Goal: Check status: Check status

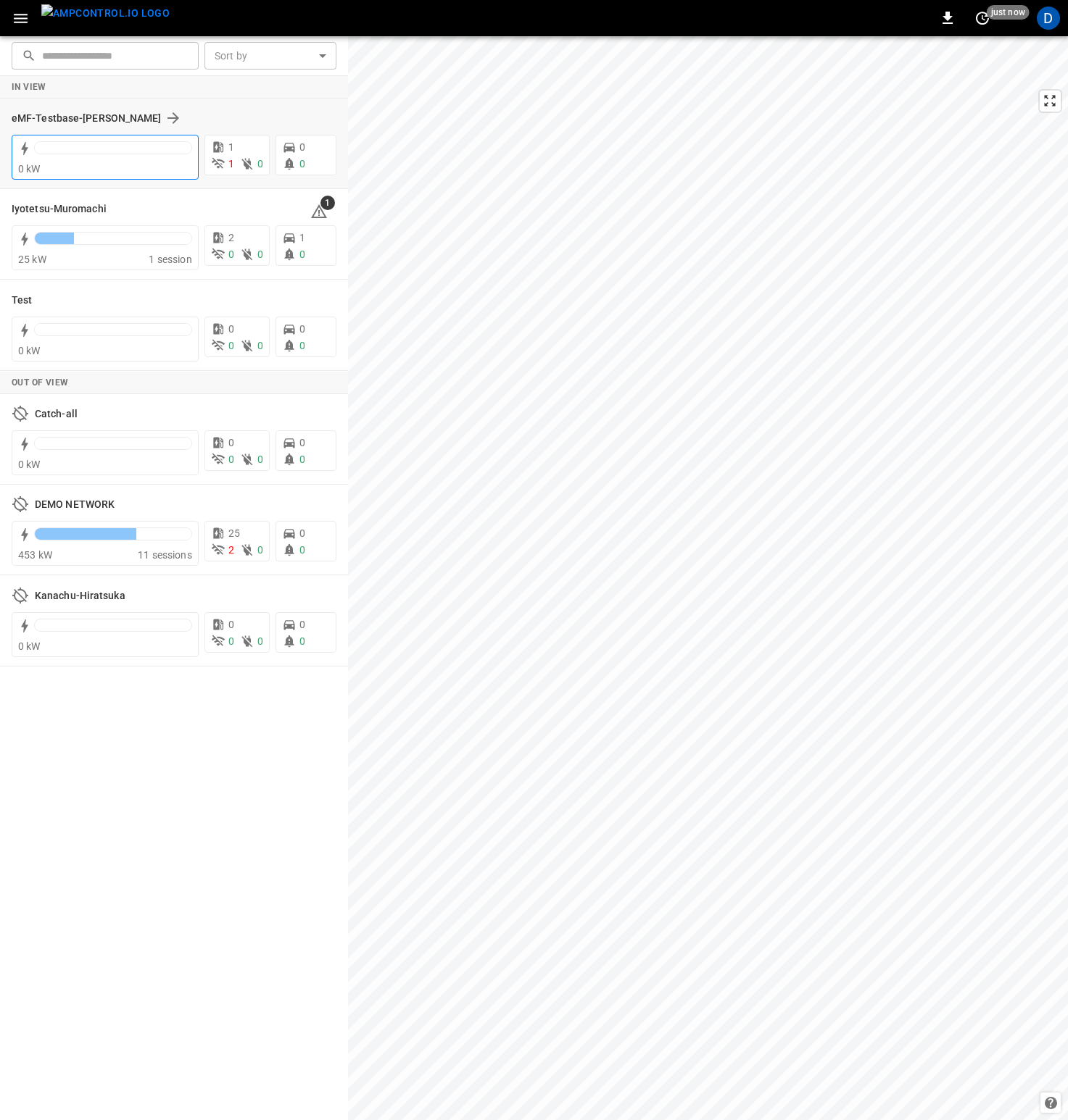
click at [98, 152] on div at bounding box center [112, 147] width 157 height 11
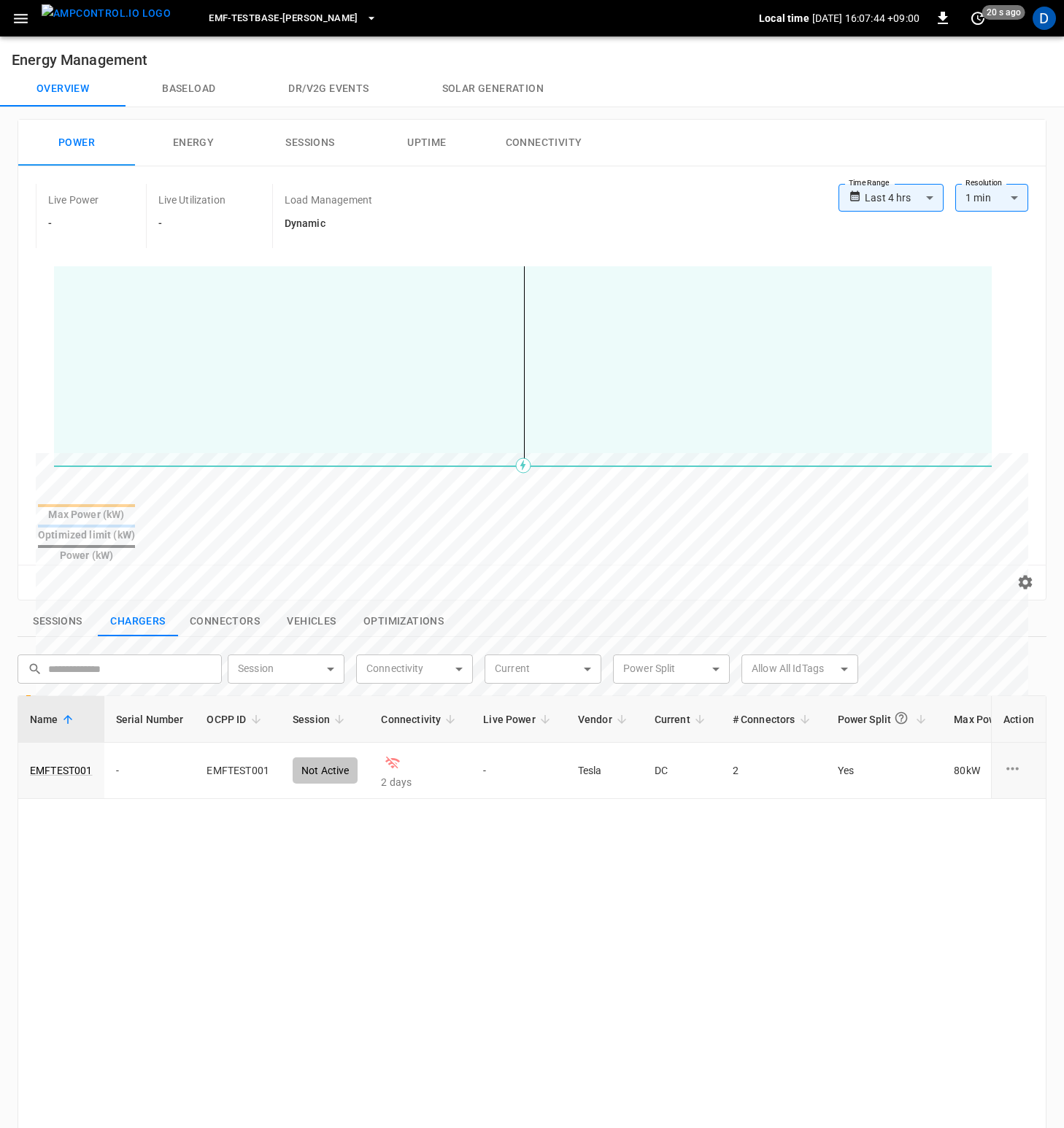
click at [437, 857] on div "Name Serial Number OCPP ID Session Connectivity Live Power Vendor Current # Con…" at bounding box center [532, 1090] width 1029 height 790
click at [291, 810] on div "Name Serial Number OCPP ID Session Connectivity Live Power Vendor Current # Con…" at bounding box center [532, 1090] width 1029 height 790
click at [641, 165] on div "Power Energy Sessions Uptime Connectivity" at bounding box center [532, 143] width 1028 height 47
click at [326, 91] on button "Dr/V2G events" at bounding box center [328, 89] width 153 height 35
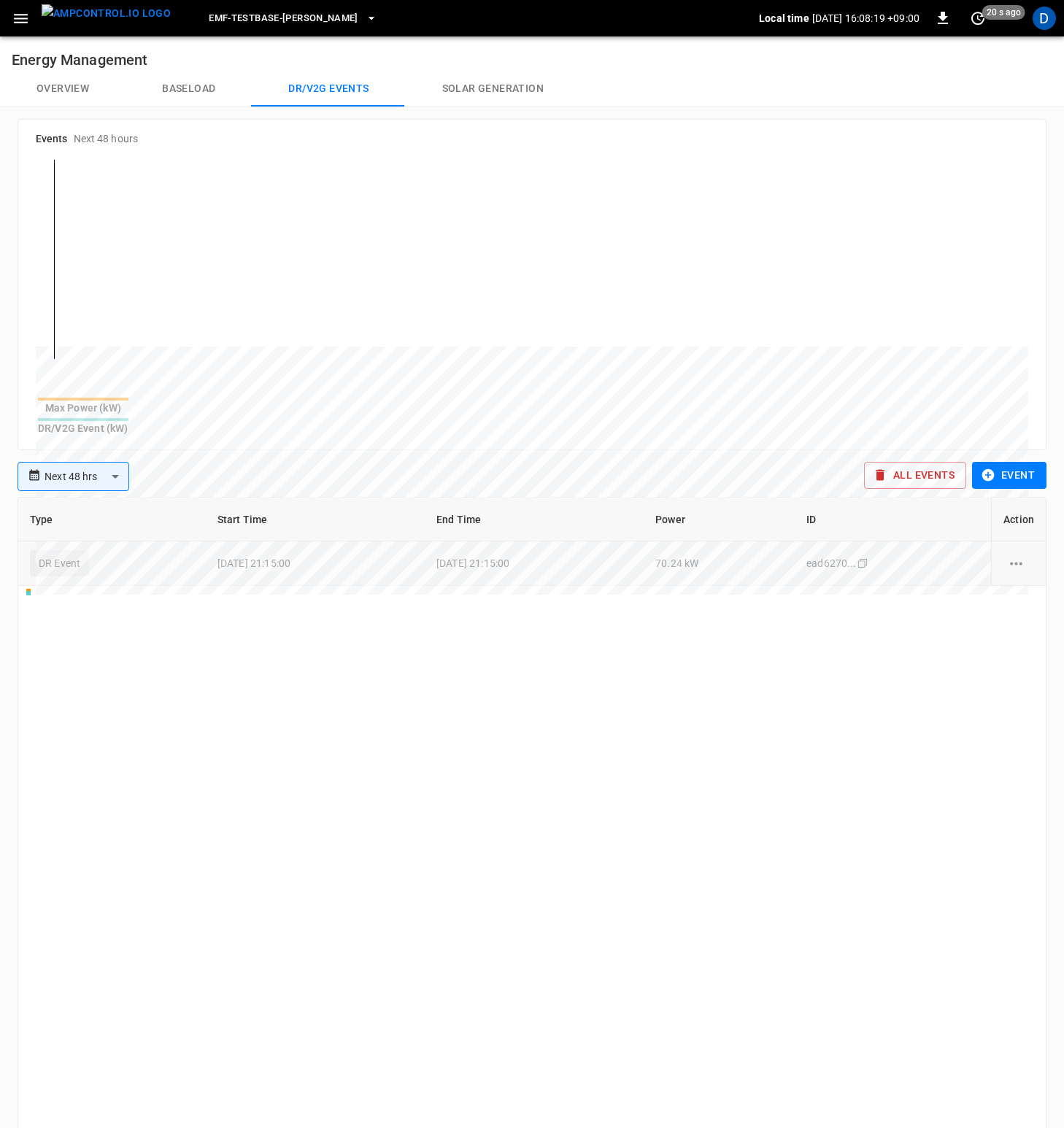
click at [867, 559] on icon "copy" at bounding box center [863, 563] width 9 height 9
click at [572, 618] on div "Type Start Time End Time Power ID Action DR Event 2025-08-28 21:15:00 2025-08-2…" at bounding box center [532, 892] width 1029 height 790
drag, startPoint x: 254, startPoint y: 555, endPoint x: 298, endPoint y: 556, distance: 44.0
click at [297, 556] on td "2025-08-28 21:15:00" at bounding box center [316, 563] width 219 height 45
click at [298, 556] on td "2025-08-28 21:15:00" at bounding box center [316, 563] width 219 height 45
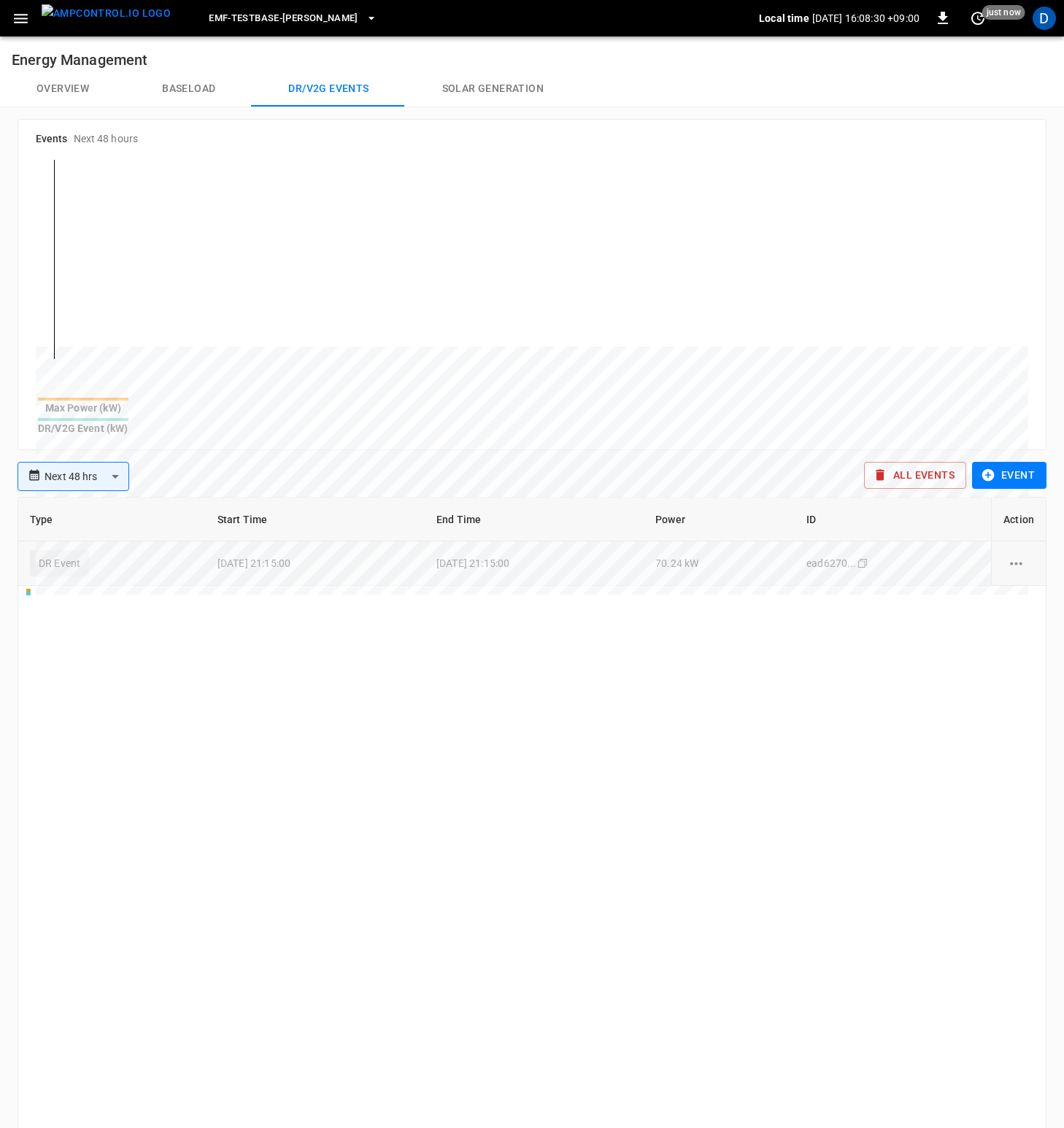
drag, startPoint x: 506, startPoint y: 547, endPoint x: 572, endPoint y: 551, distance: 66.1
click at [572, 551] on td "2025-08-29 21:15:00" at bounding box center [535, 563] width 219 height 45
drag, startPoint x: 557, startPoint y: 553, endPoint x: 475, endPoint y: 547, distance: 82.2
click at [475, 547] on td "2025-08-29 21:15:00" at bounding box center [535, 563] width 219 height 45
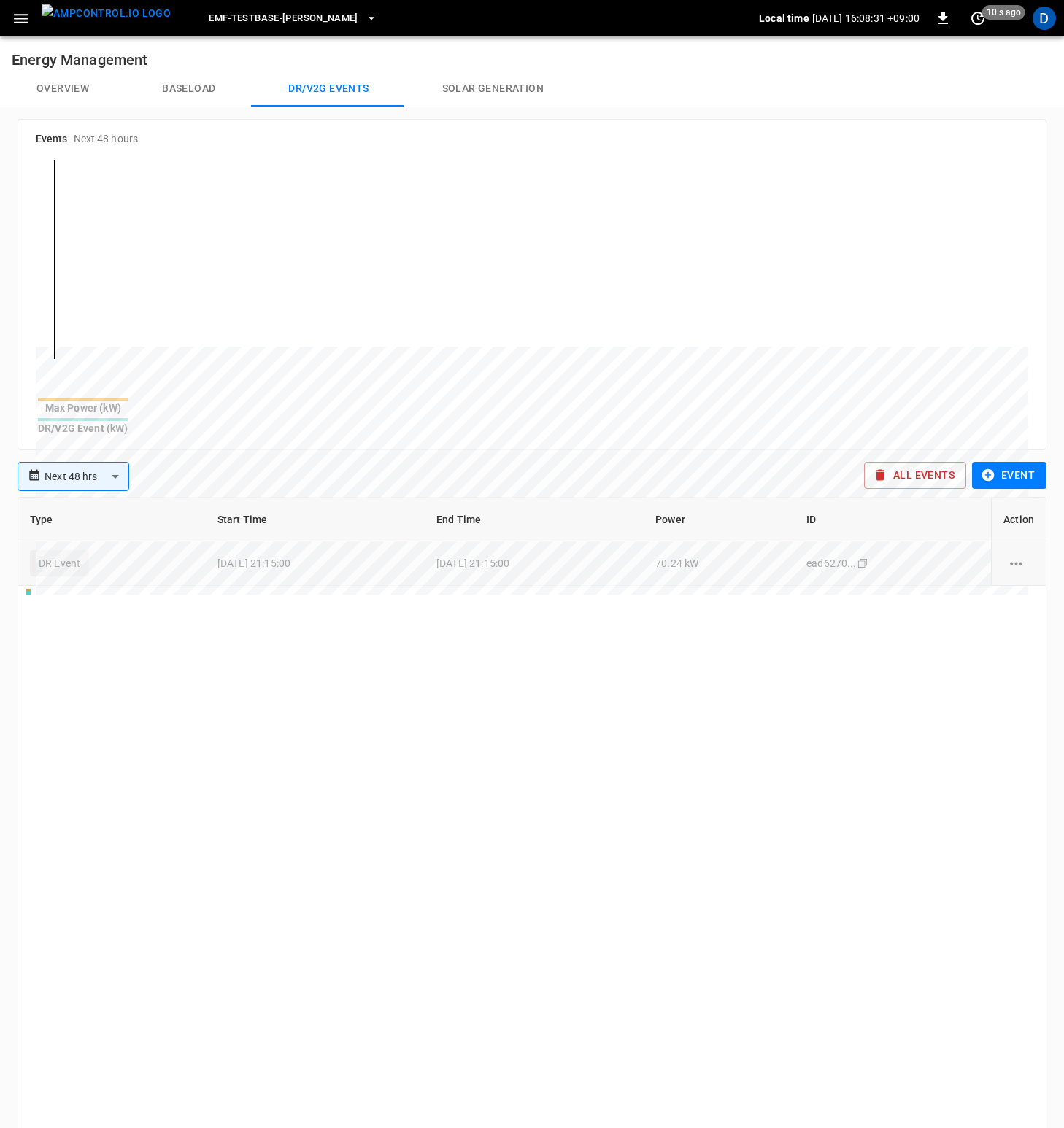
click at [643, 555] on td "2025-08-29 21:15:00" at bounding box center [535, 563] width 219 height 45
click at [38, 88] on button "Overview" at bounding box center [63, 89] width 125 height 35
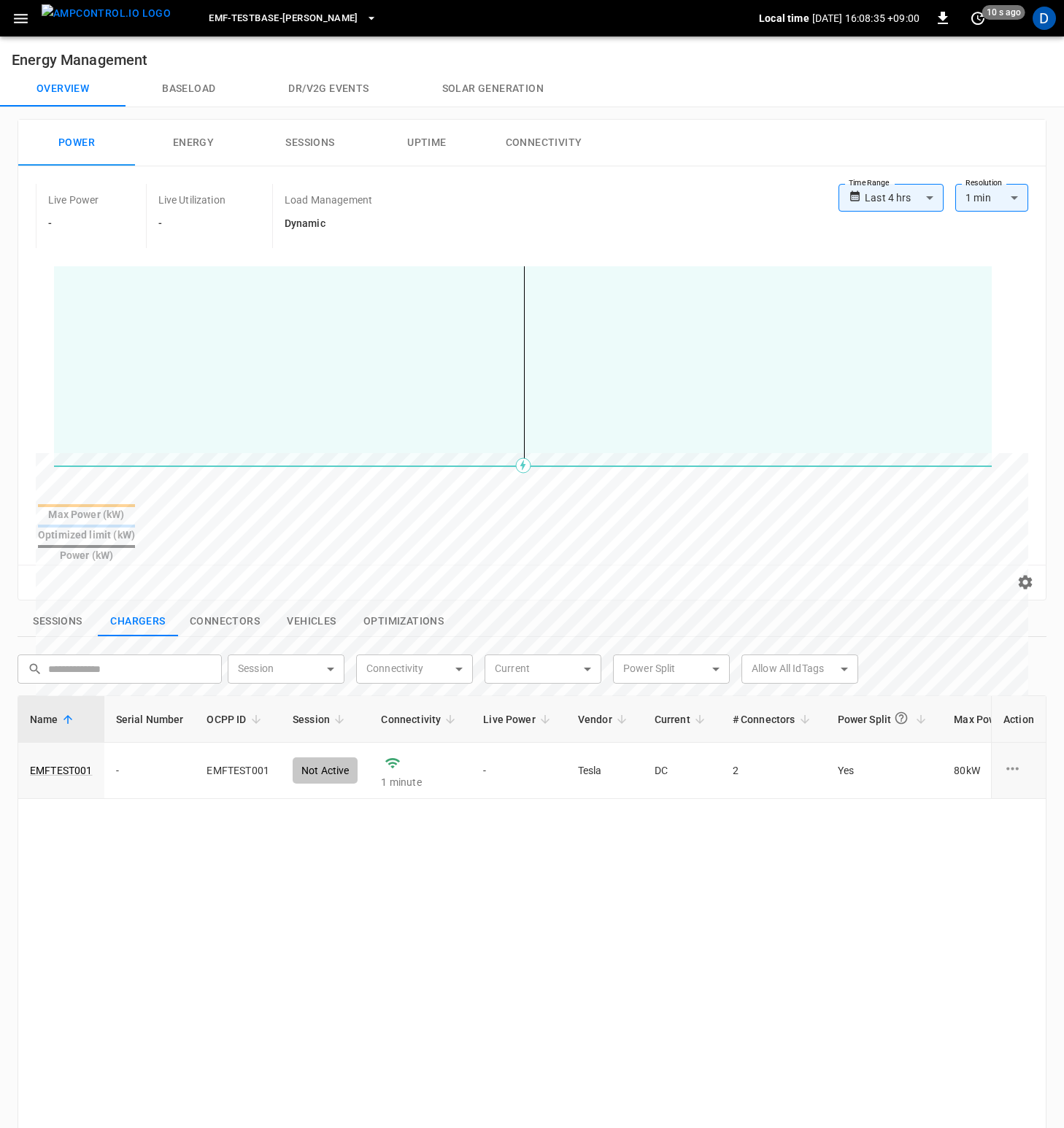
click at [310, 85] on button "Dr/V2G events" at bounding box center [328, 89] width 153 height 35
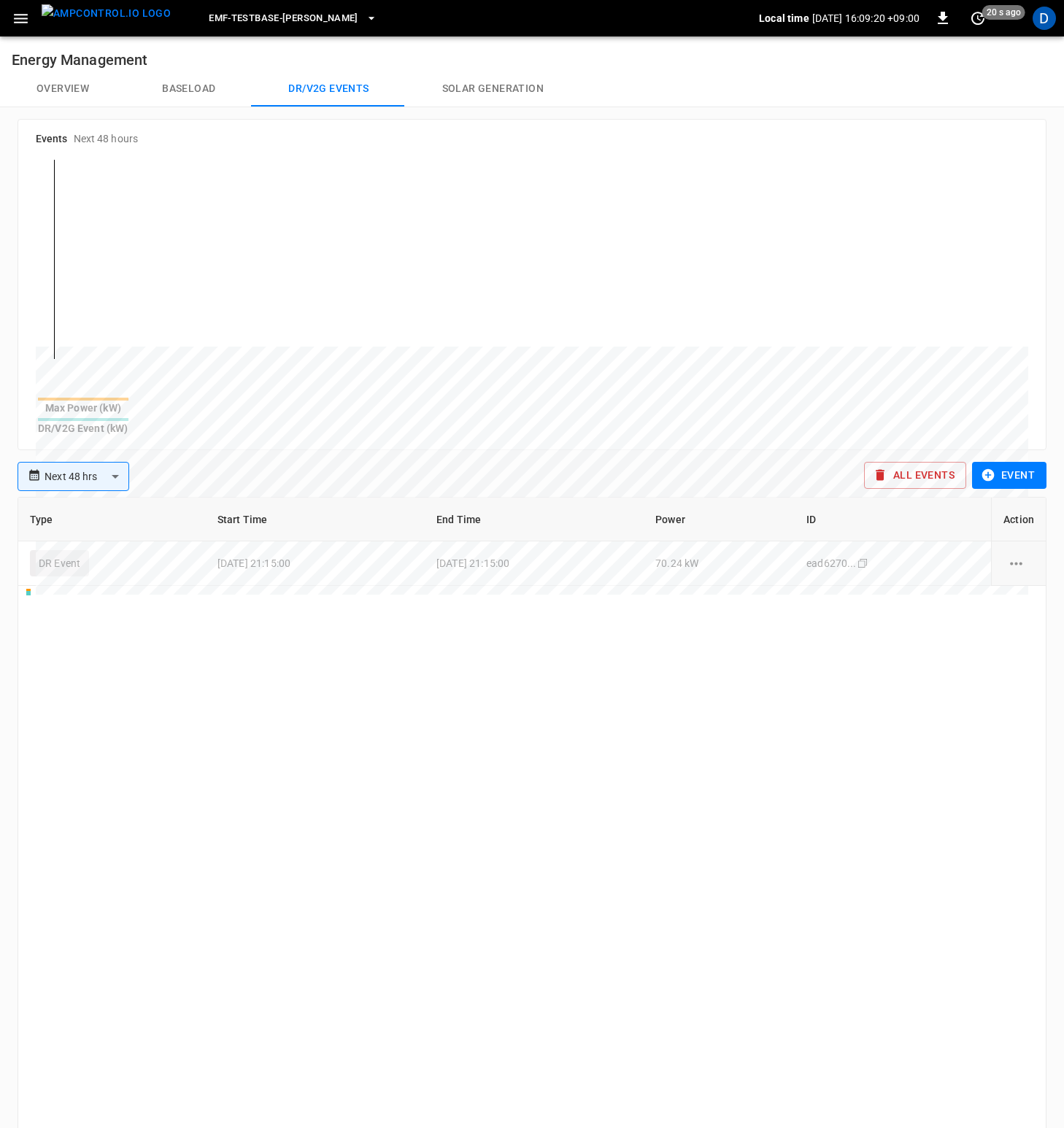
click at [589, 652] on div "Type Start Time End Time Power ID Action DR Event 2025-08-28 21:15:00 2025-08-2…" at bounding box center [532, 892] width 1029 height 790
click at [868, 557] on icon "Copy" at bounding box center [862, 562] width 11 height 11
click at [522, 701] on div "Type Start Time End Time Power ID Action DR Event 2025-08-28 21:15:00 2025-08-2…" at bounding box center [532, 892] width 1029 height 790
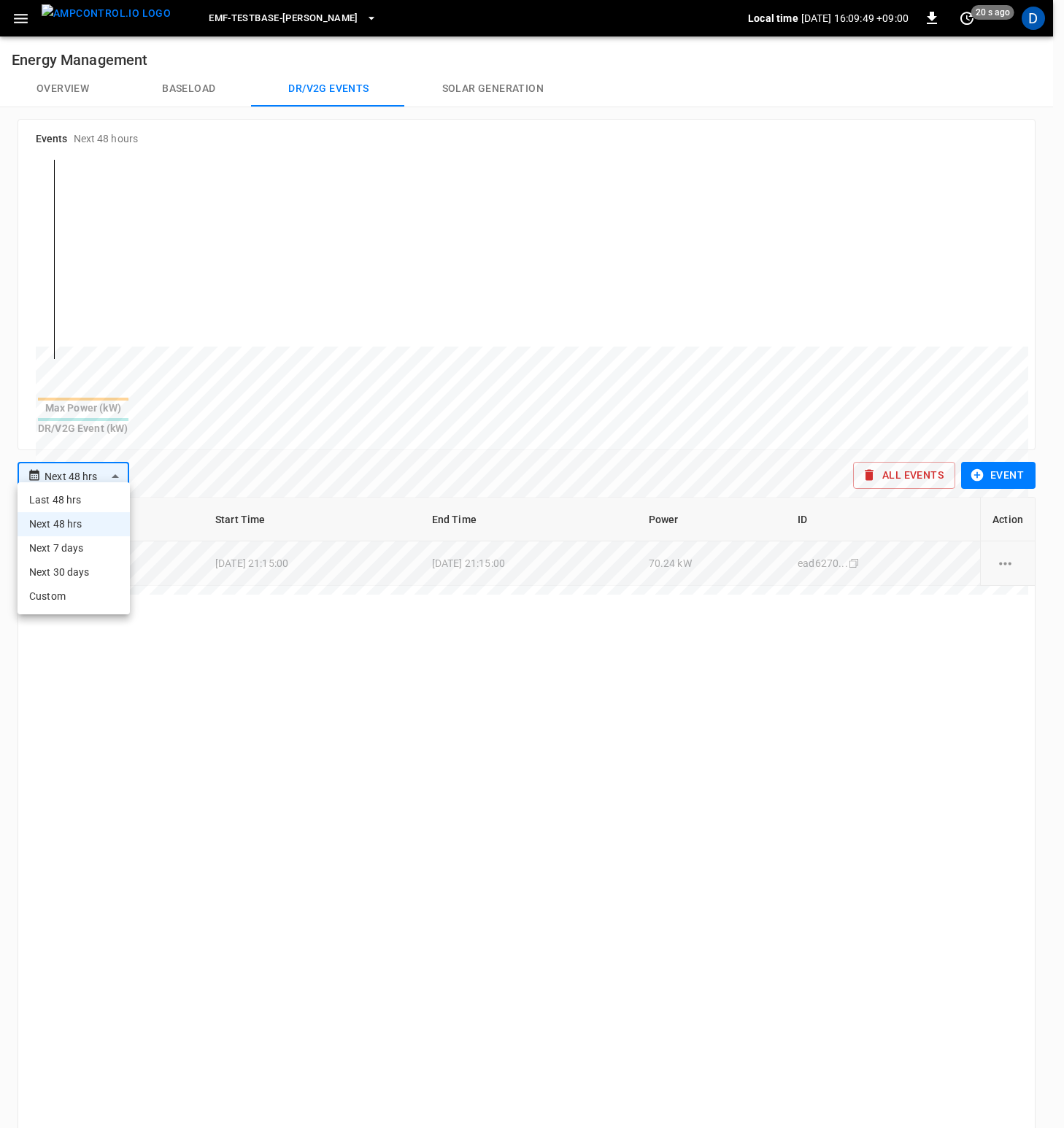
click at [96, 469] on body "**********" at bounding box center [532, 669] width 1064 height 1338
click at [76, 569] on li "Next 30 days" at bounding box center [73, 572] width 113 height 24
type input "**********"
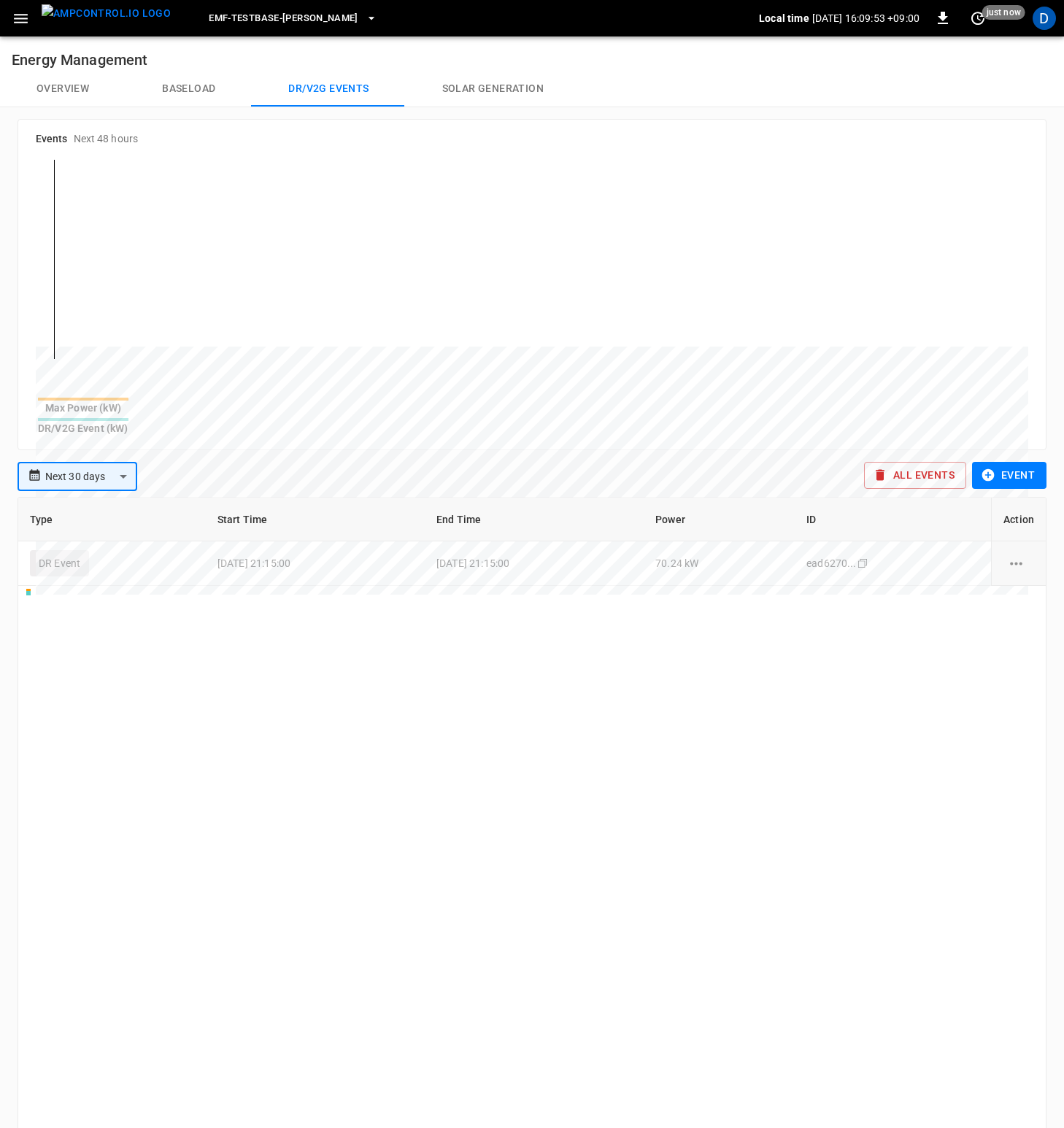
click at [106, 467] on body "**********" at bounding box center [532, 669] width 1064 height 1338
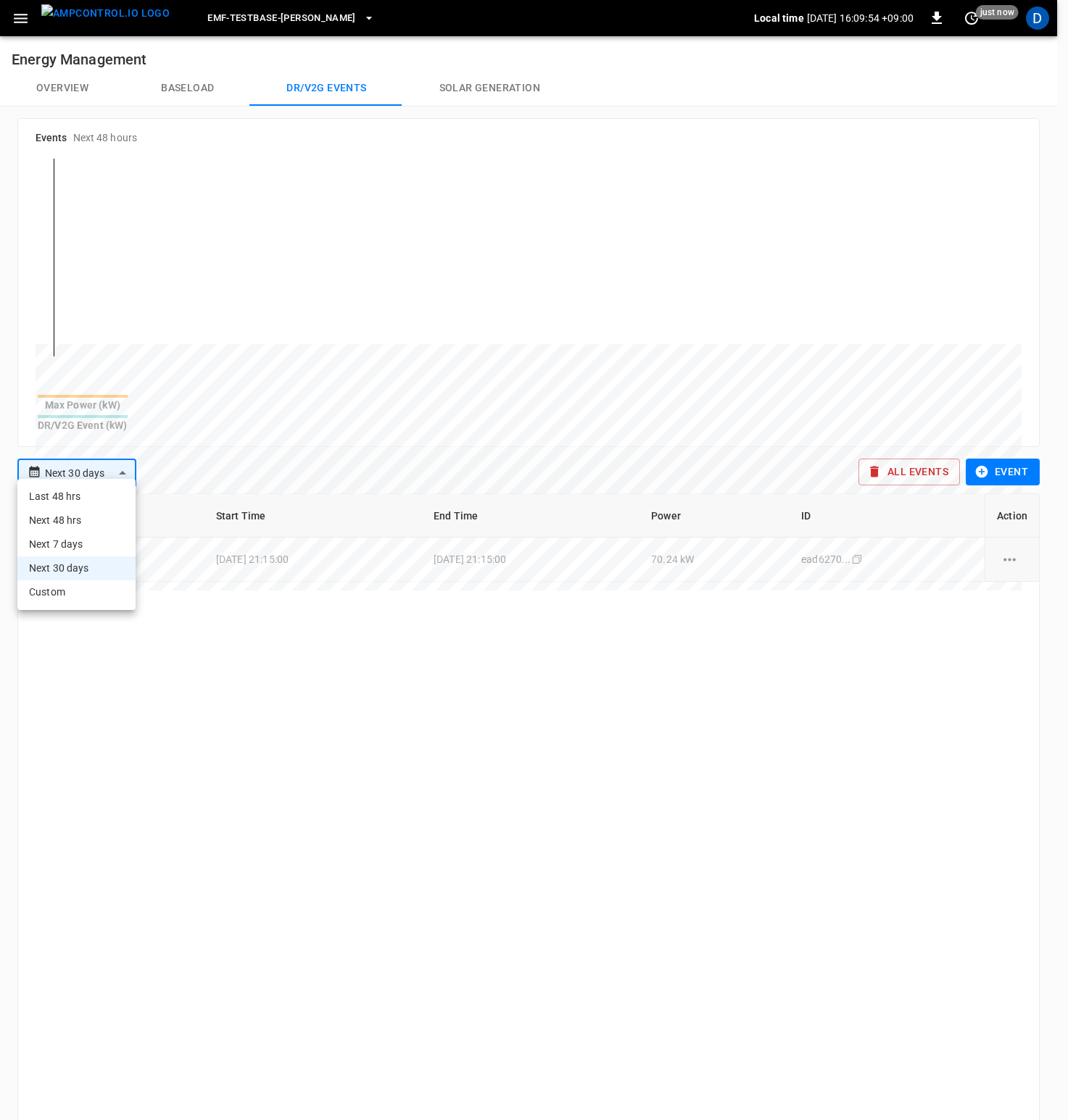
click at [204, 469] on div at bounding box center [534, 560] width 1068 height 1120
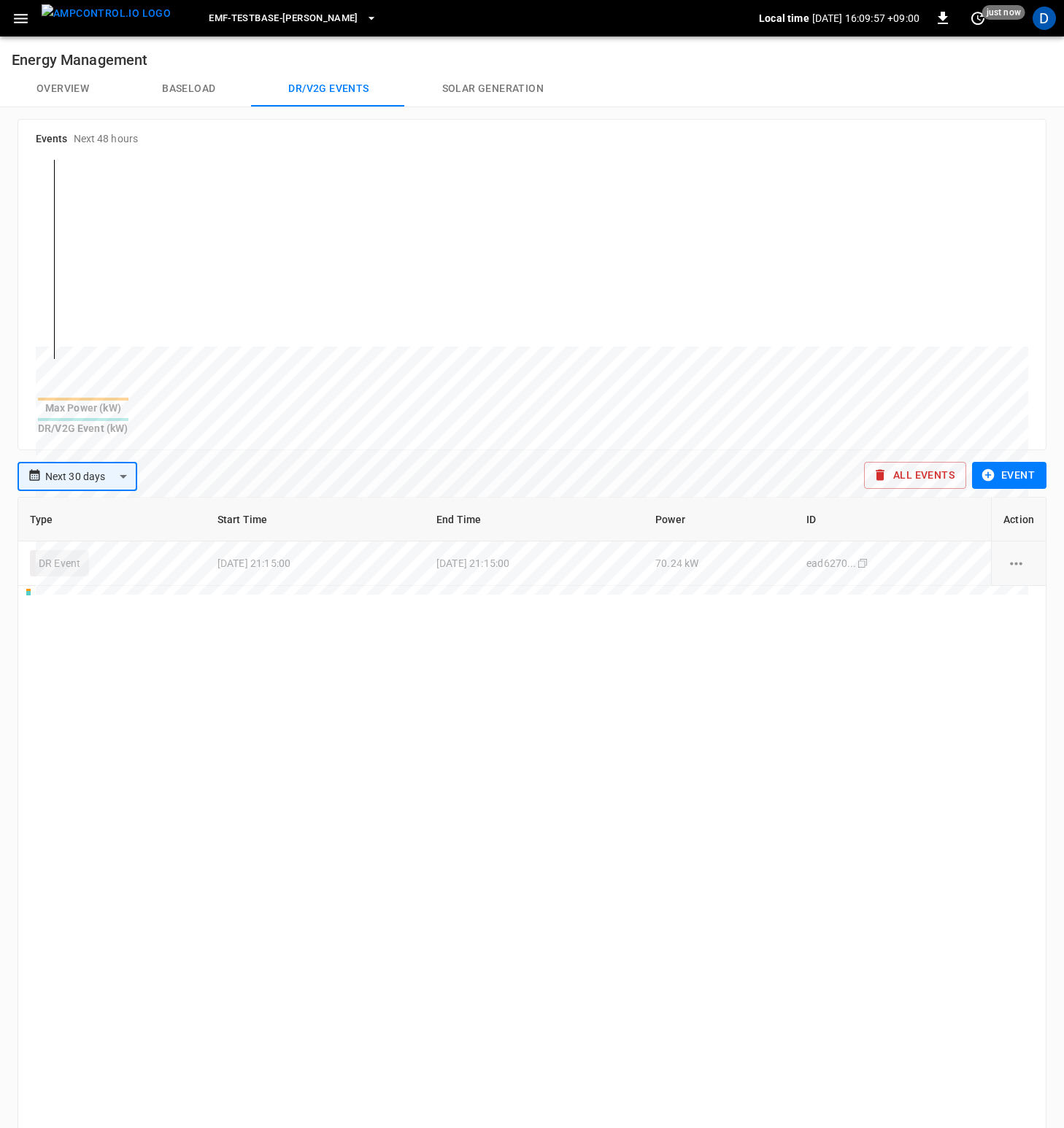
click at [274, 462] on div "**********" at bounding box center [434, 476] width 847 height 29
click at [283, 456] on div "**********" at bounding box center [432, 473] width 853 height 35
click at [579, 790] on div "Type Start Time End Time Power ID Action DR Event 2025-08-28 21:15:00 2025-08-2…" at bounding box center [532, 892] width 1029 height 790
click at [622, 764] on div "Type Start Time End Time Power ID Action DR Event 2025-08-28 21:15:00 2025-08-2…" at bounding box center [532, 892] width 1029 height 790
click at [1016, 555] on icon "drEvents options" at bounding box center [1016, 564] width 18 height 18
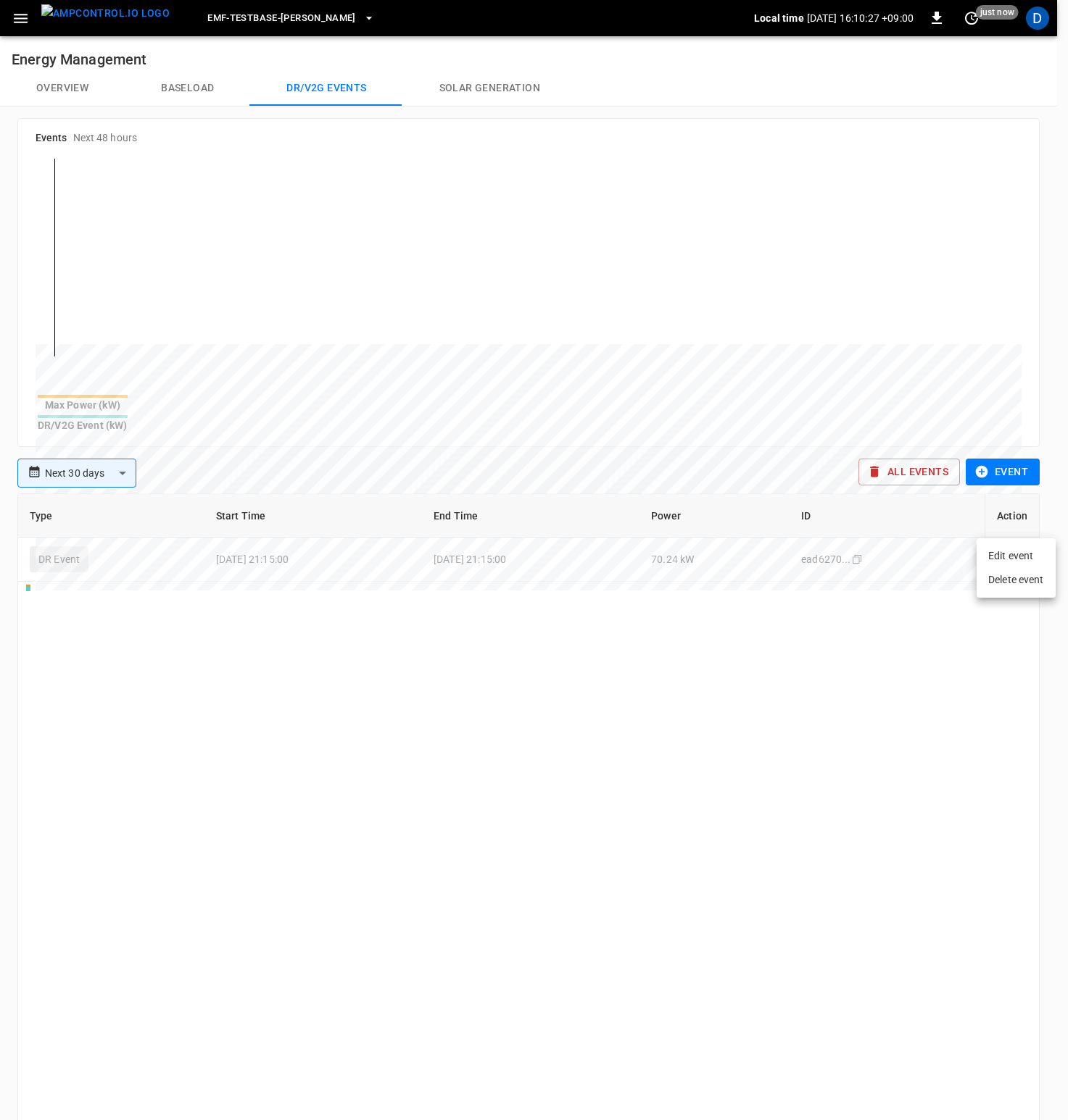
click at [1023, 581] on li "Delete event" at bounding box center [1016, 580] width 79 height 24
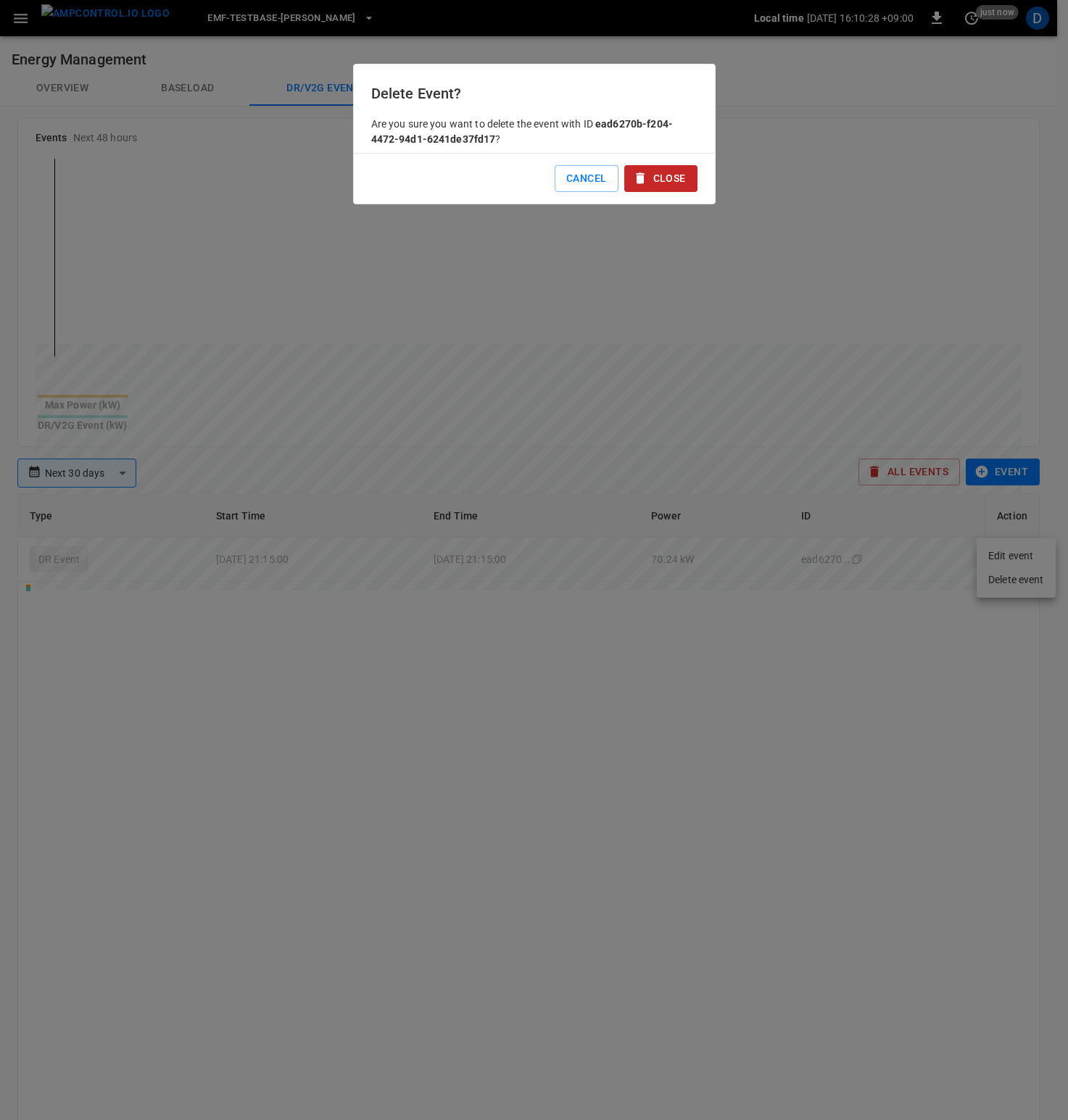
click at [664, 177] on button "Close" at bounding box center [661, 178] width 74 height 27
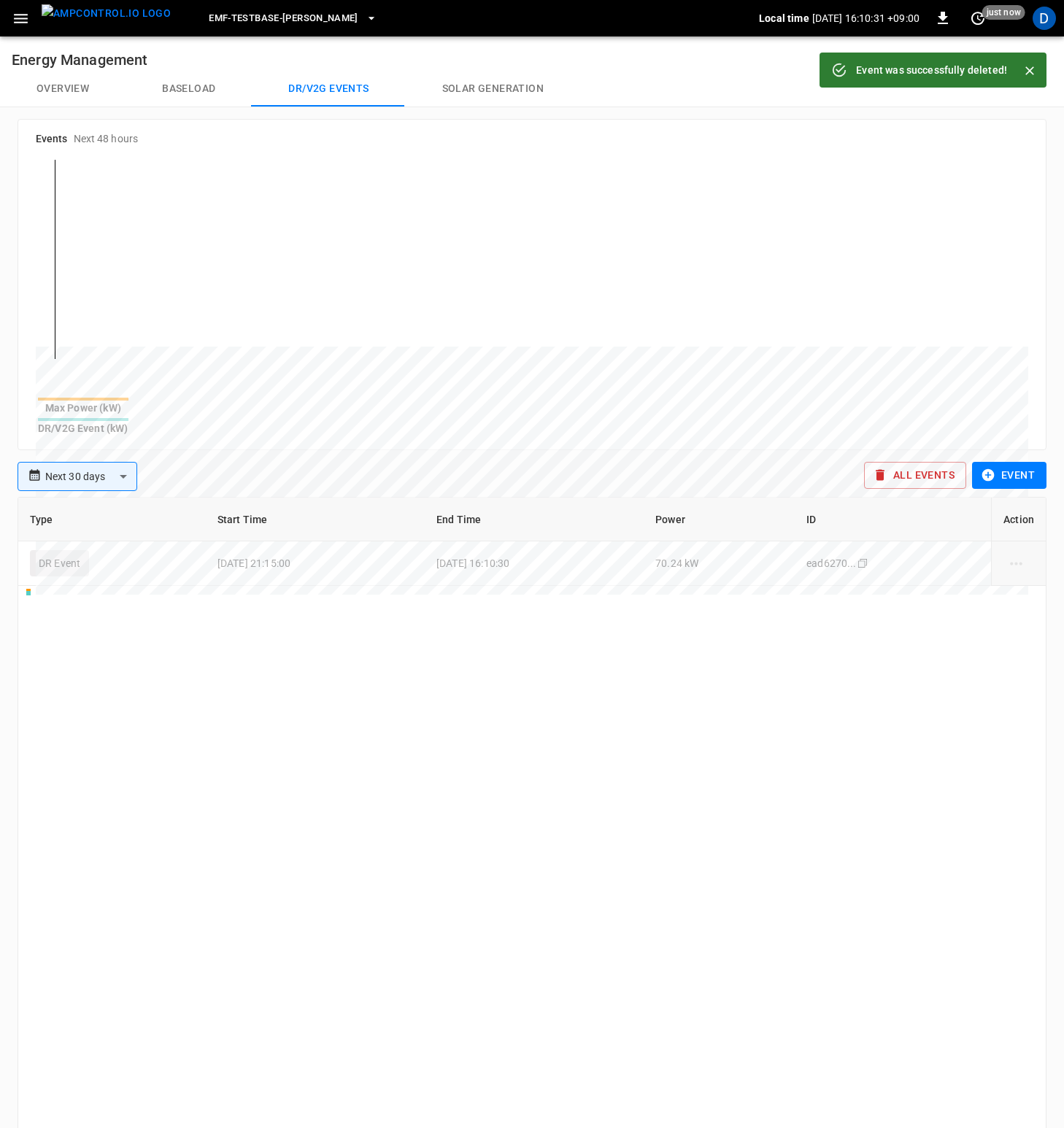
click at [76, 82] on button "Overview" at bounding box center [63, 89] width 125 height 35
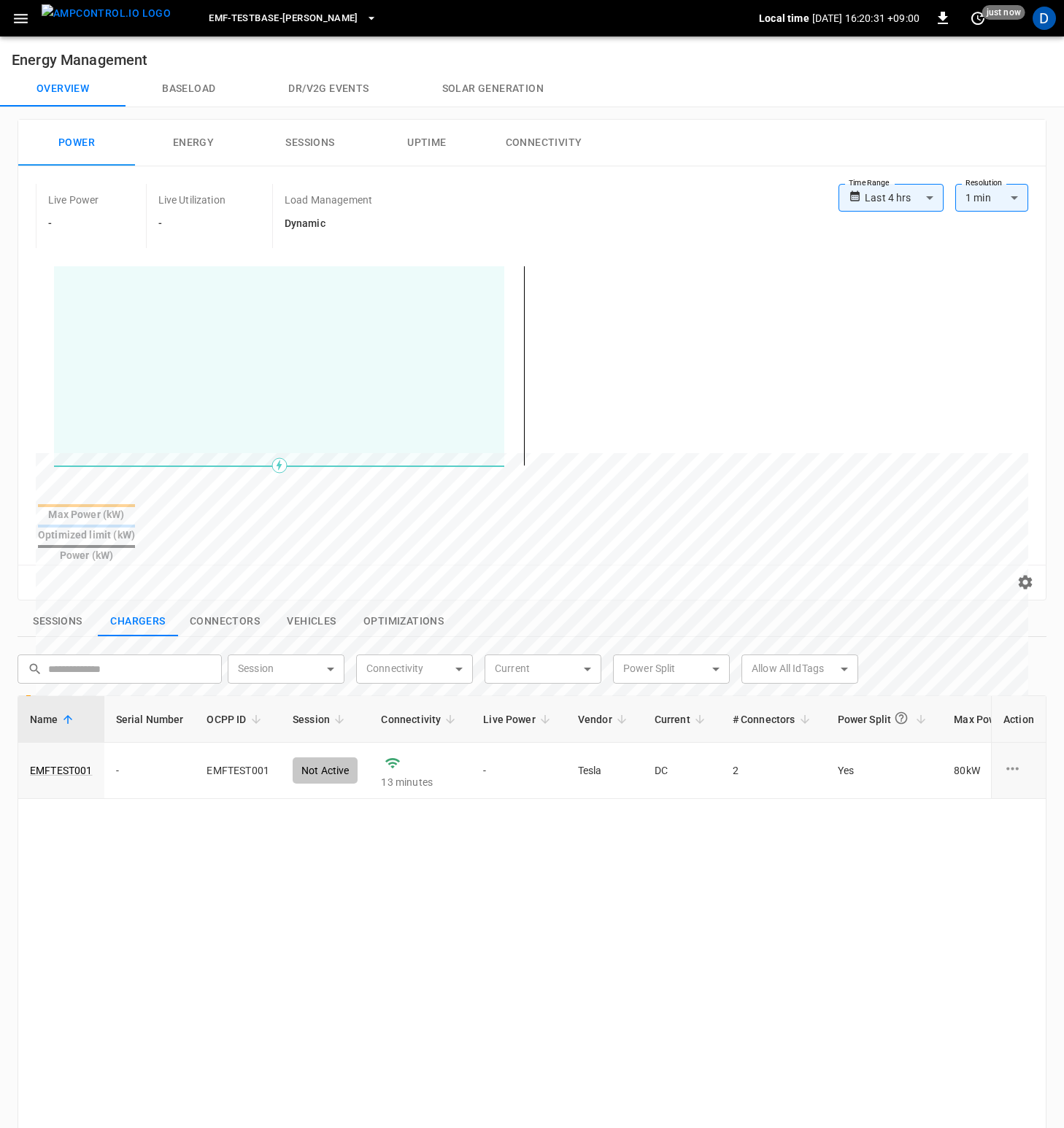
click at [25, 23] on icon "button" at bounding box center [20, 19] width 18 height 18
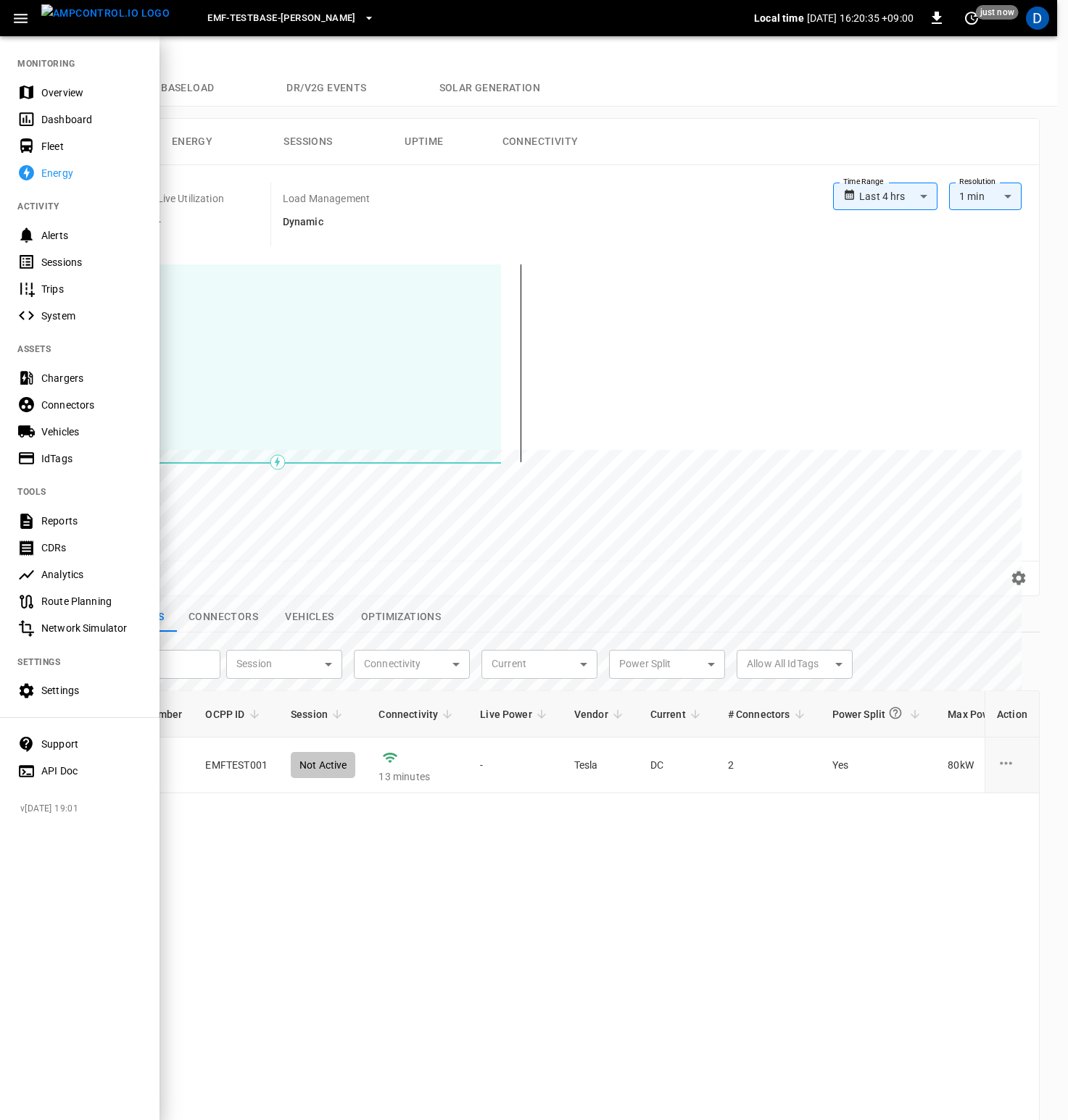
click at [61, 597] on div "Route Planning" at bounding box center [92, 601] width 100 height 14
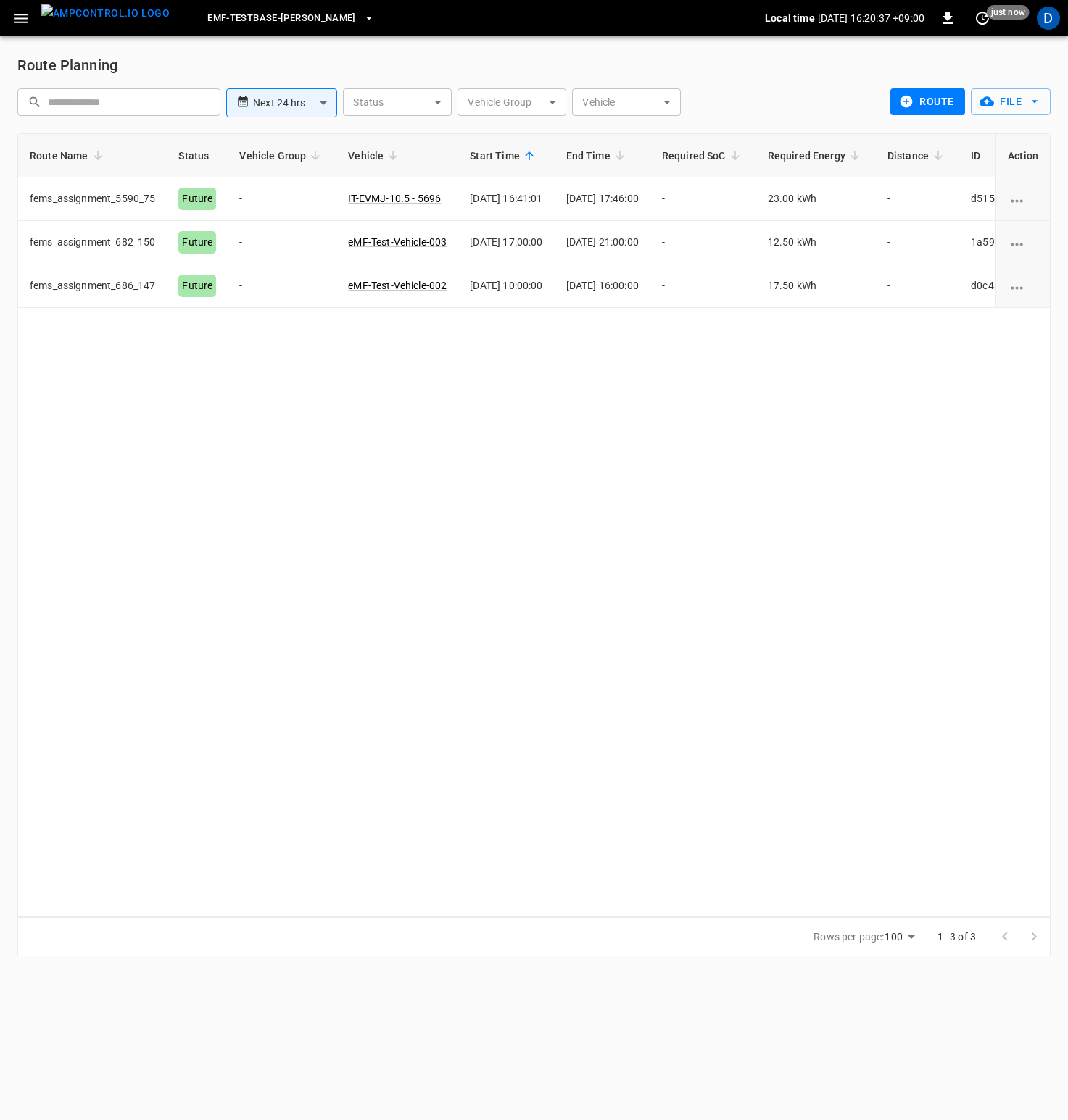
click at [531, 453] on div "Route Name Status Vehicle Group Vehicle Start Time End Time Required SoC Requir…" at bounding box center [533, 526] width 1033 height 784
drag, startPoint x: 315, startPoint y: 104, endPoint x: 317, endPoint y: 118, distance: 14.1
click at [314, 105] on body "**********" at bounding box center [534, 487] width 1068 height 974
click at [292, 164] on li "Next 48 hrs" at bounding box center [282, 159] width 112 height 24
type input "**********"
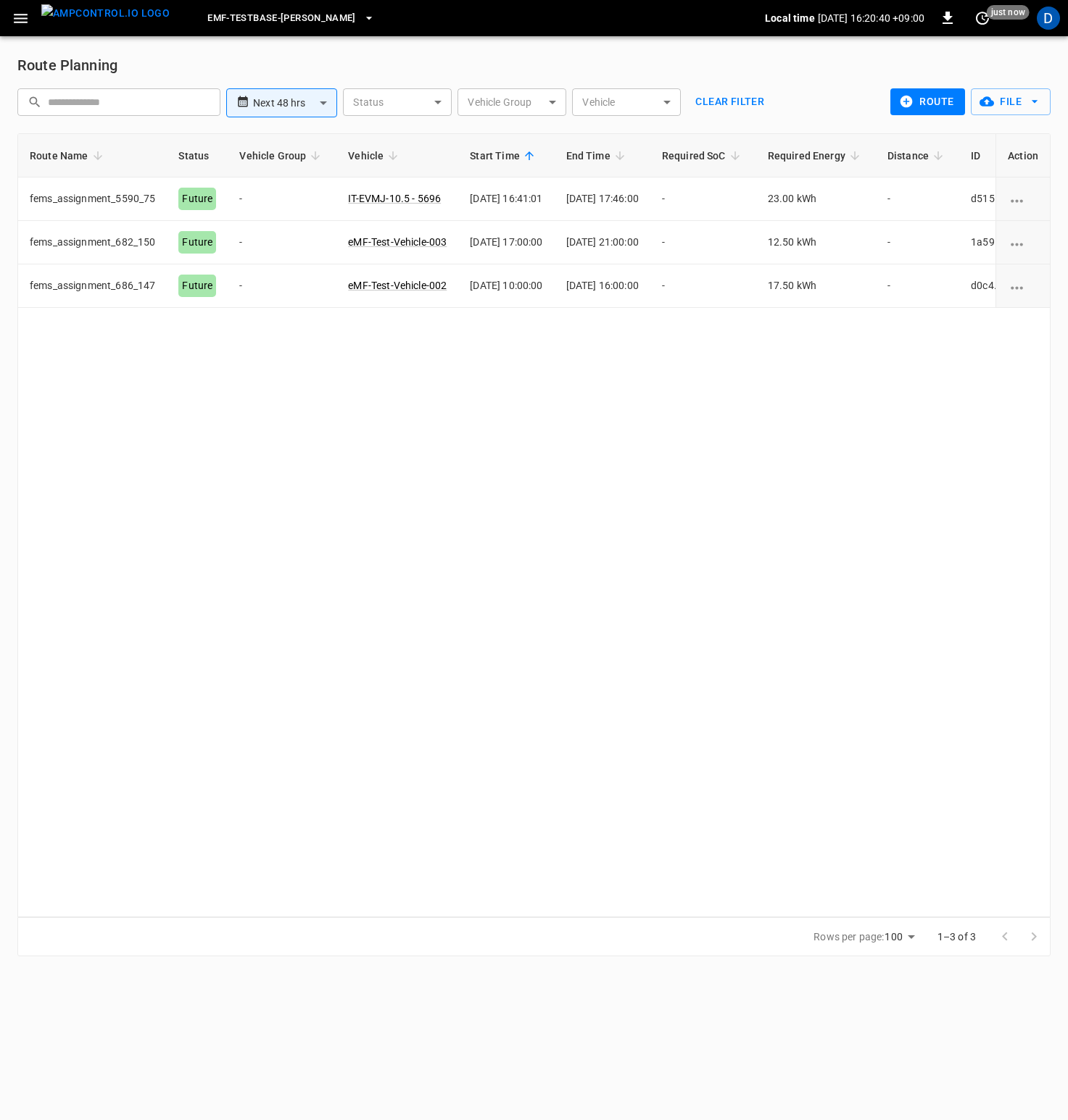
click at [580, 487] on div "Route Name Status Vehicle Group Vehicle Start Time End Time Required SoC Requir…" at bounding box center [533, 526] width 1033 height 784
click at [508, 433] on div "Route Name Status Vehicle Group Vehicle Start Time End Time Required SoC Requir…" at bounding box center [533, 526] width 1033 height 784
click at [776, 457] on div "Route Name Status Vehicle Group Vehicle Start Time End Time Required SoC Requir…" at bounding box center [533, 526] width 1033 height 784
click at [624, 426] on div "Route Name Status Vehicle Group Vehicle Start Time End Time Required SoC Requir…" at bounding box center [533, 526] width 1033 height 784
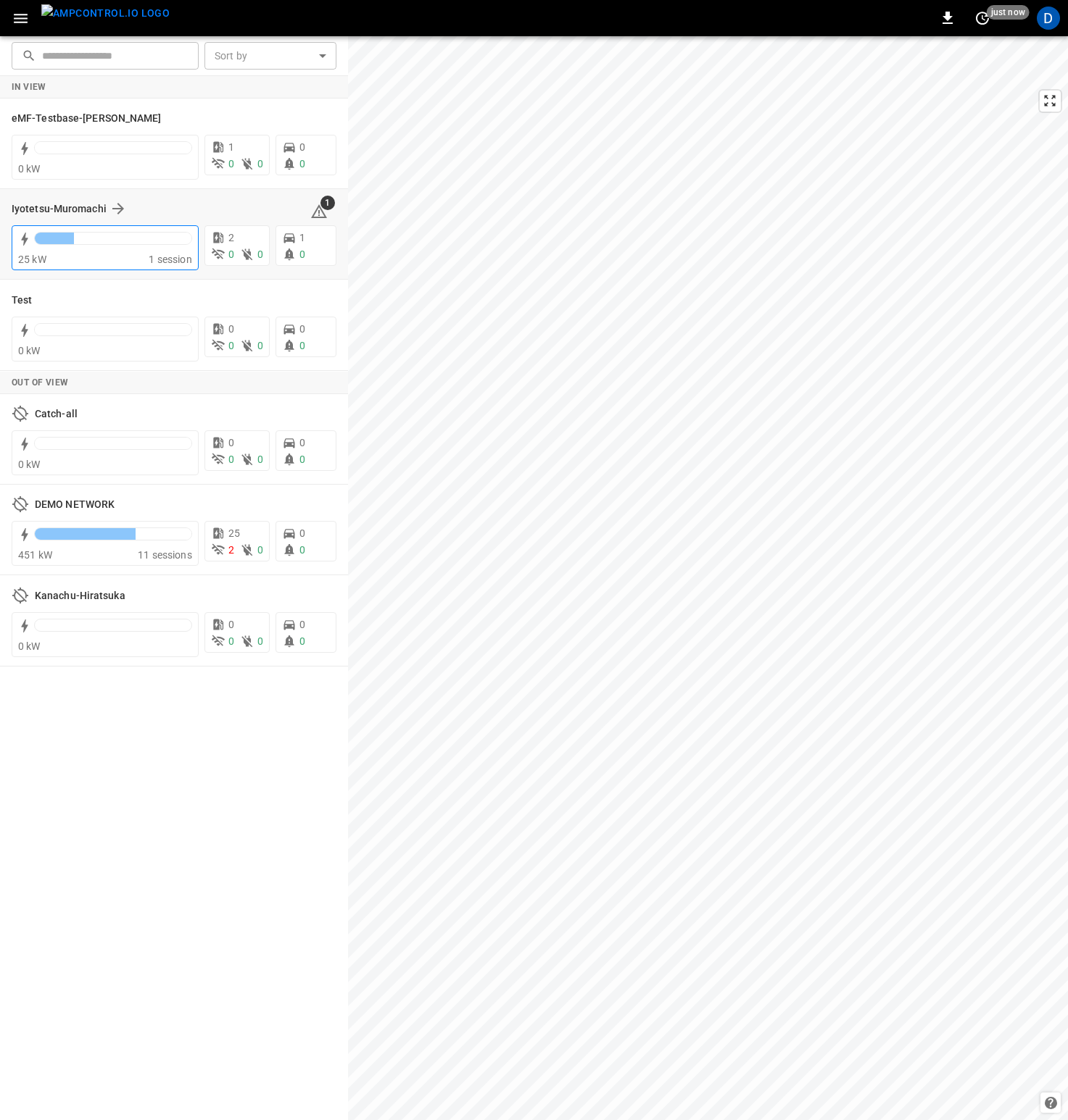
click at [84, 256] on div "25 kW" at bounding box center [83, 259] width 130 height 14
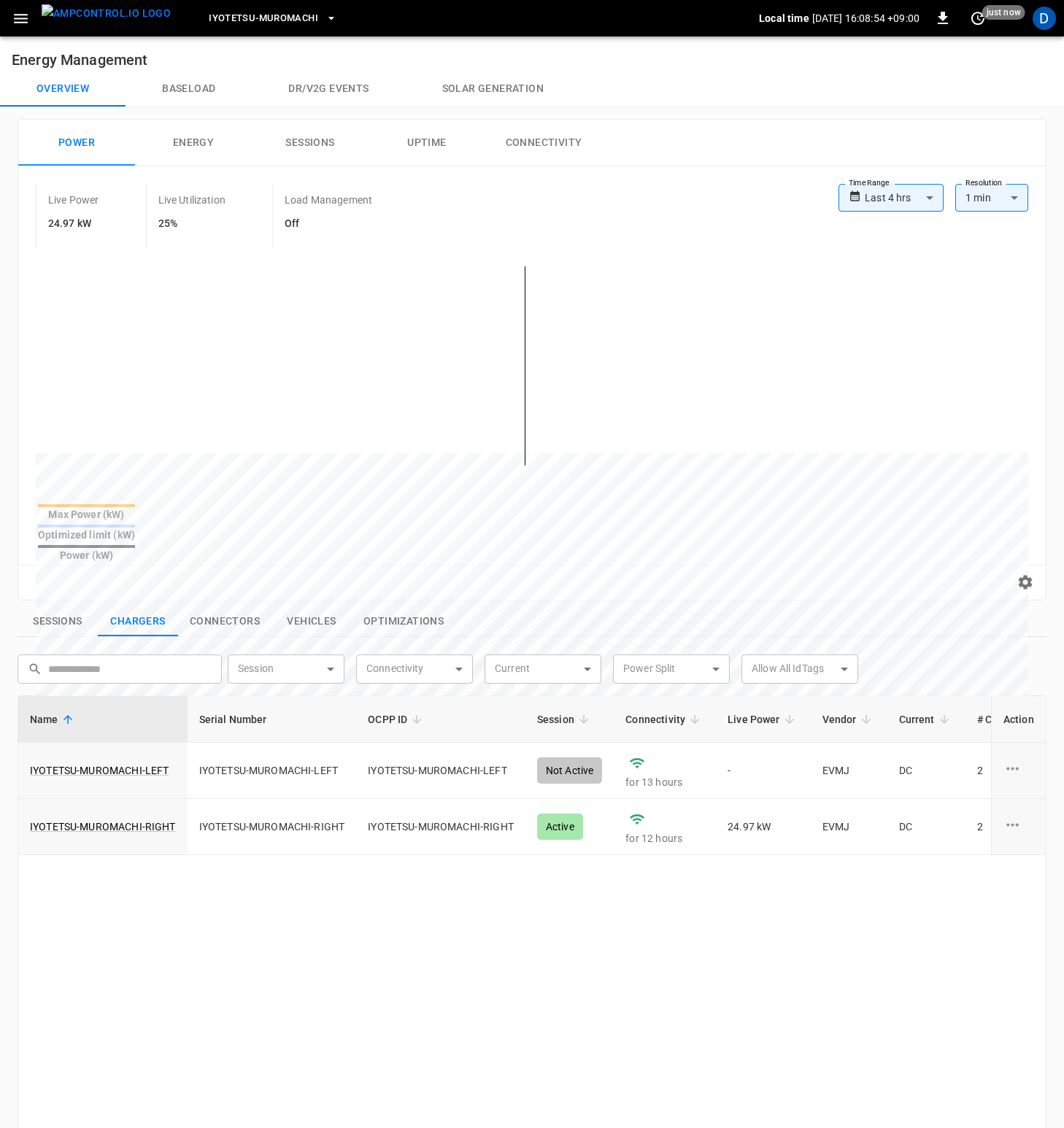
click at [310, 81] on button "Dr/V2G events" at bounding box center [328, 89] width 153 height 35
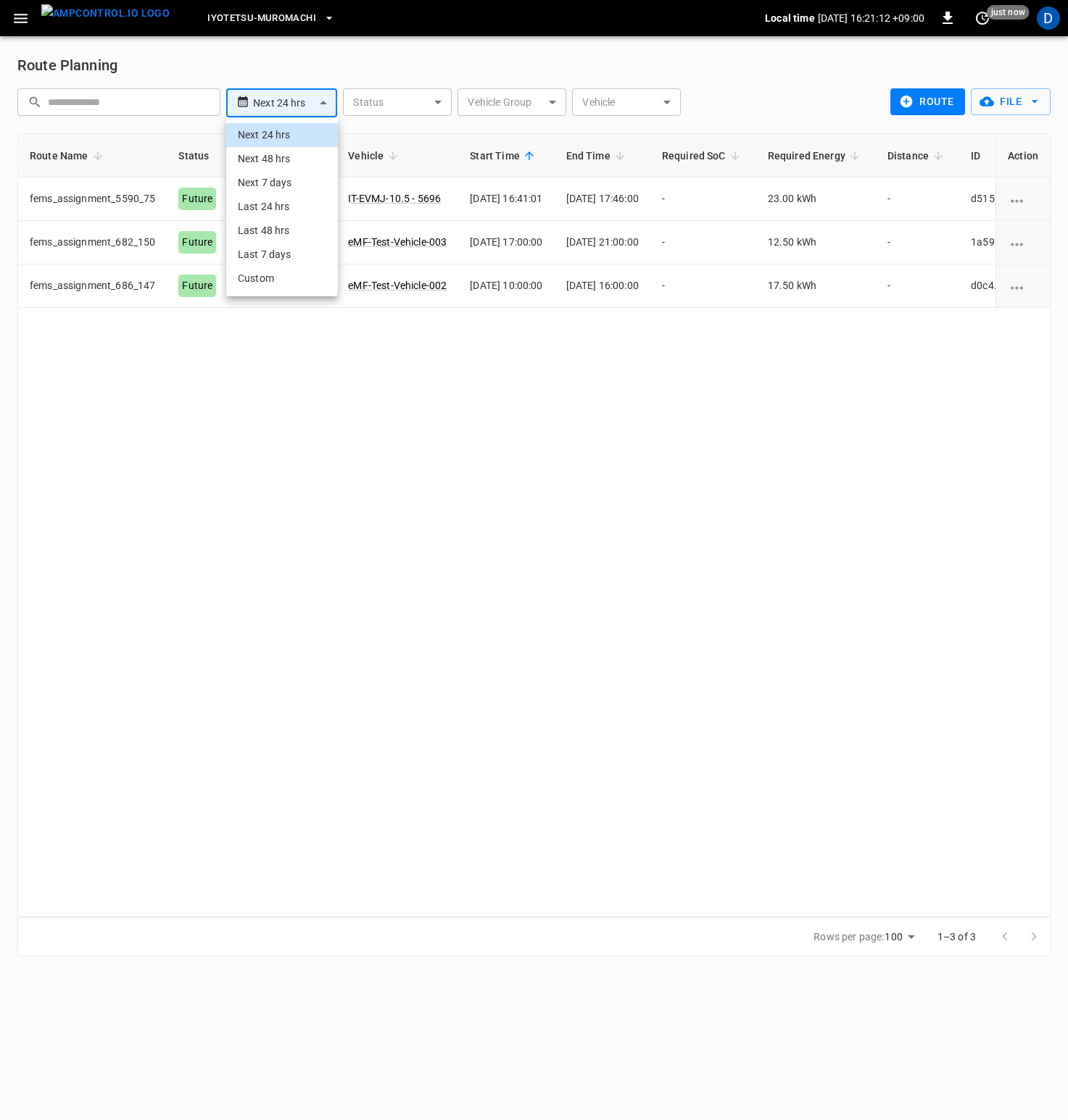
click at [289, 97] on body "**********" at bounding box center [534, 487] width 1068 height 974
click at [284, 158] on li "Next 48 hrs" at bounding box center [282, 159] width 112 height 24
type input "**********"
click at [362, 438] on div "Route Name Status Vehicle Group Vehicle Start Time End Time Required SoC Requir…" at bounding box center [533, 526] width 1033 height 784
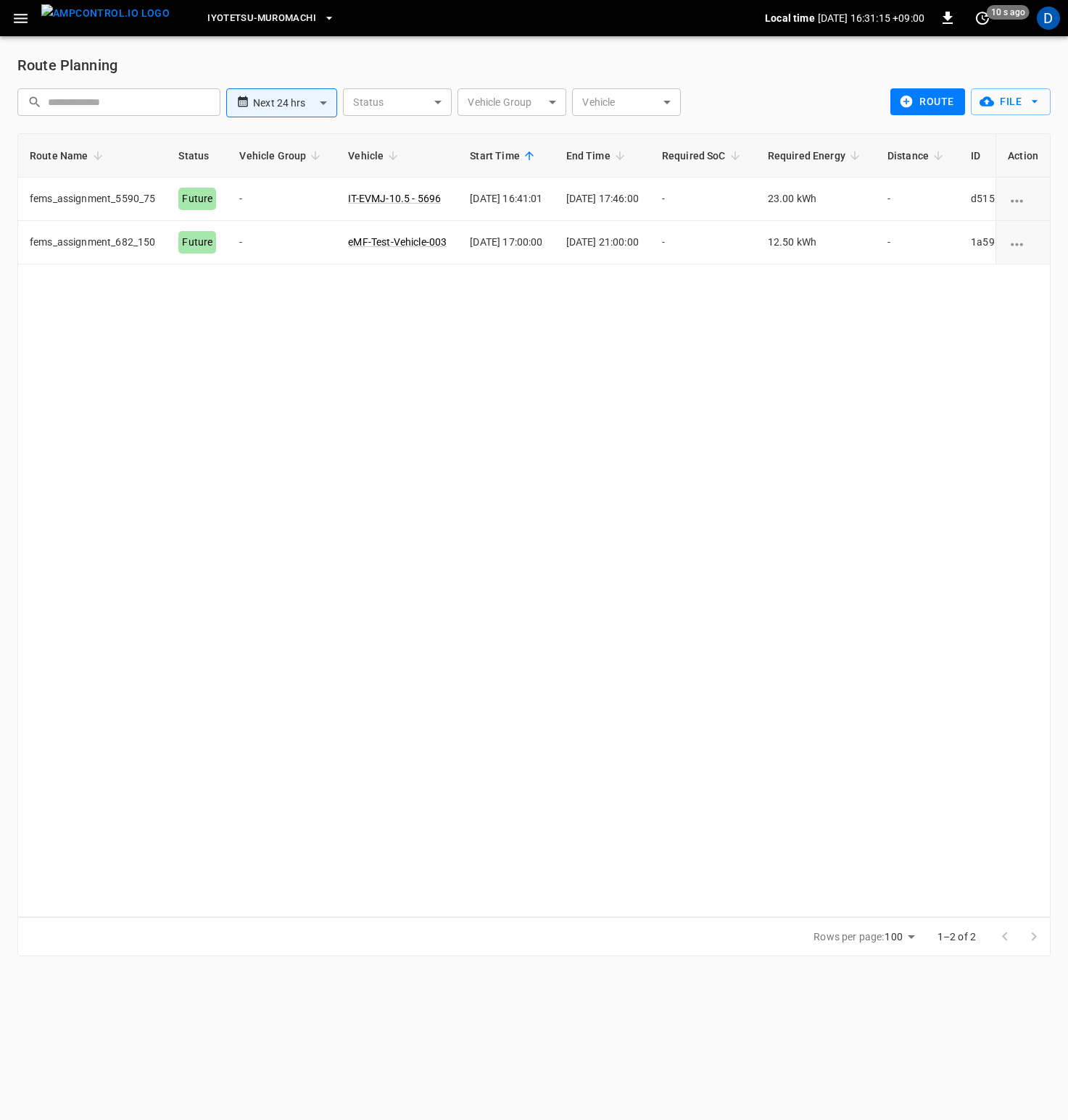
click at [26, 13] on icon "button" at bounding box center [20, 18] width 14 height 10
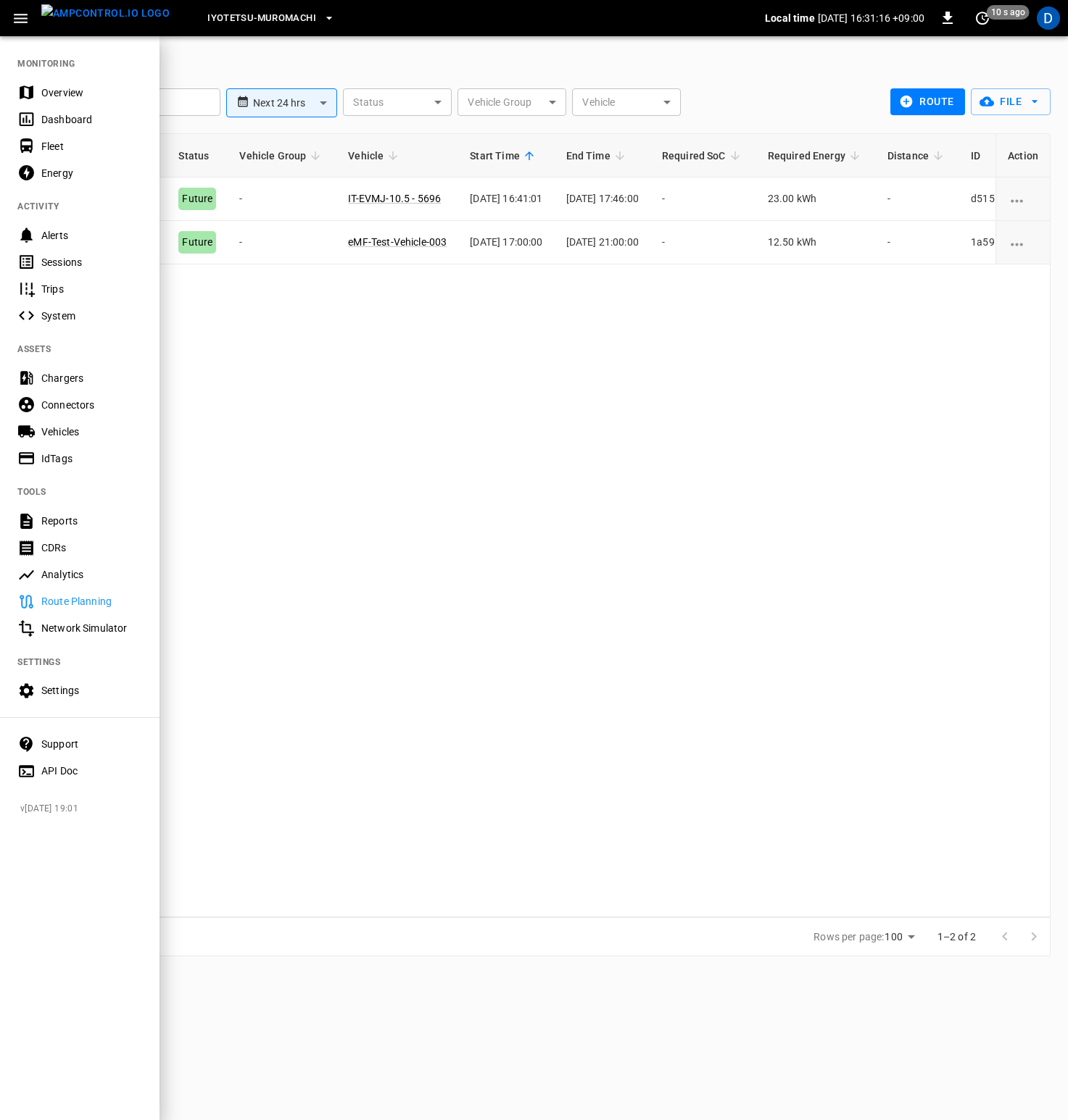
click at [457, 438] on div at bounding box center [534, 560] width 1068 height 1120
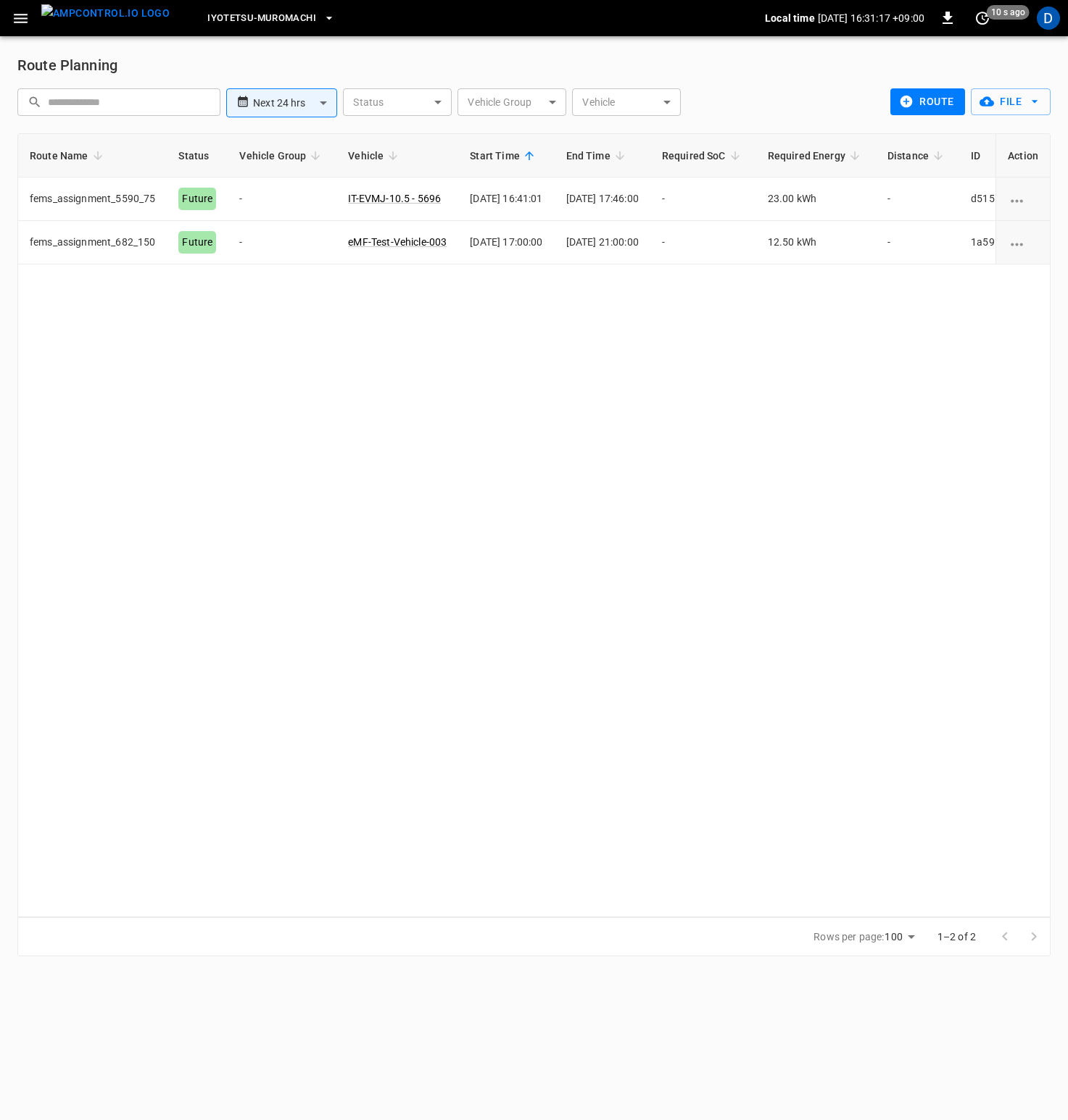
click at [13, 20] on icon "button" at bounding box center [20, 19] width 18 height 18
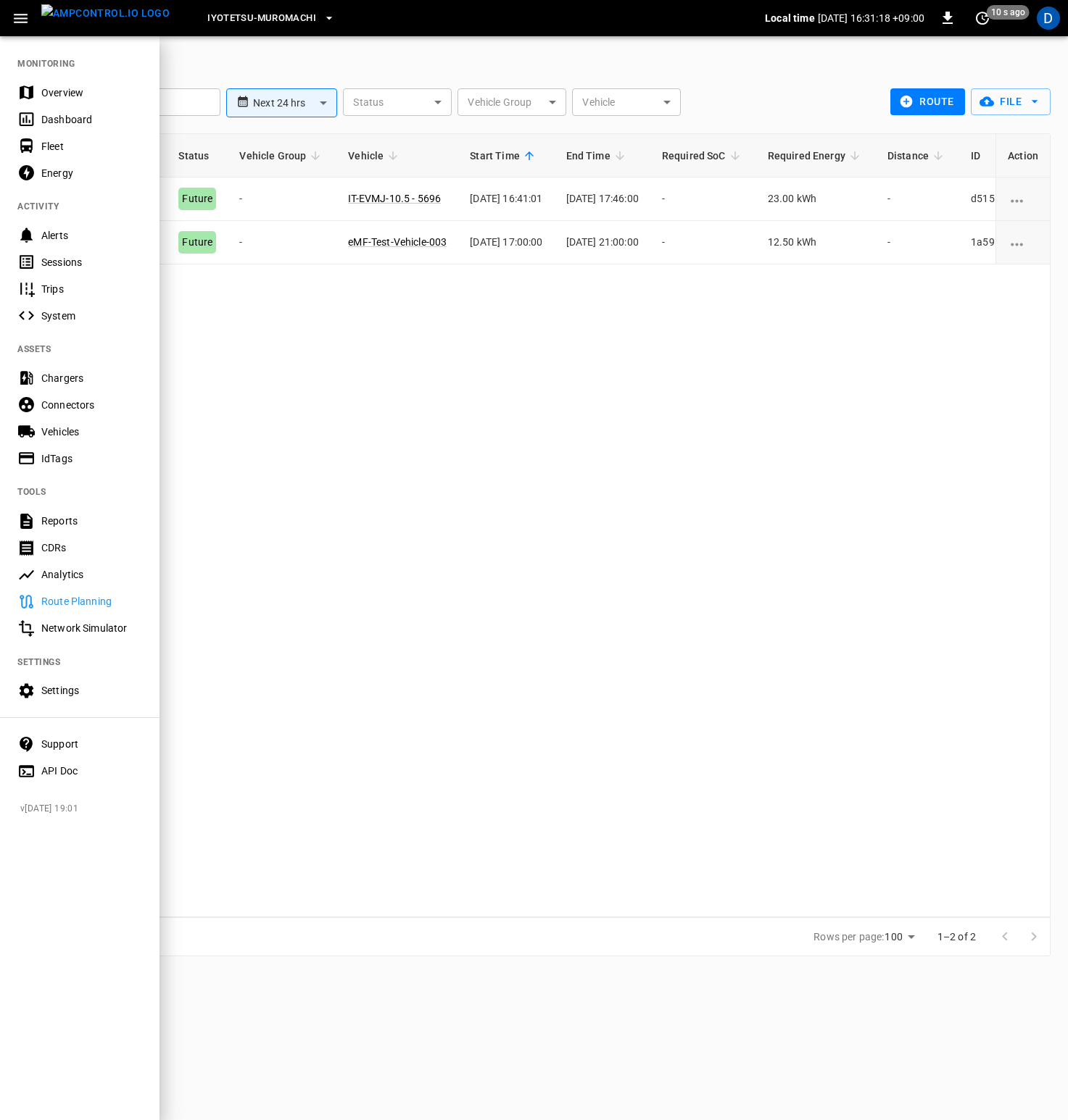
click at [238, 16] on span "Iyotetsu-Muromachi" at bounding box center [261, 19] width 109 height 16
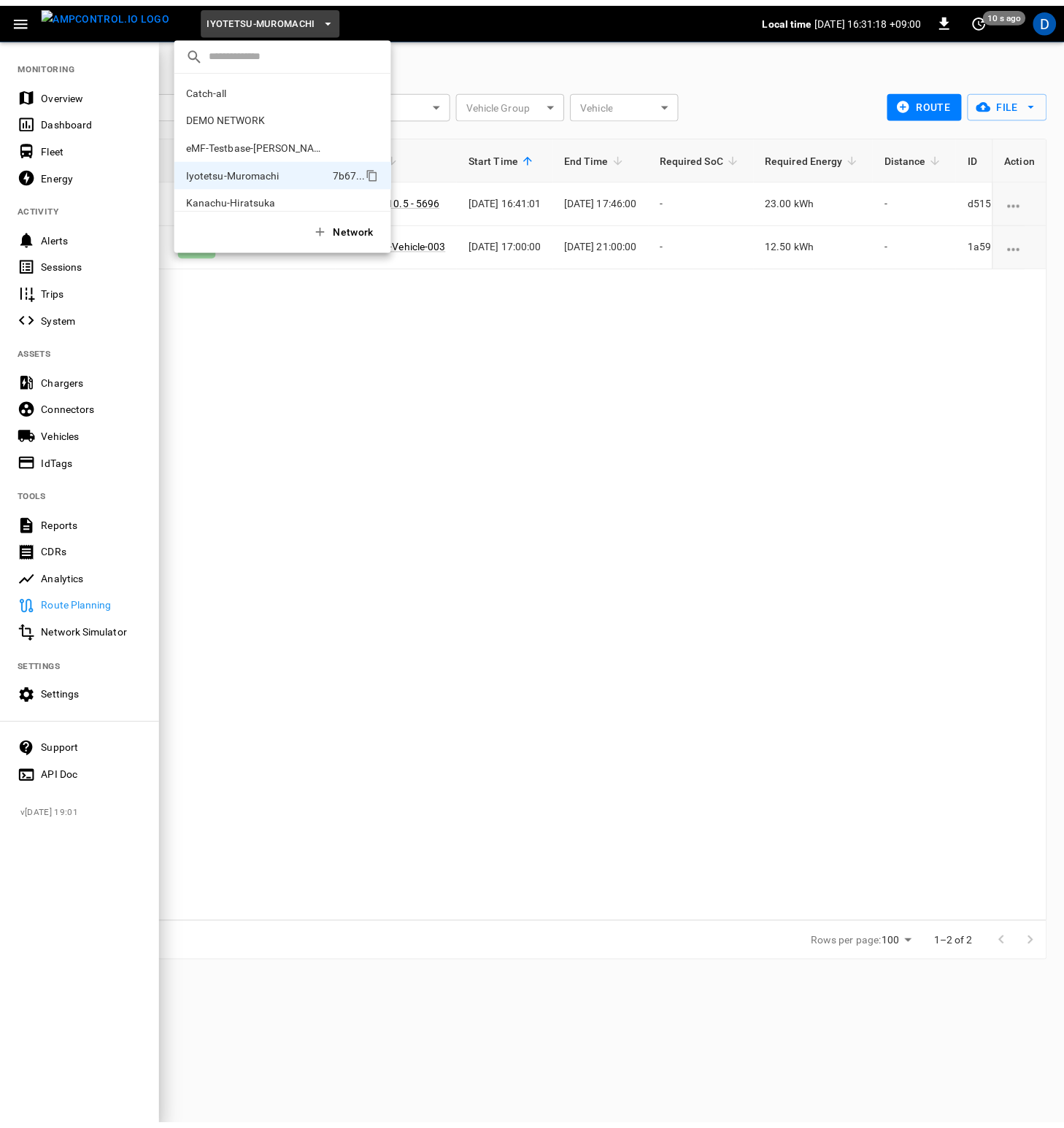
scroll to position [39, 0]
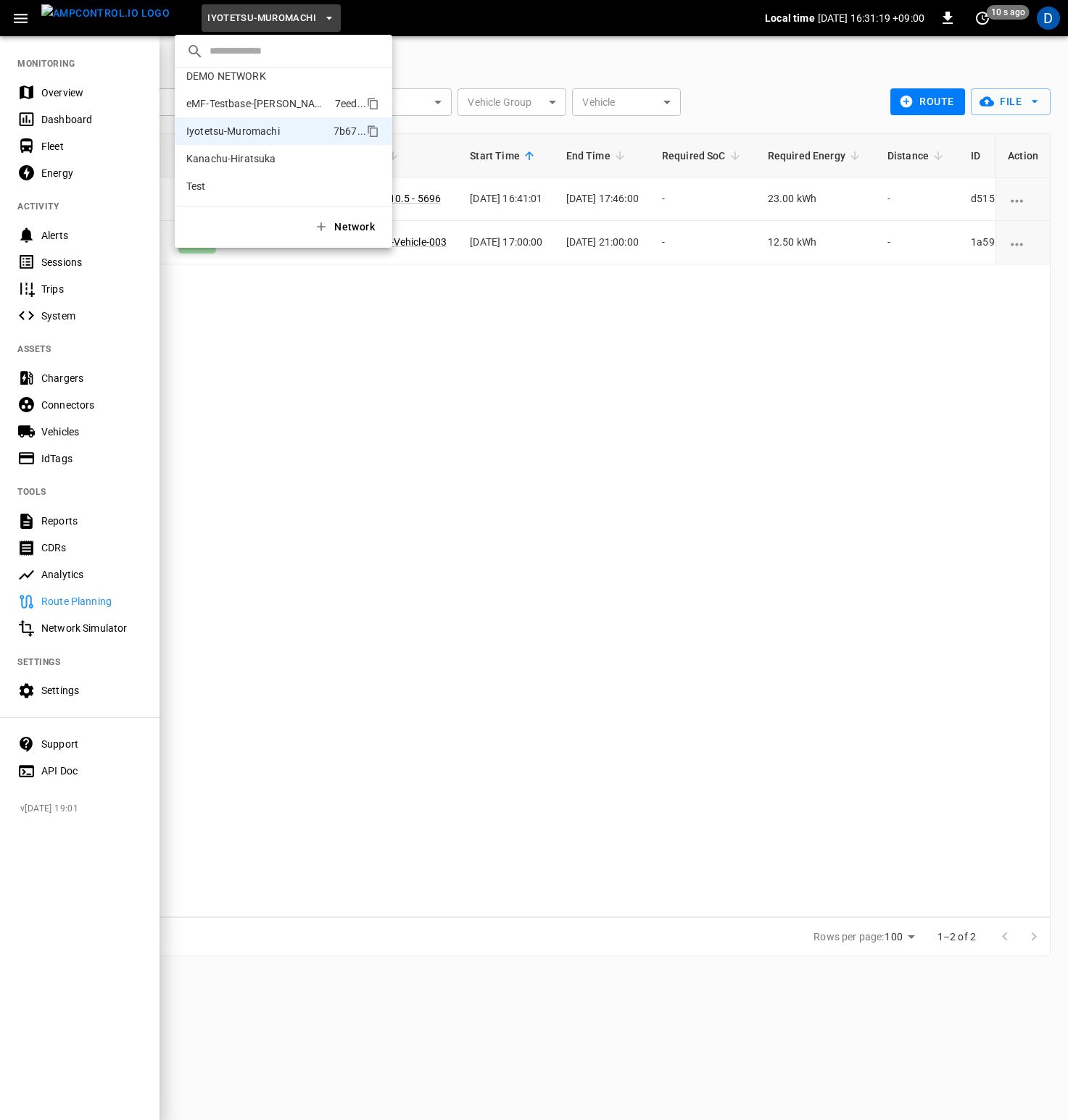
click at [249, 98] on p "eMF-Testbase-[PERSON_NAME]" at bounding box center [257, 103] width 142 height 14
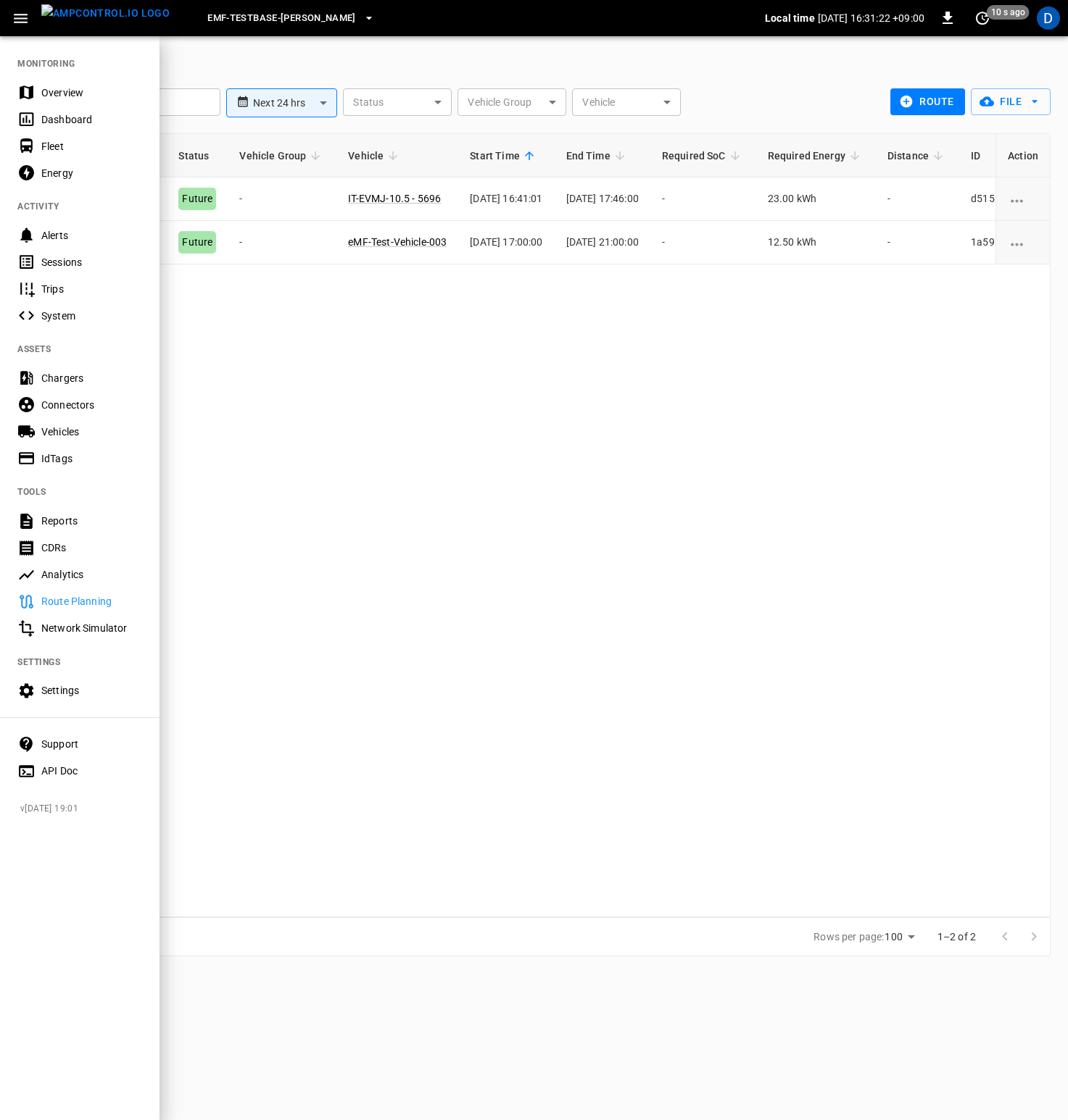
click at [464, 436] on div at bounding box center [534, 560] width 1068 height 1120
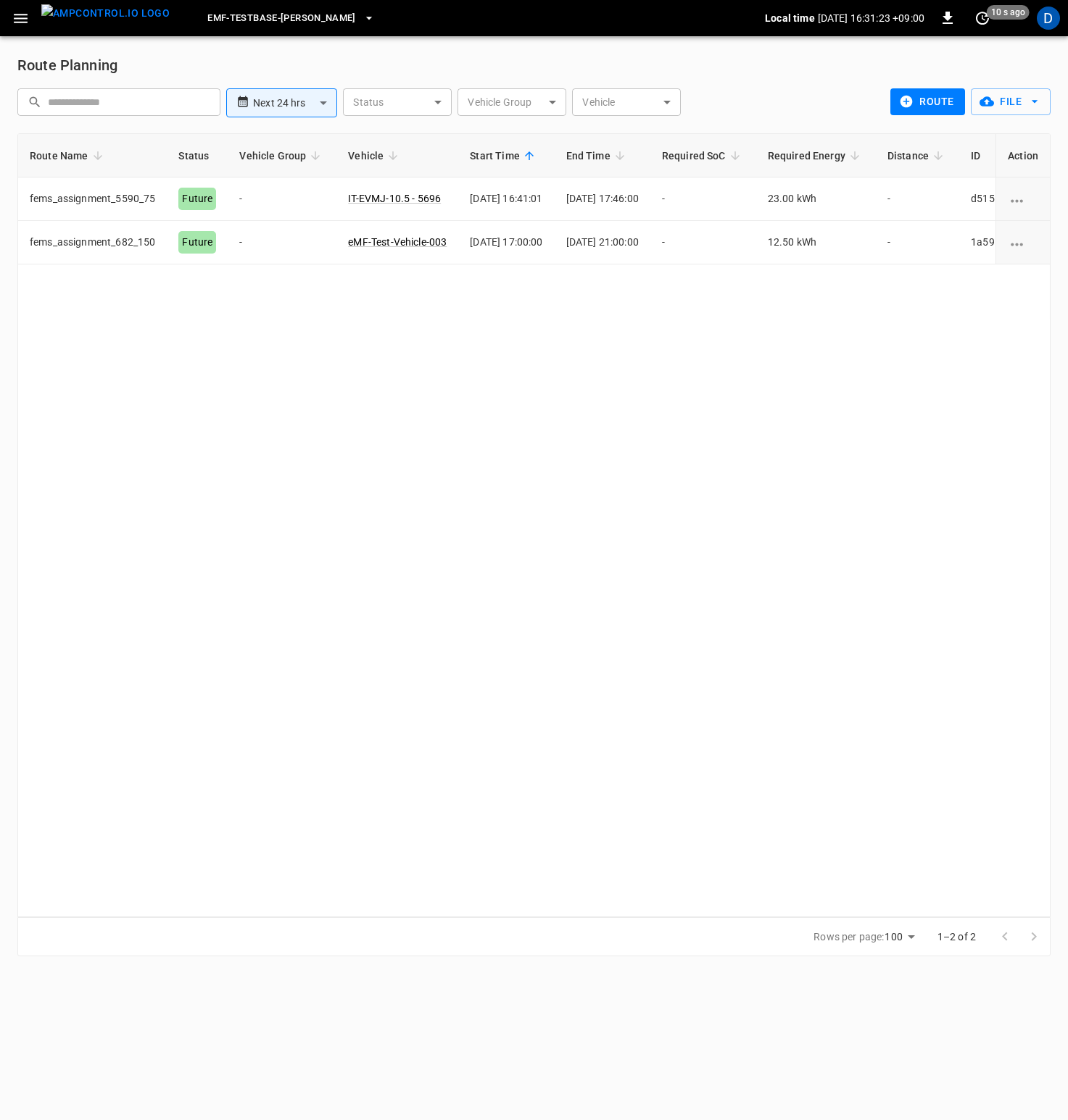
click at [25, 32] on div "eMF-Testbase-Musashimurayama Local time 2025-08-29 16:31:23 +09:00 0 10 s ago D" at bounding box center [534, 18] width 1068 height 36
click at [26, 19] on icon "button" at bounding box center [20, 19] width 18 height 18
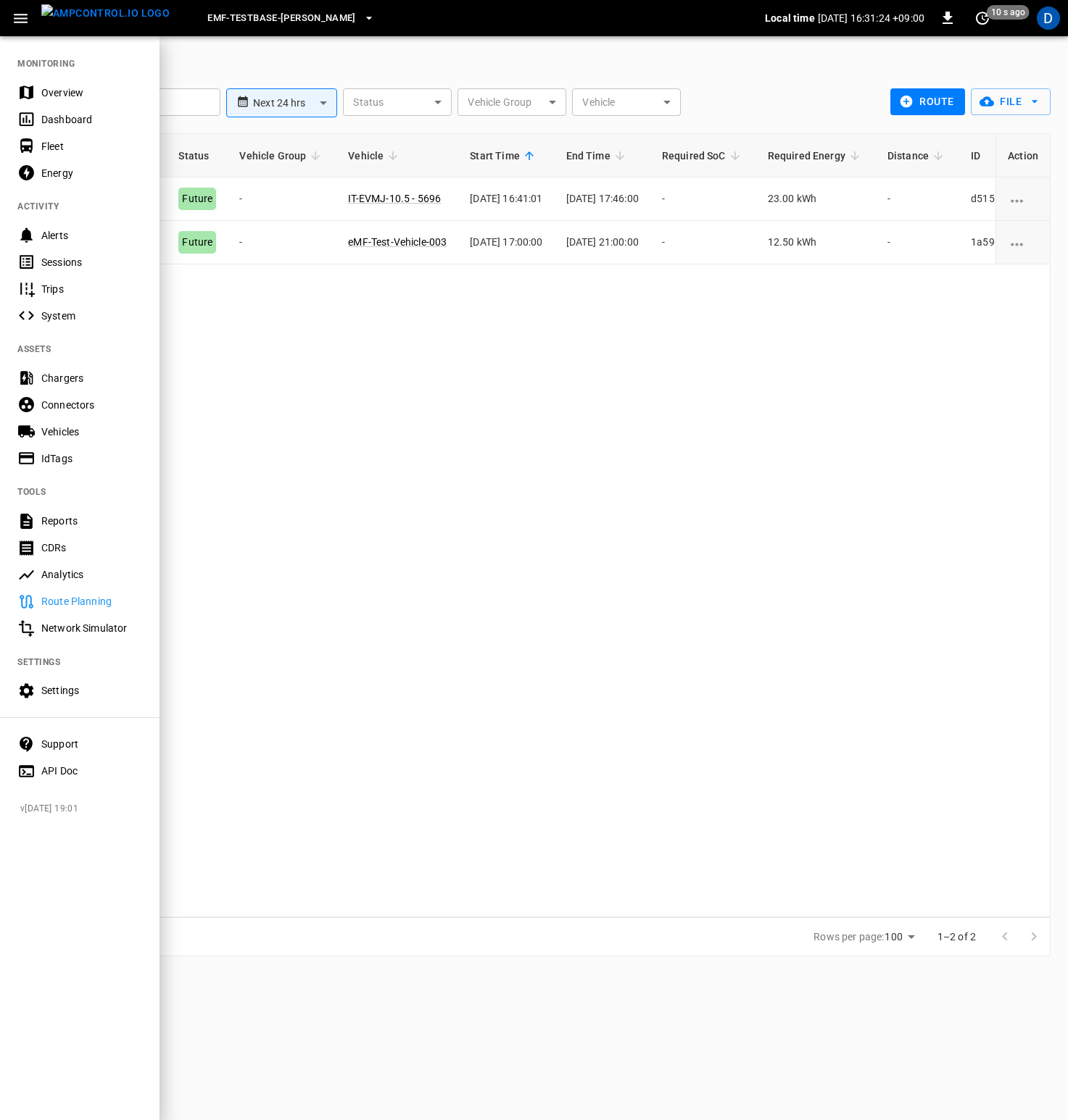
click at [62, 94] on div "Overview" at bounding box center [92, 92] width 100 height 14
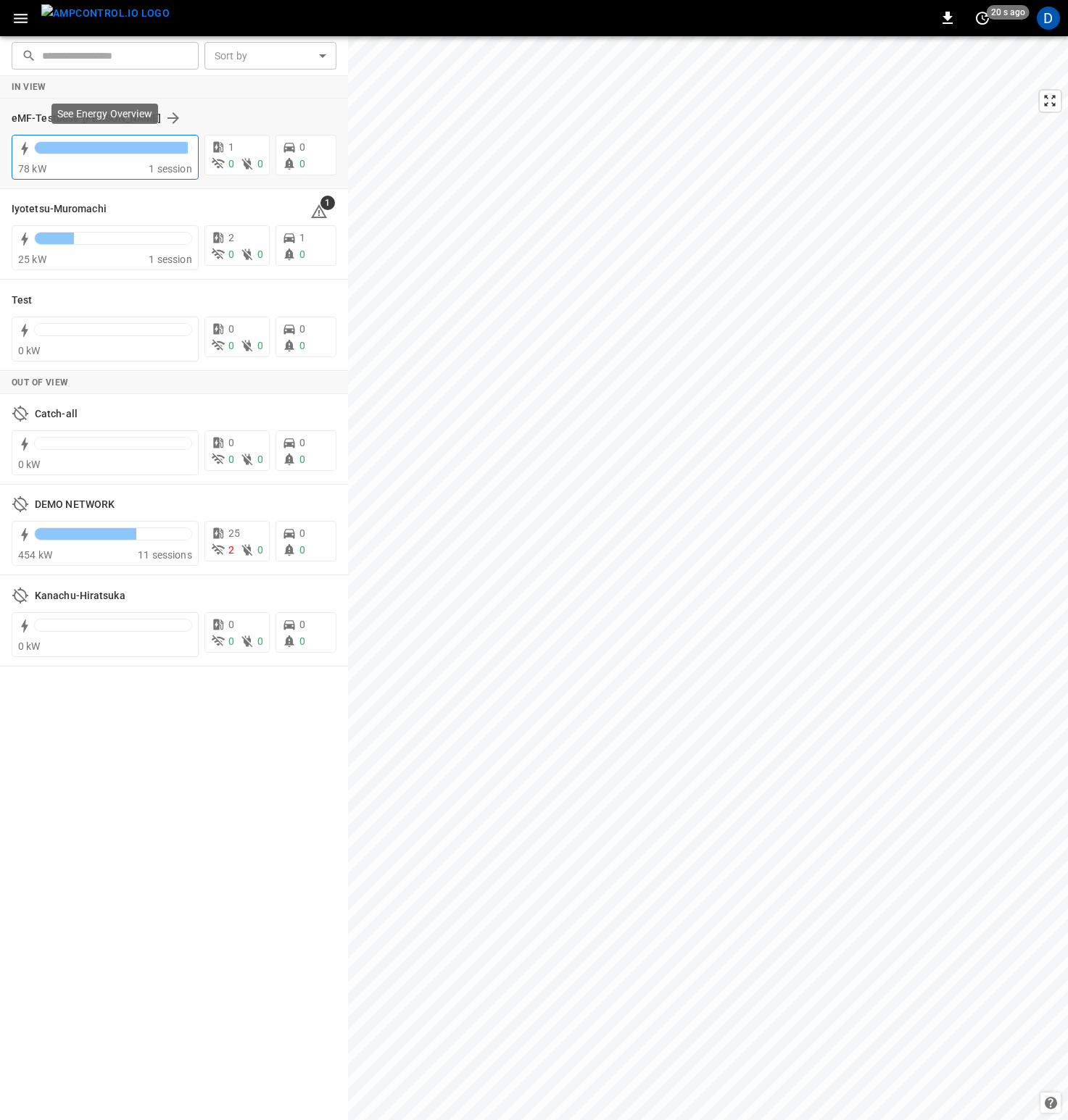
click at [88, 156] on div at bounding box center [112, 151] width 158 height 20
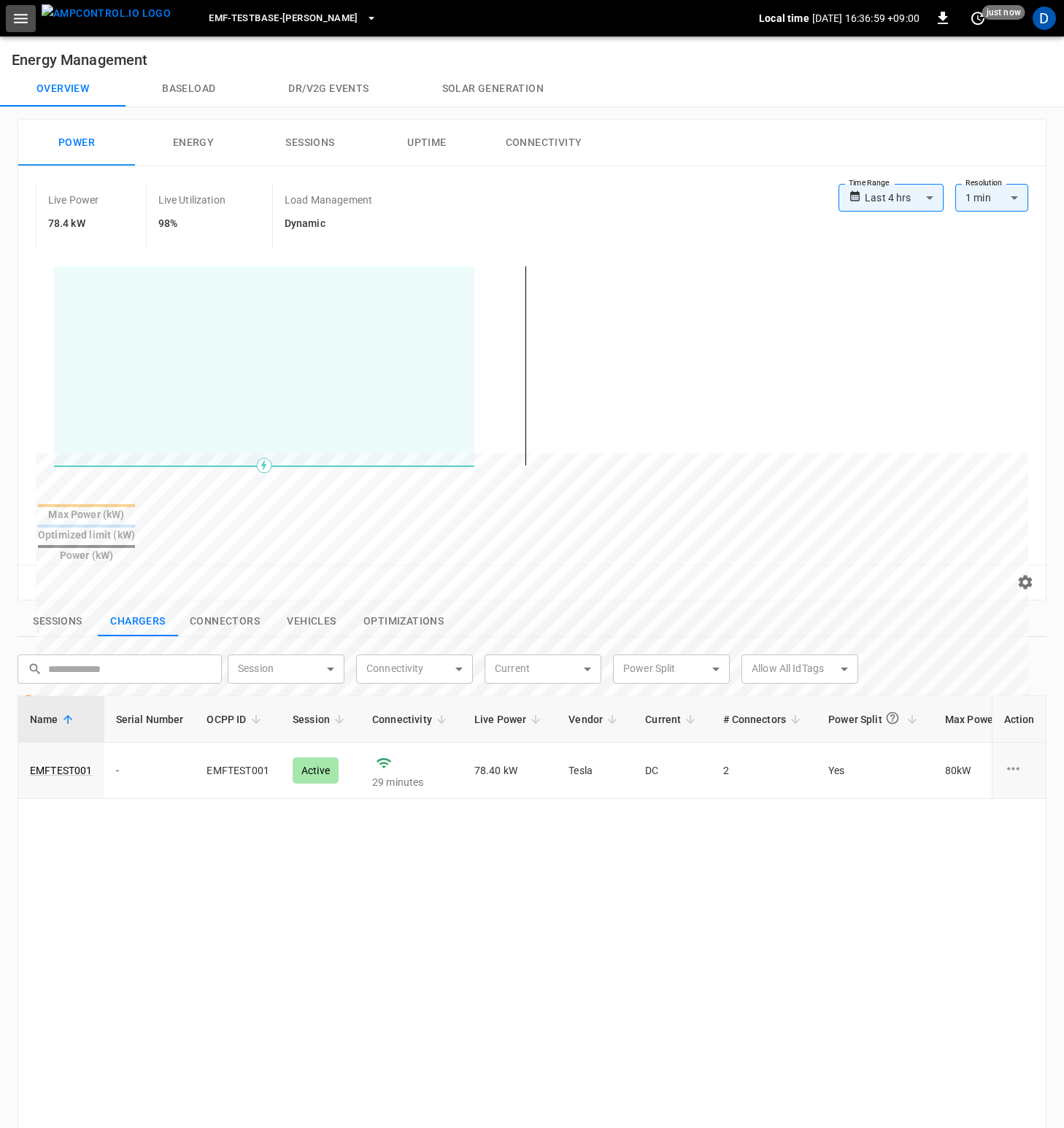
click at [14, 26] on icon "button" at bounding box center [20, 19] width 18 height 18
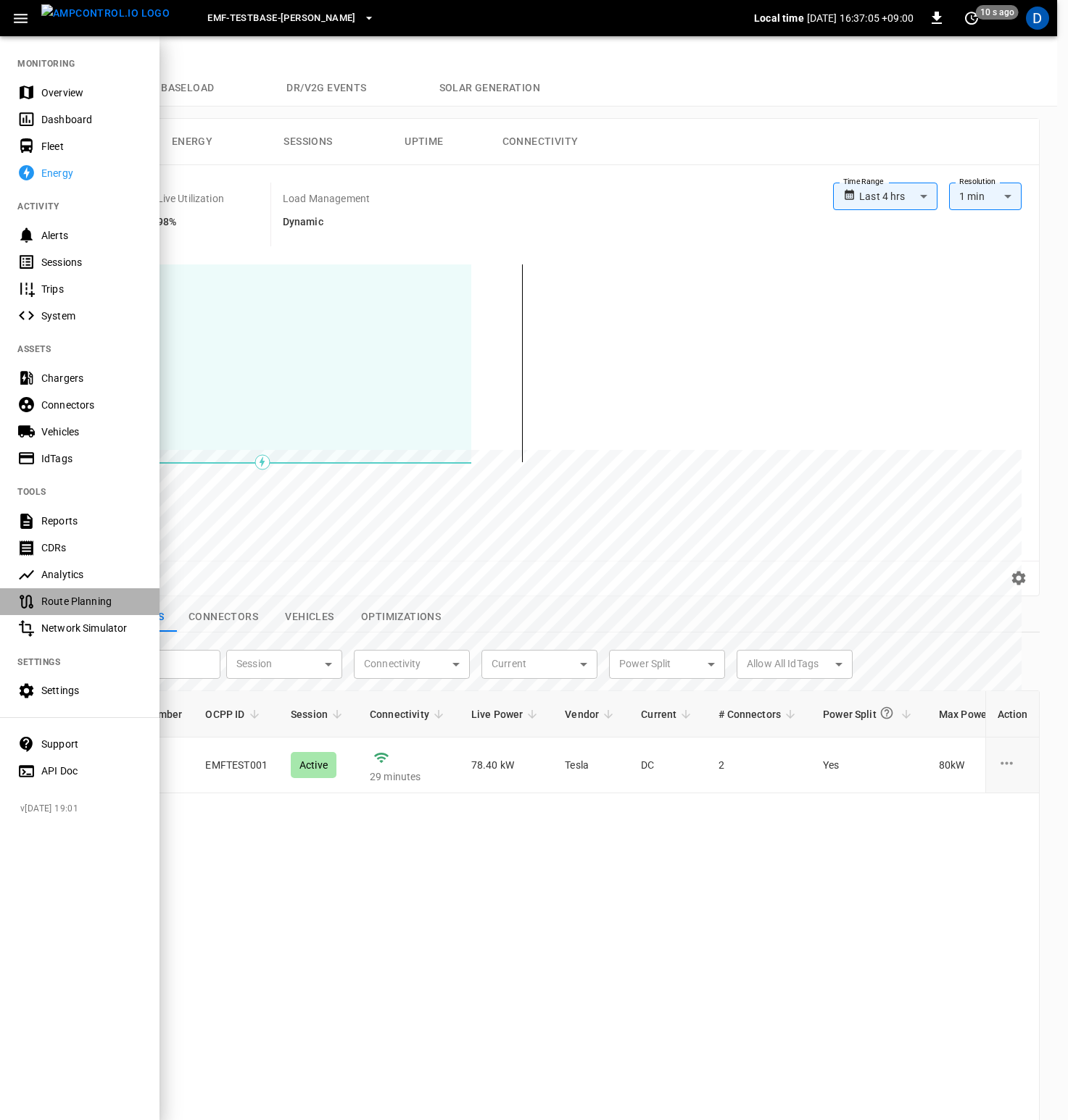
click at [80, 593] on Planning-listitem "Route Planning" at bounding box center [80, 602] width 160 height 27
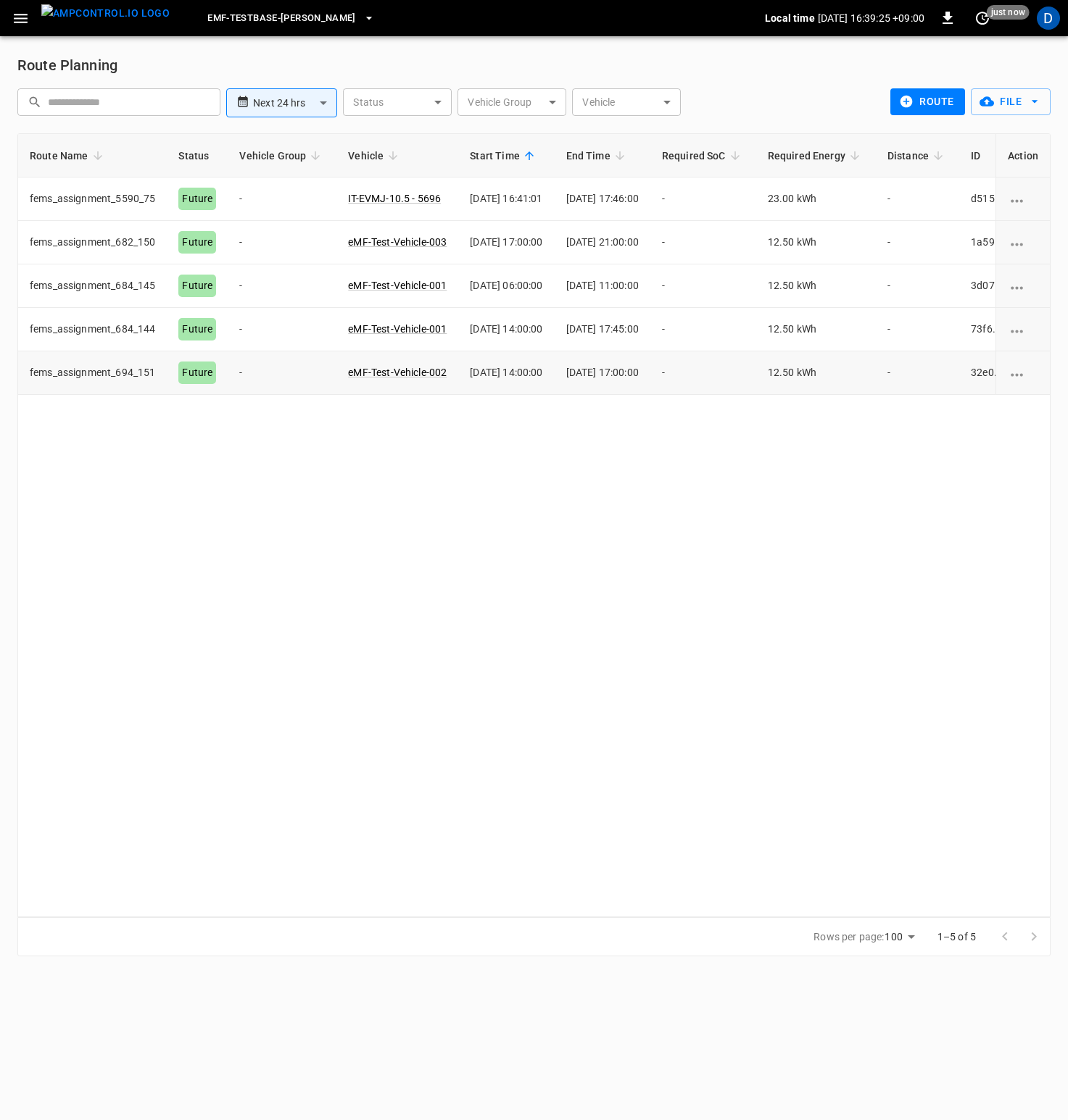
click at [670, 367] on div "Route Name Status Vehicle Group Vehicle Start Time End Time Required SoC Requir…" at bounding box center [533, 526] width 1033 height 784
click at [998, 21] on div "Local time 2025-08-29 16:39:26 +09:00 0 just now" at bounding box center [897, 18] width 264 height 23
click at [981, 16] on icon "set refresh interval" at bounding box center [982, 18] width 17 height 17
click at [926, 50] on li "Refresh now" at bounding box center [935, 47] width 116 height 24
click at [695, 531] on div at bounding box center [534, 560] width 1068 height 1120
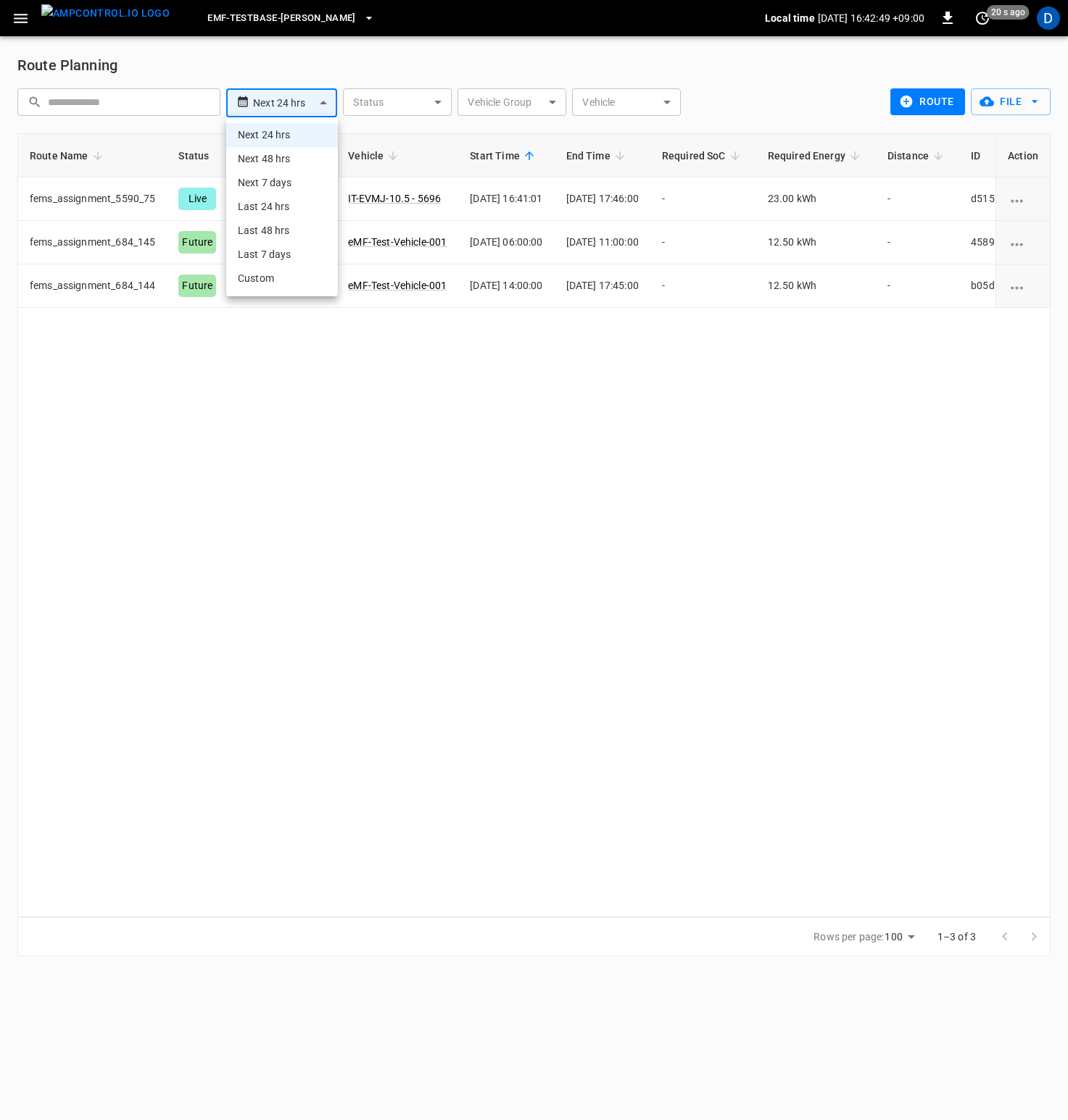
click at [299, 102] on body "**********" at bounding box center [534, 487] width 1068 height 974
click at [373, 72] on div at bounding box center [534, 560] width 1068 height 1120
click at [312, 99] on body "**********" at bounding box center [534, 487] width 1068 height 974
click at [290, 211] on li "Last 24 hrs" at bounding box center [282, 207] width 112 height 24
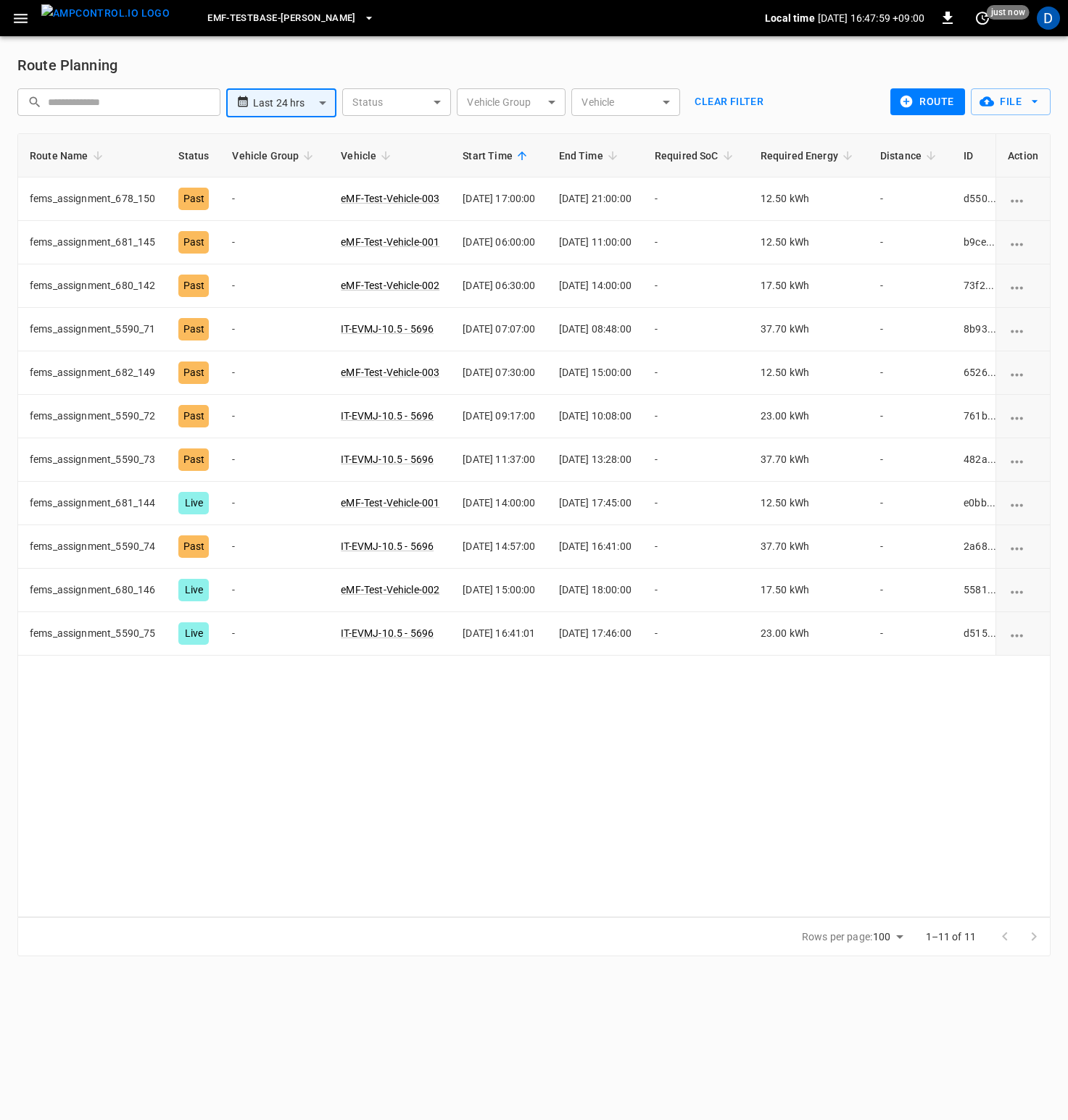
click at [320, 101] on body "**********" at bounding box center [534, 487] width 1068 height 974
click at [285, 166] on li "Next 48 hrs" at bounding box center [281, 159] width 110 height 24
type input "**********"
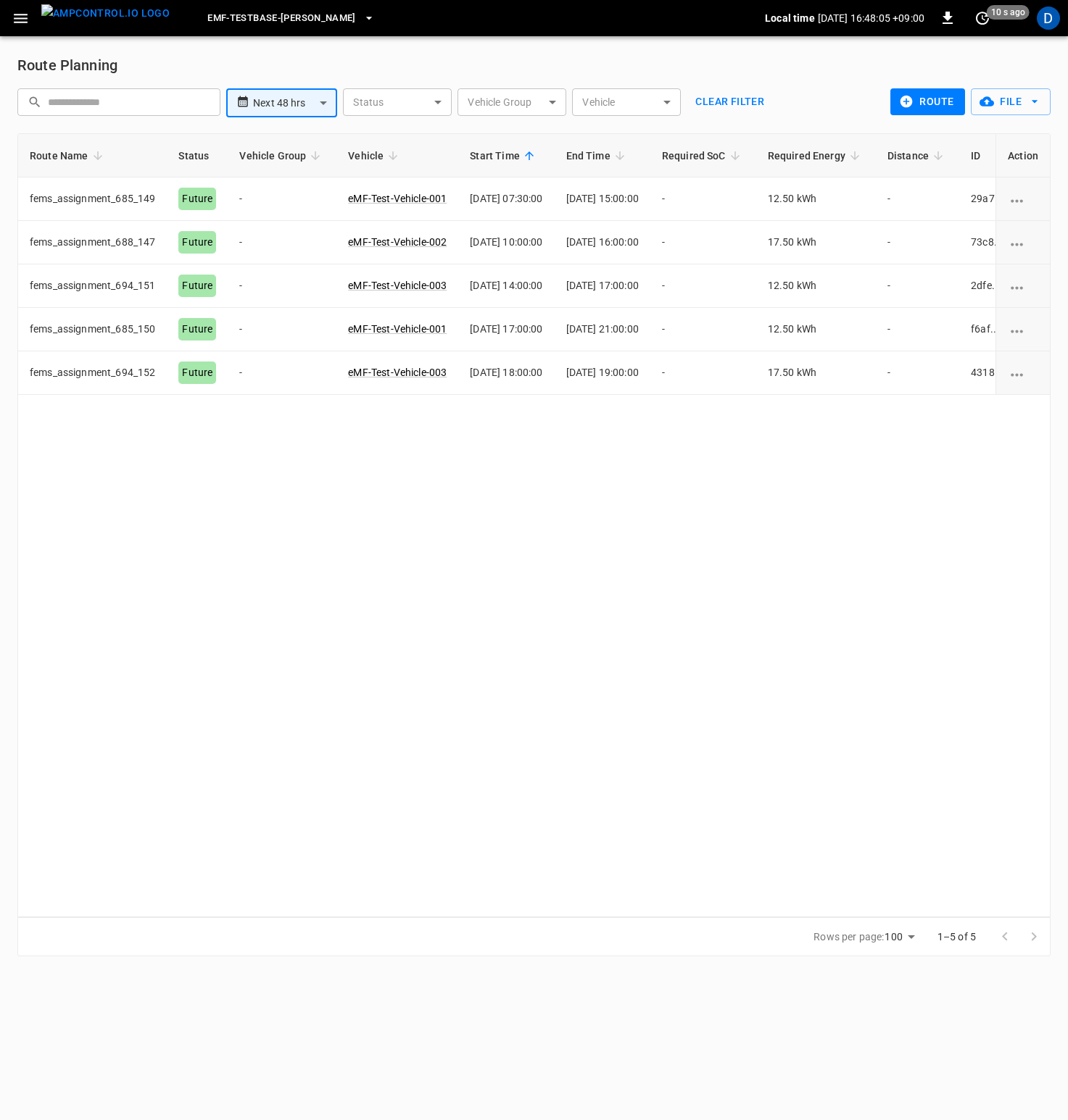
click at [439, 46] on div "**********" at bounding box center [534, 505] width 1068 height 938
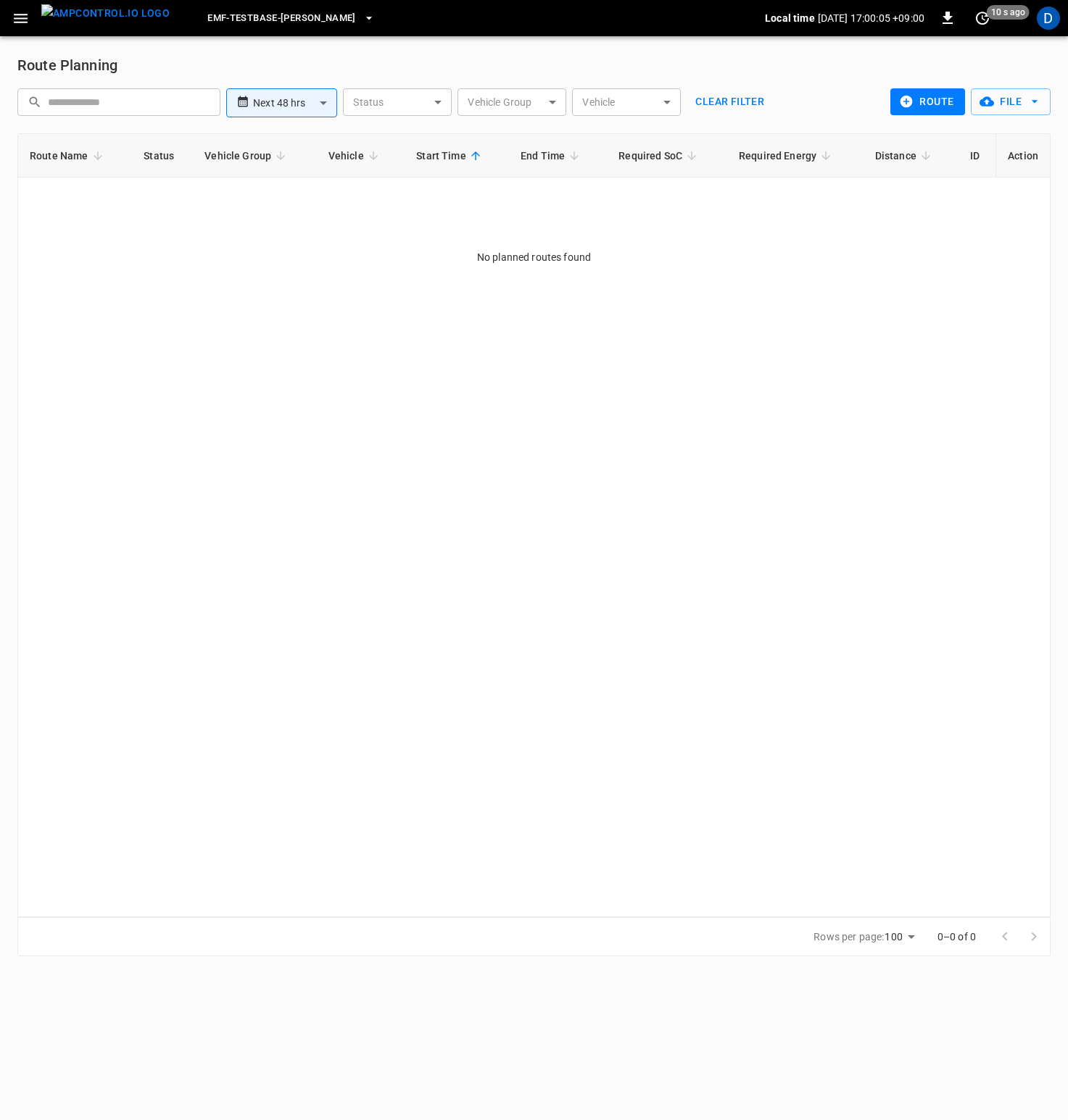
click at [751, 373] on div "Route Name Status Vehicle Group Vehicle Start Time End Time Required SoC Requir…" at bounding box center [533, 526] width 1033 height 784
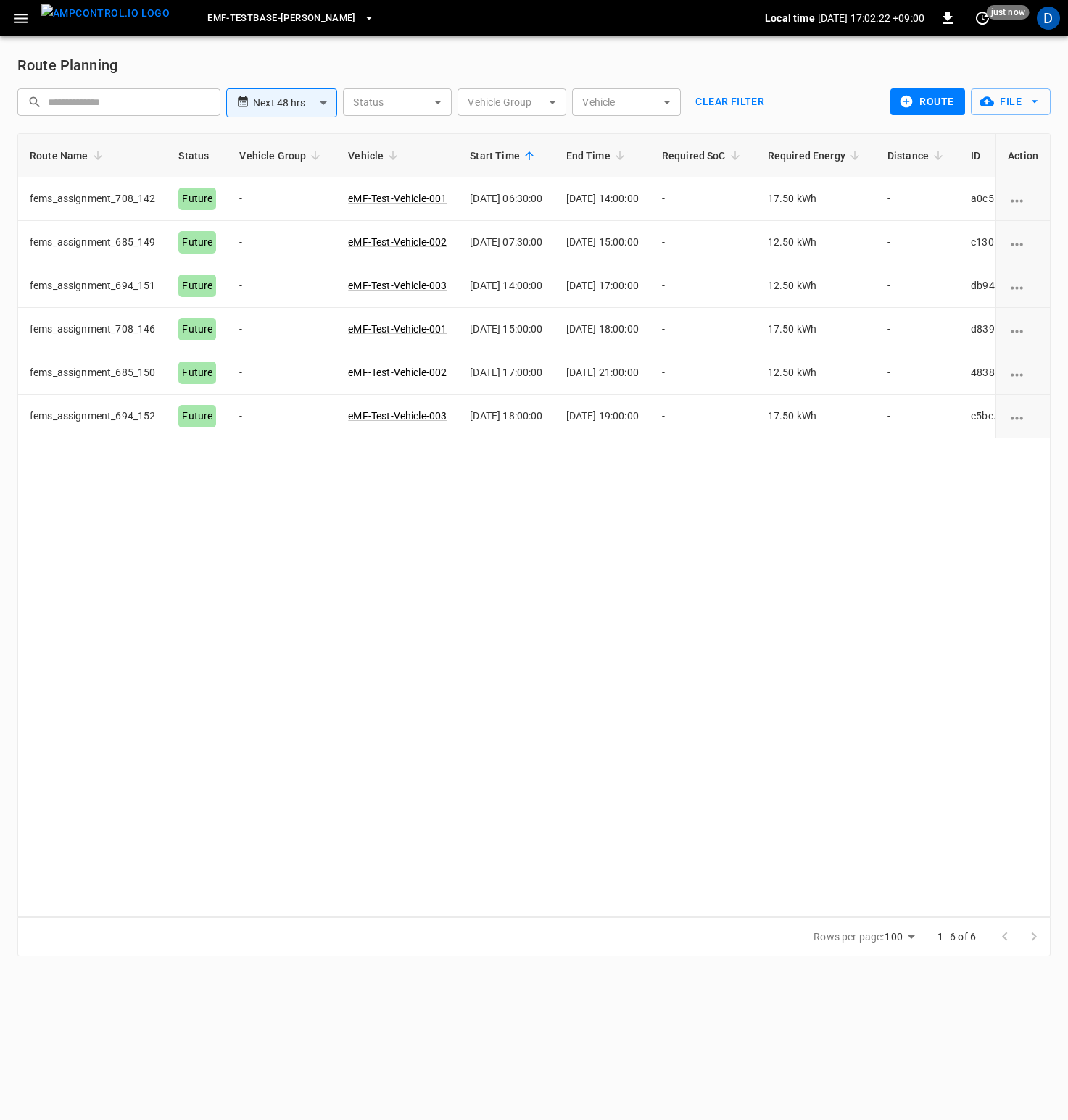
click at [691, 643] on div "Route Name Status Vehicle Group Vehicle Start Time End Time Required SoC Requir…" at bounding box center [533, 526] width 1033 height 784
click at [13, 23] on icon "button" at bounding box center [20, 19] width 18 height 18
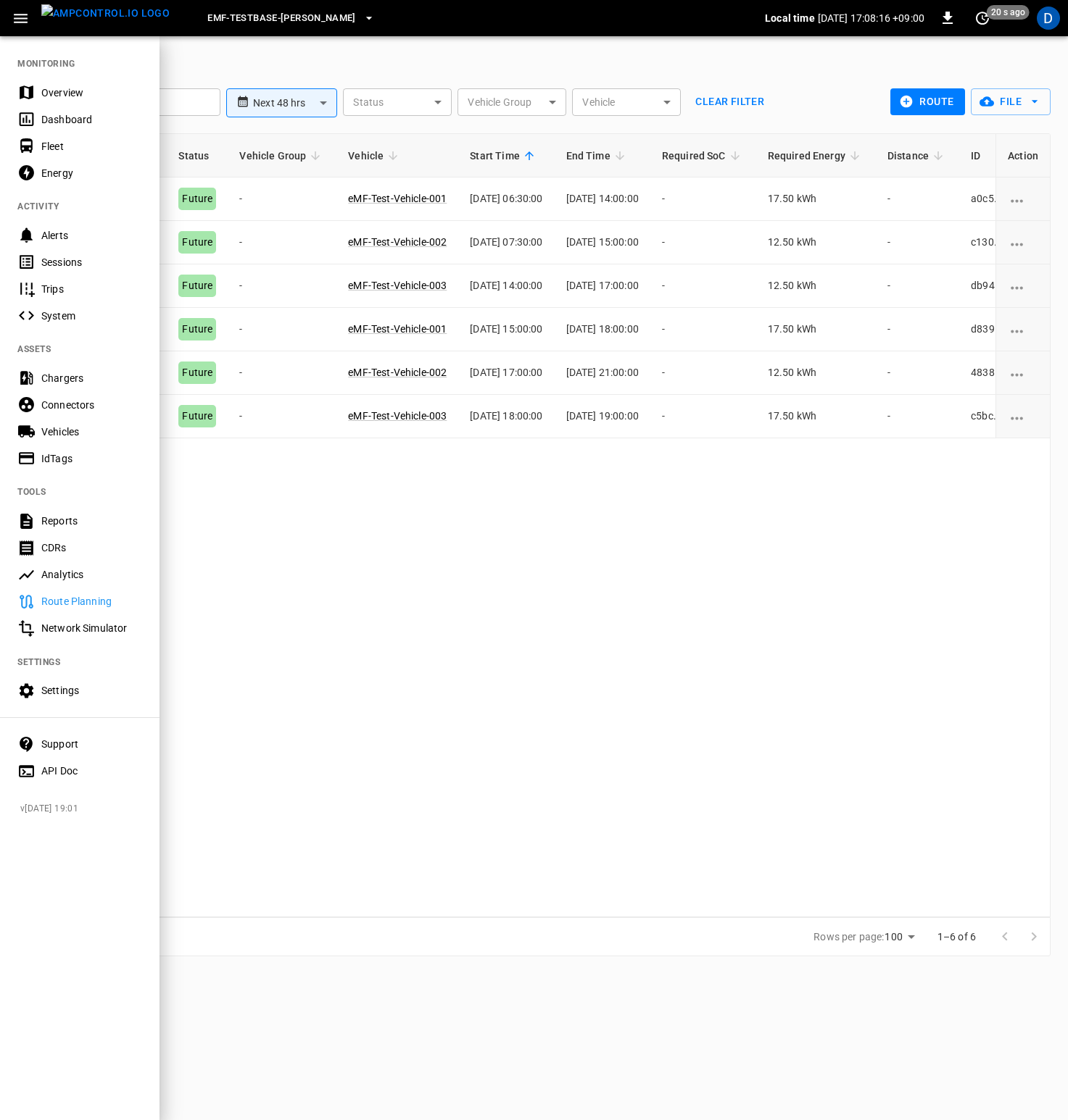
click at [64, 94] on div "Overview" at bounding box center [92, 92] width 100 height 14
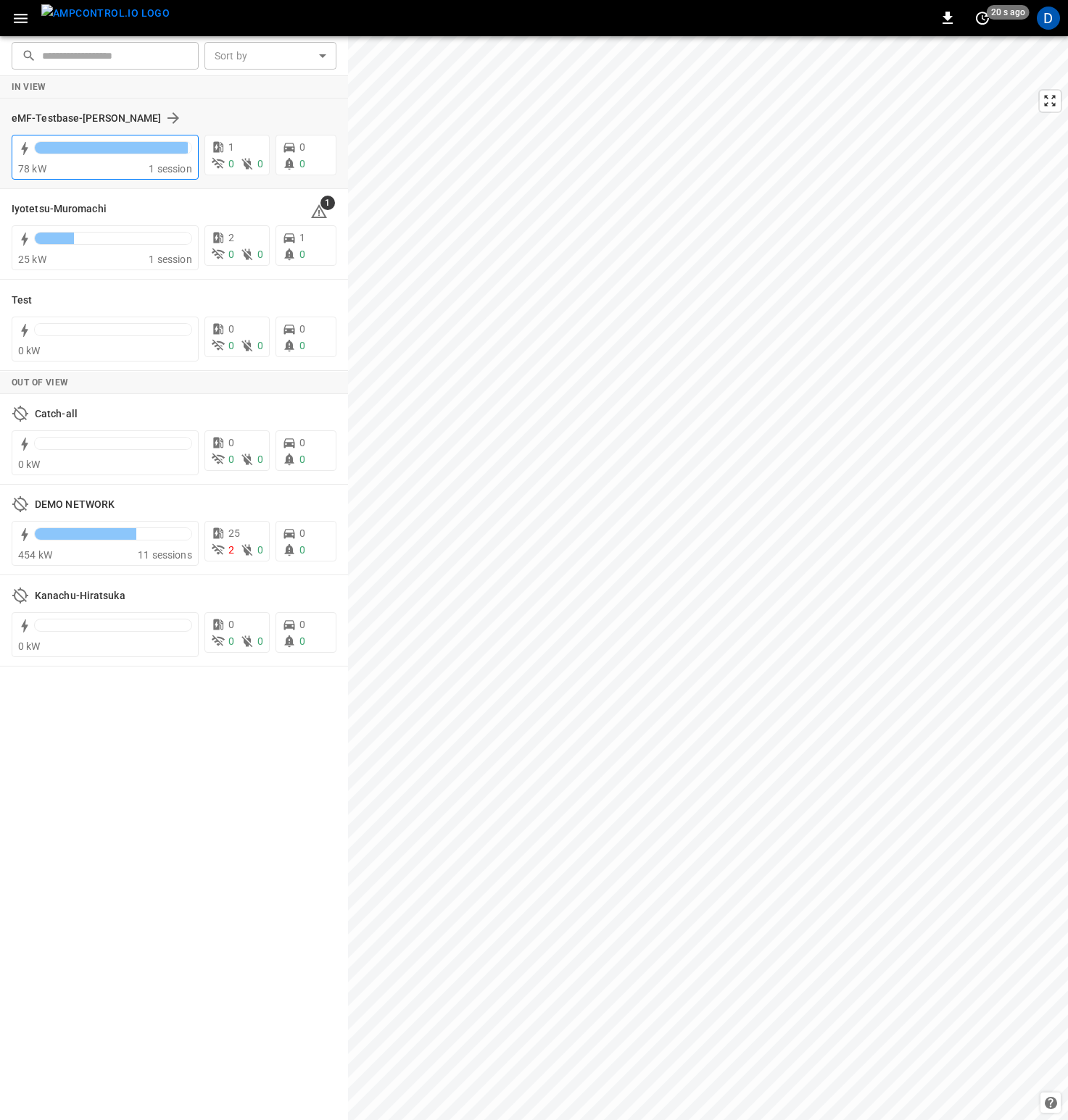
click at [96, 146] on div at bounding box center [111, 147] width 153 height 11
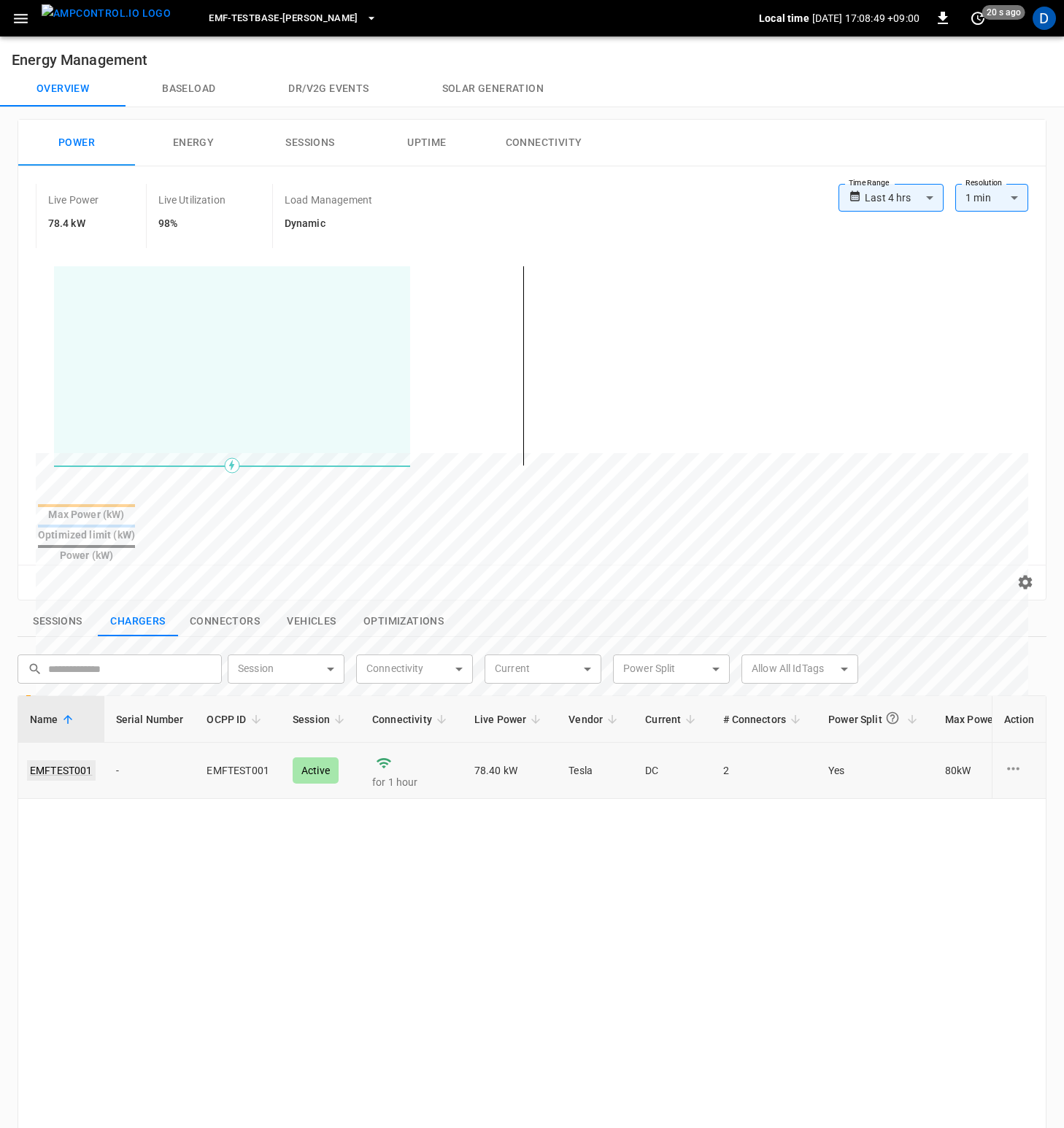
click at [54, 760] on link "EMFTEST001" at bounding box center [61, 770] width 69 height 20
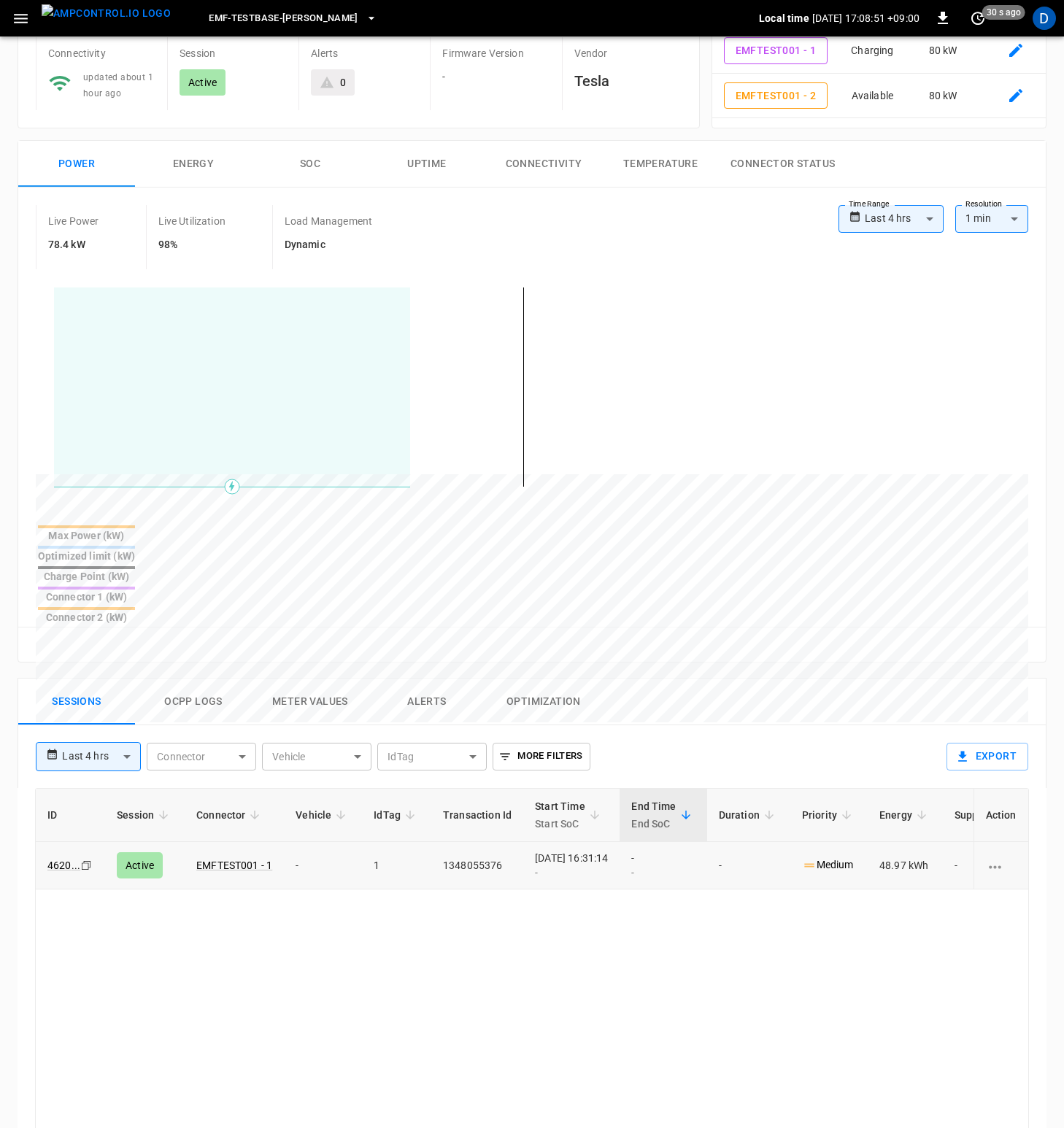
scroll to position [137, 0]
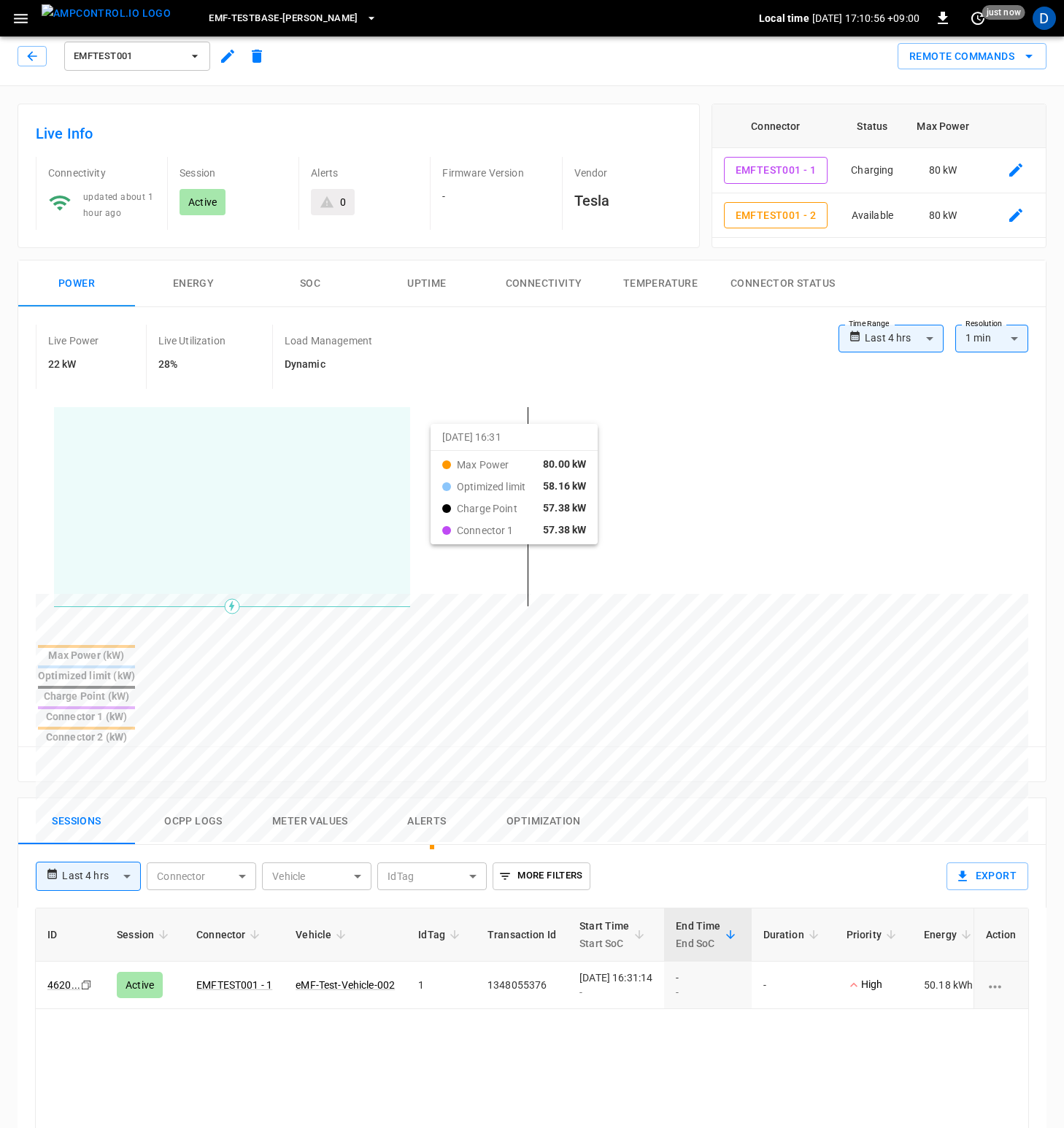
scroll to position [0, 0]
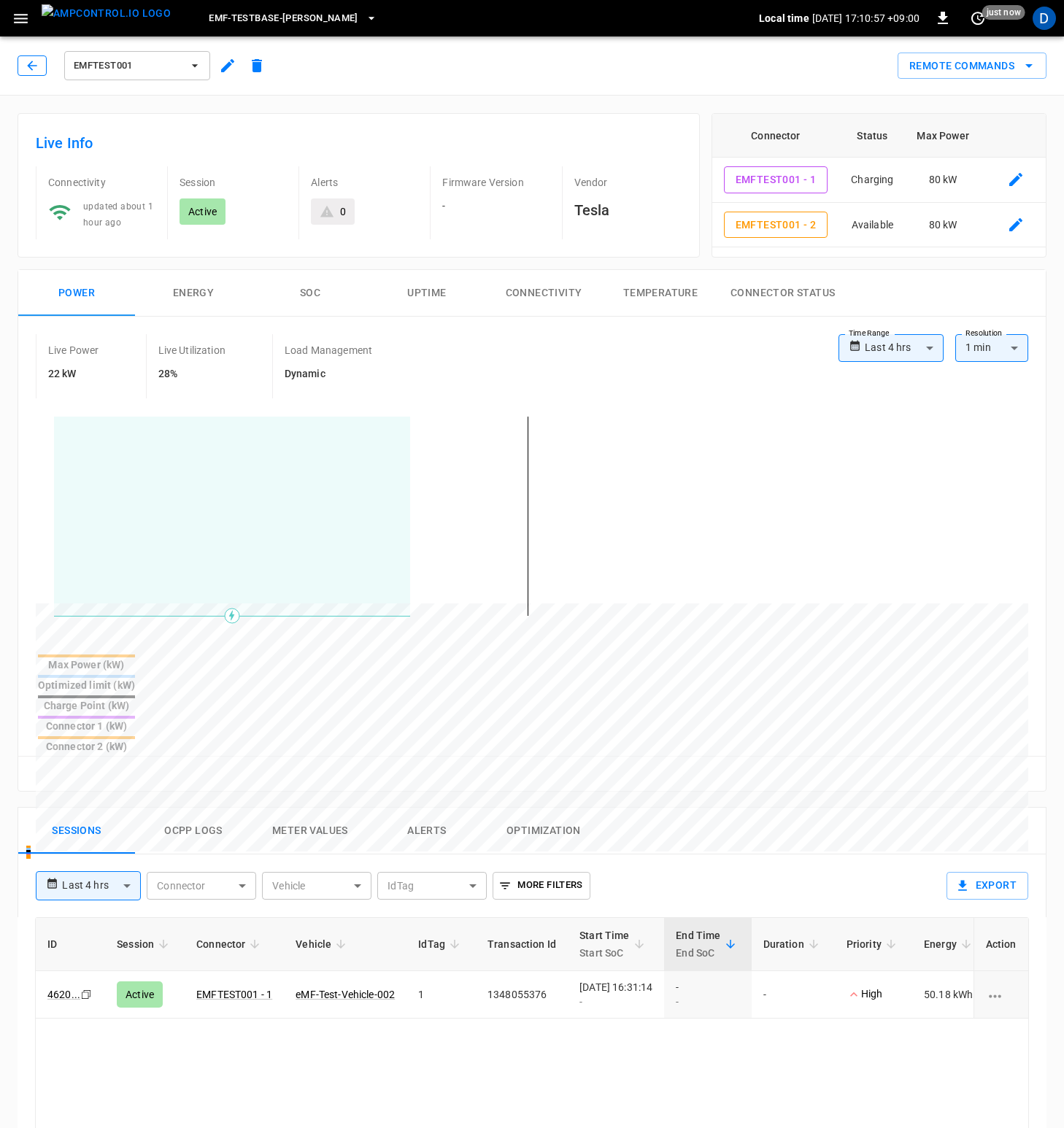
click at [37, 65] on icon "button" at bounding box center [32, 65] width 14 height 14
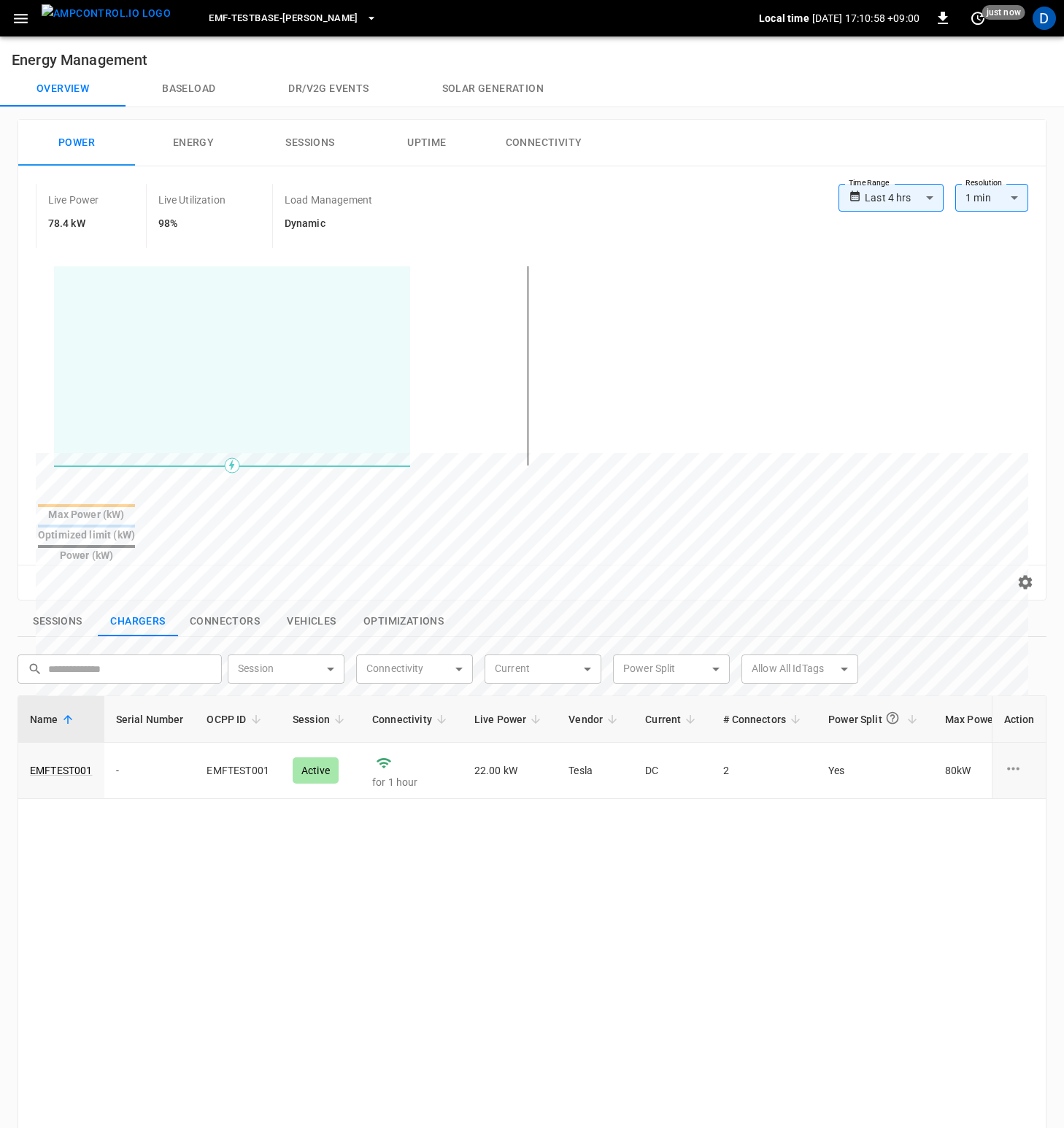
click at [167, 89] on button "Baseload" at bounding box center [188, 89] width 126 height 35
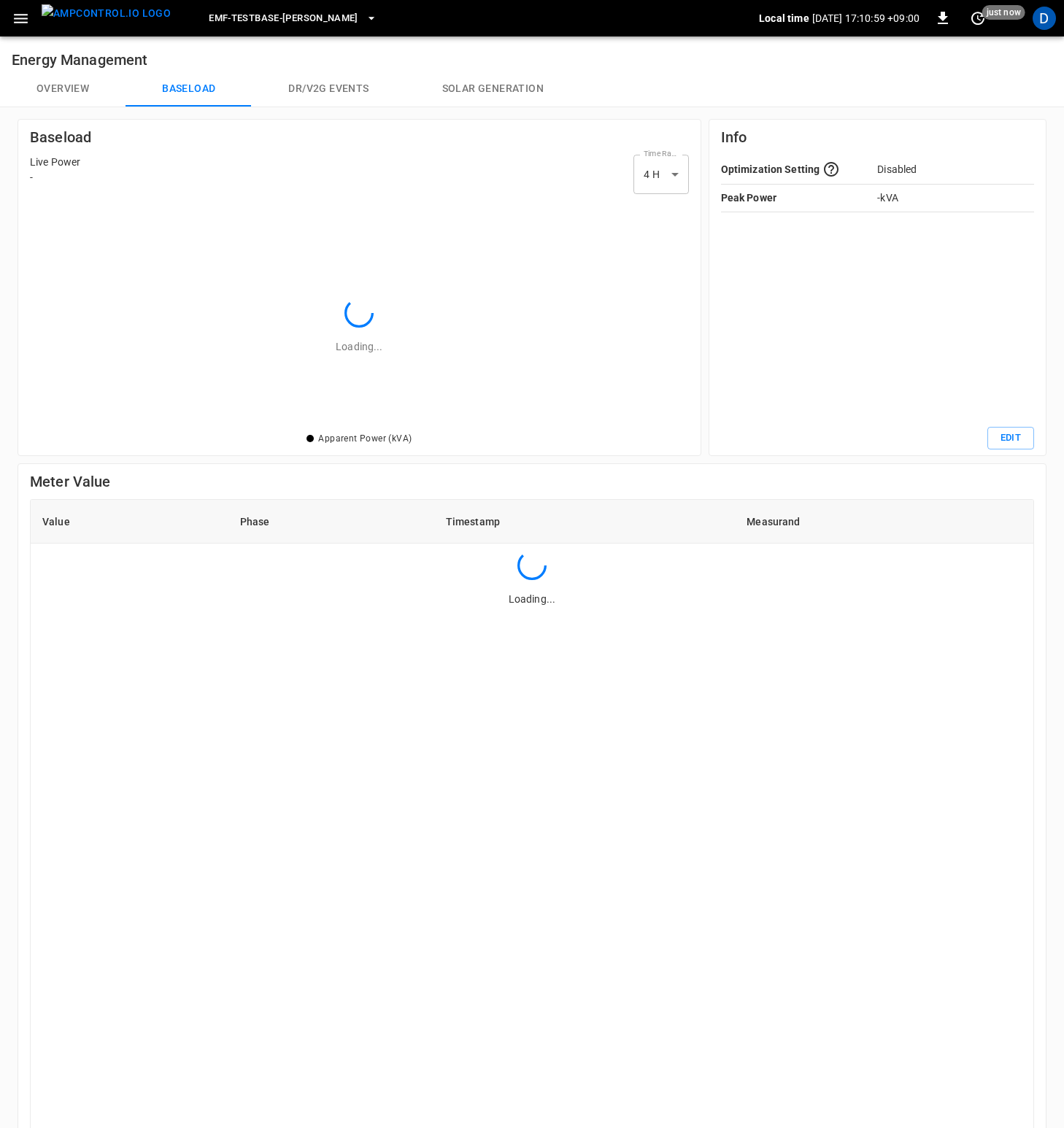
scroll to position [201, 631]
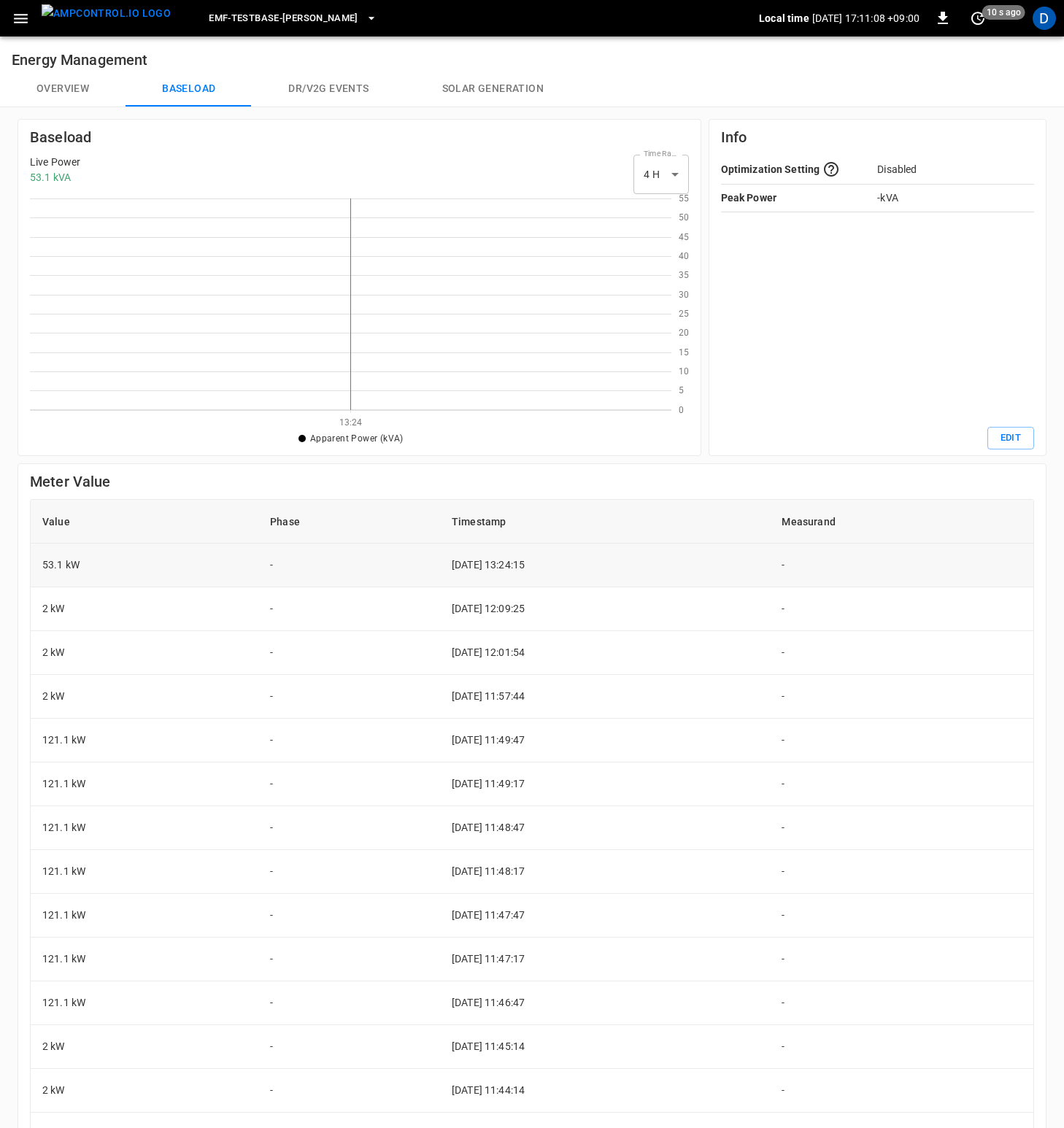
click at [586, 572] on td "2025-08-29 13:24:15" at bounding box center [606, 566] width 331 height 44
click at [32, 24] on button "button" at bounding box center [21, 19] width 30 height 27
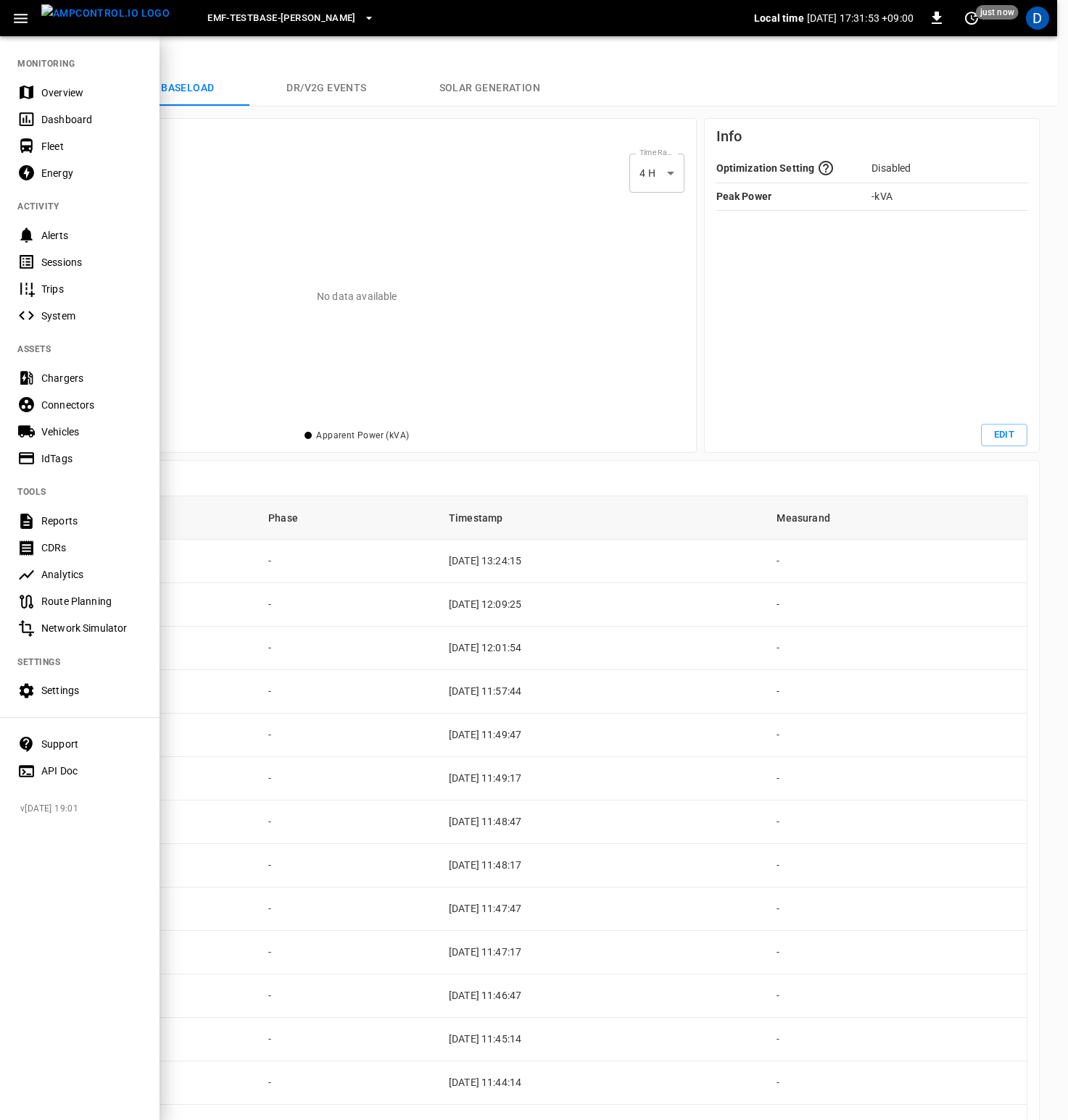
click at [73, 91] on div "Overview" at bounding box center [92, 92] width 100 height 14
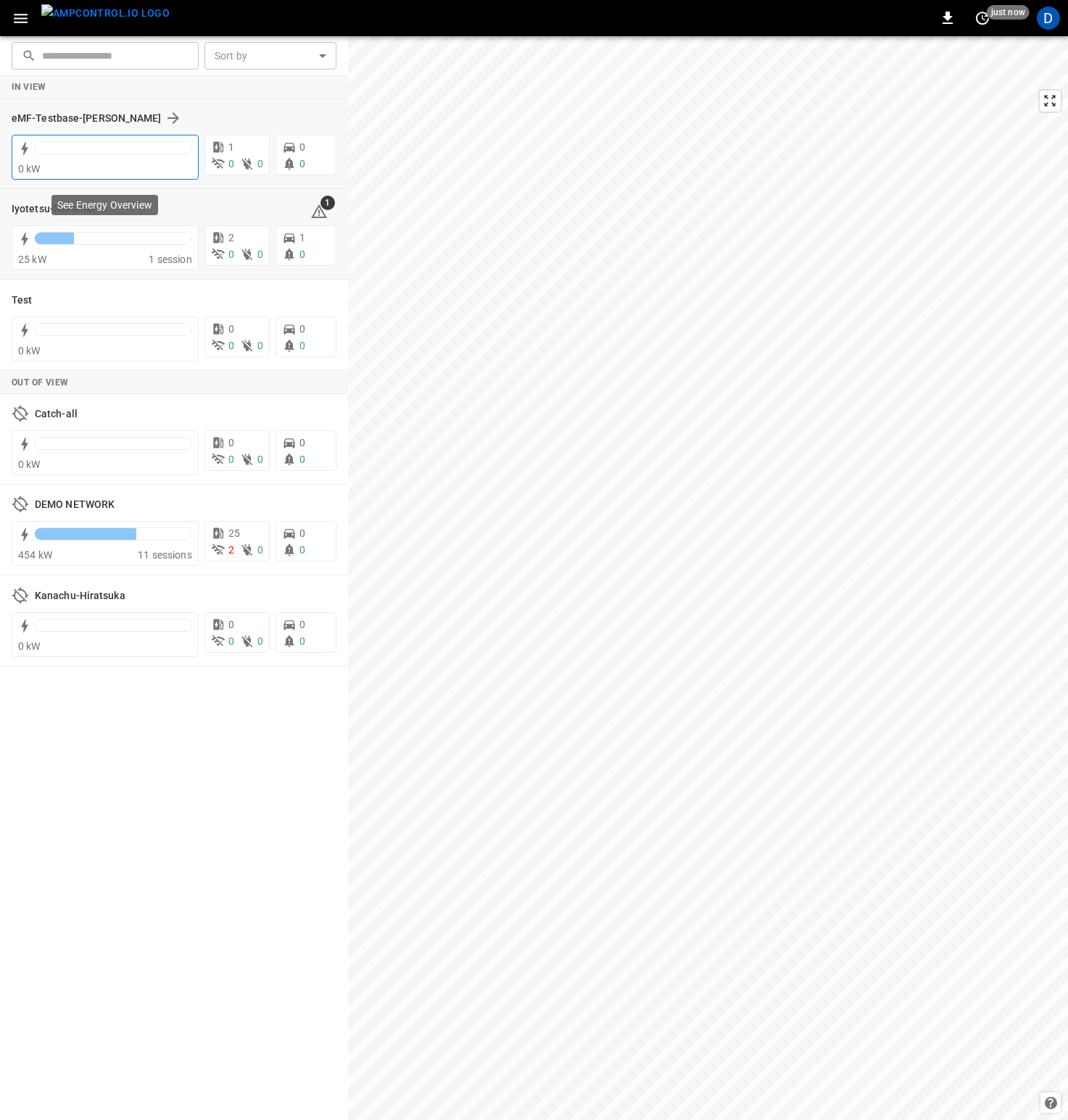
click at [132, 171] on div "0 kW" at bounding box center [105, 169] width 174 height 14
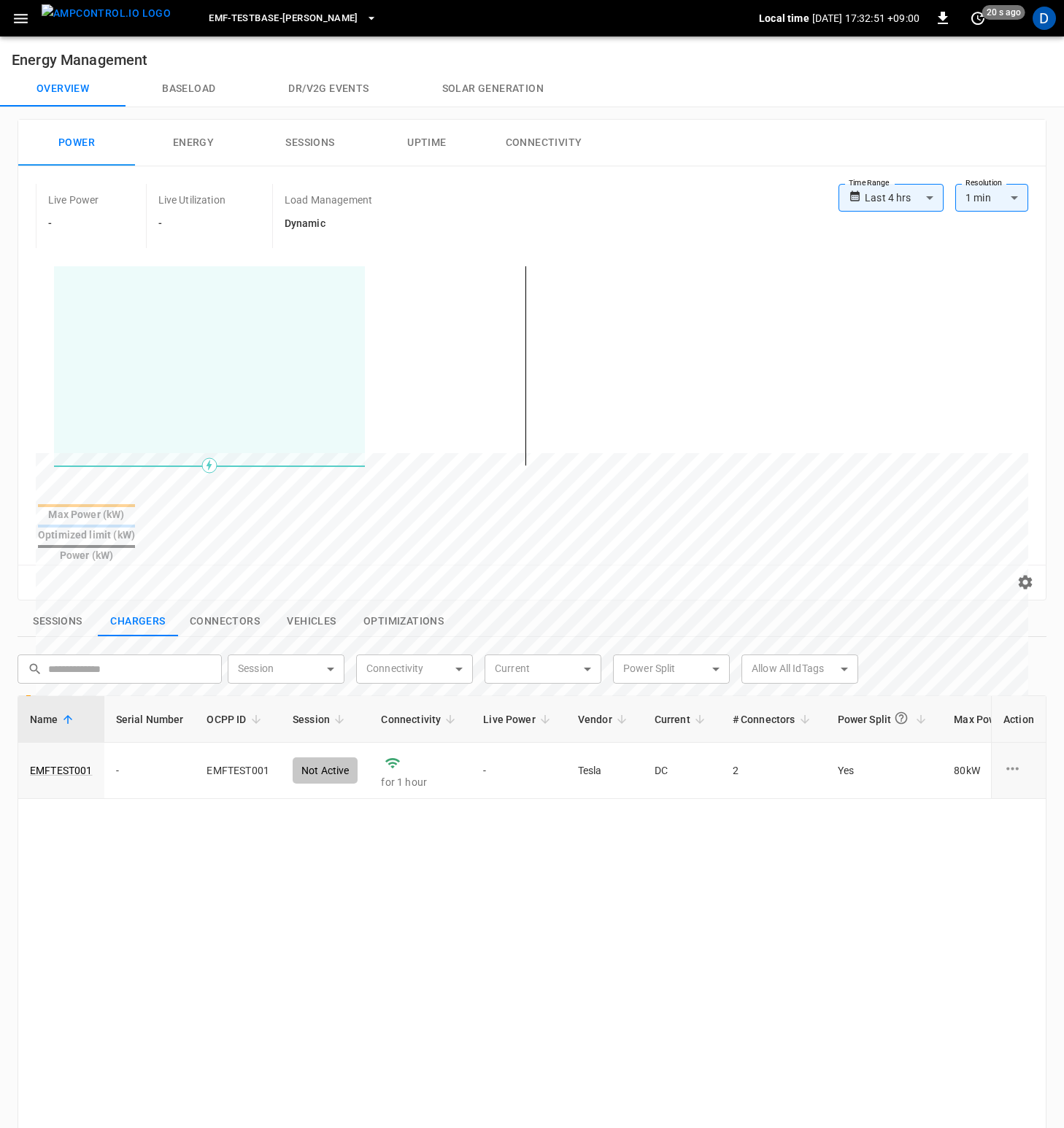
click at [523, 853] on div "Name Serial Number OCPP ID Session Connectivity Live Power Vendor Current # Con…" at bounding box center [532, 1090] width 1029 height 790
click at [974, 19] on icon "set refresh interval" at bounding box center [978, 18] width 17 height 17
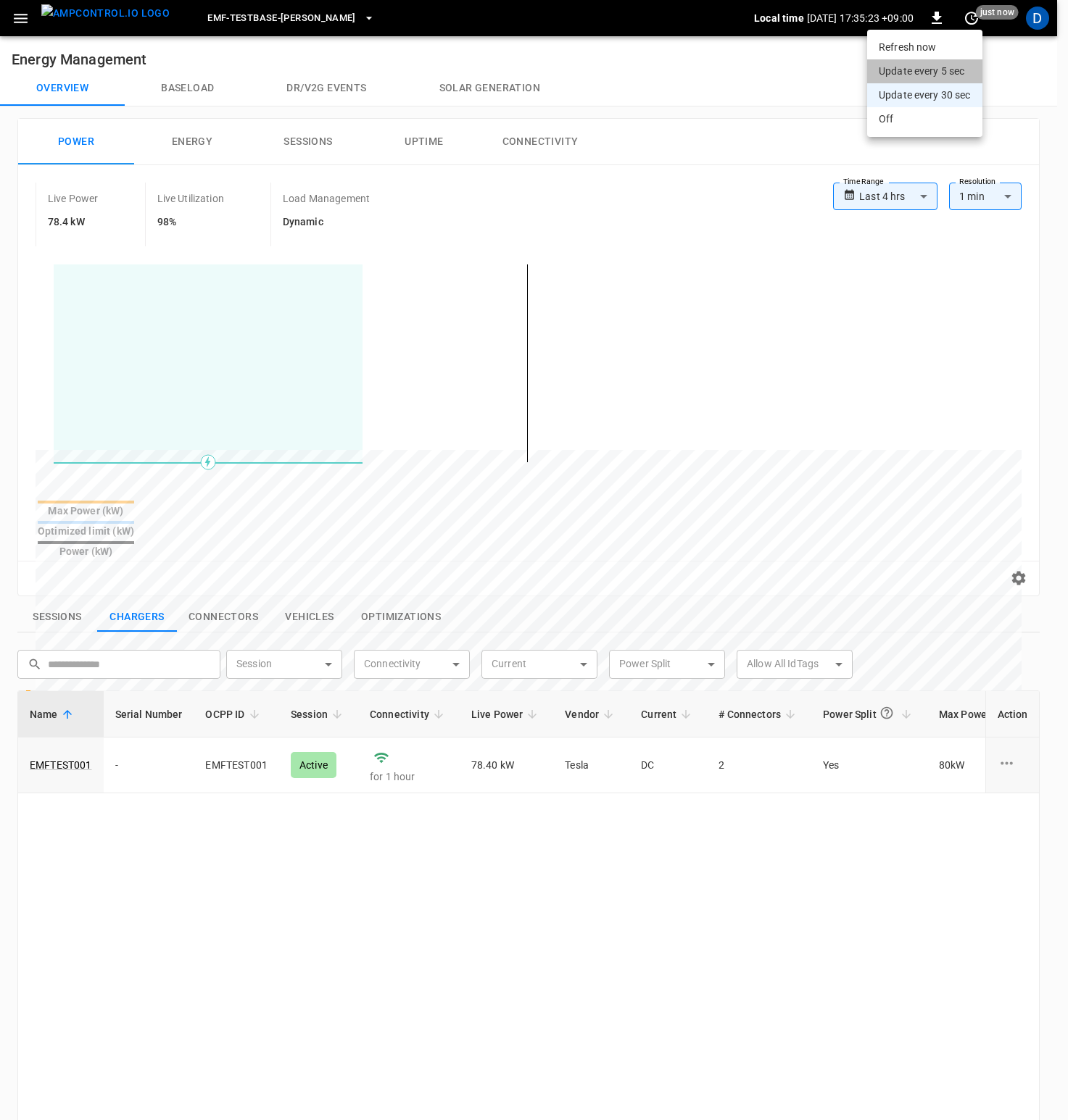
click at [951, 70] on li "Update every 5 sec" at bounding box center [925, 71] width 116 height 24
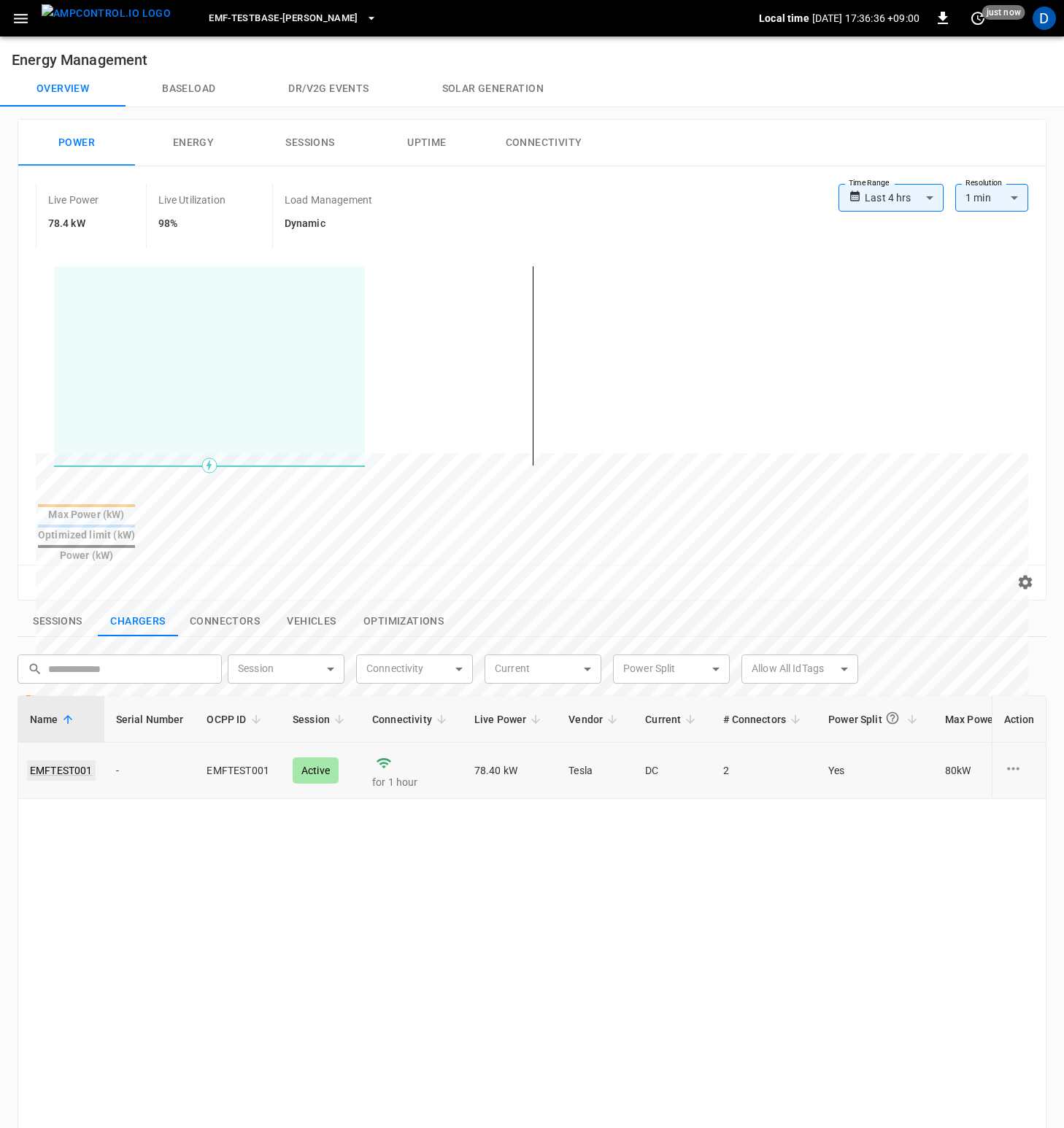
click at [62, 760] on link "EMFTEST001" at bounding box center [61, 770] width 69 height 20
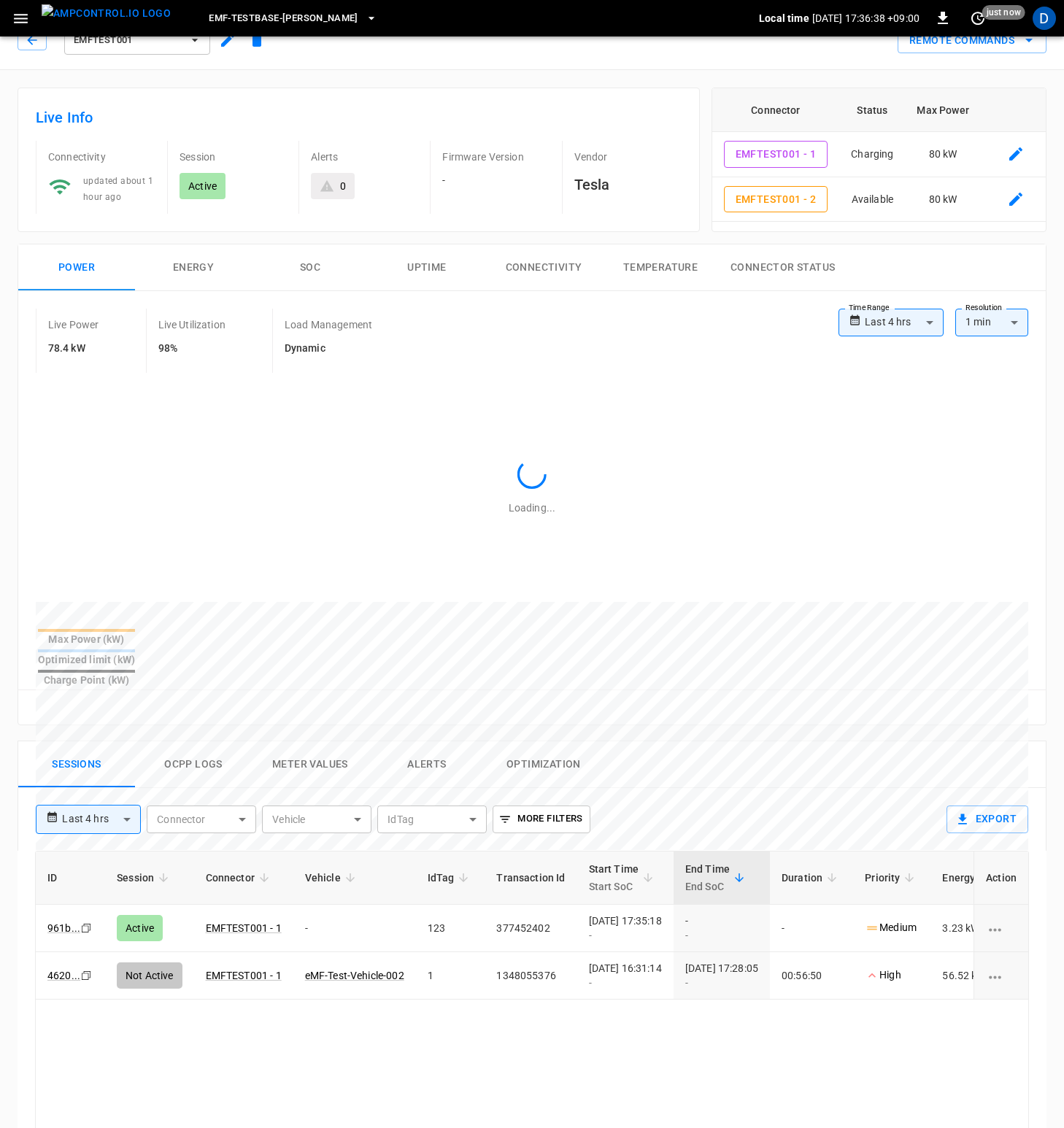
scroll to position [74, 0]
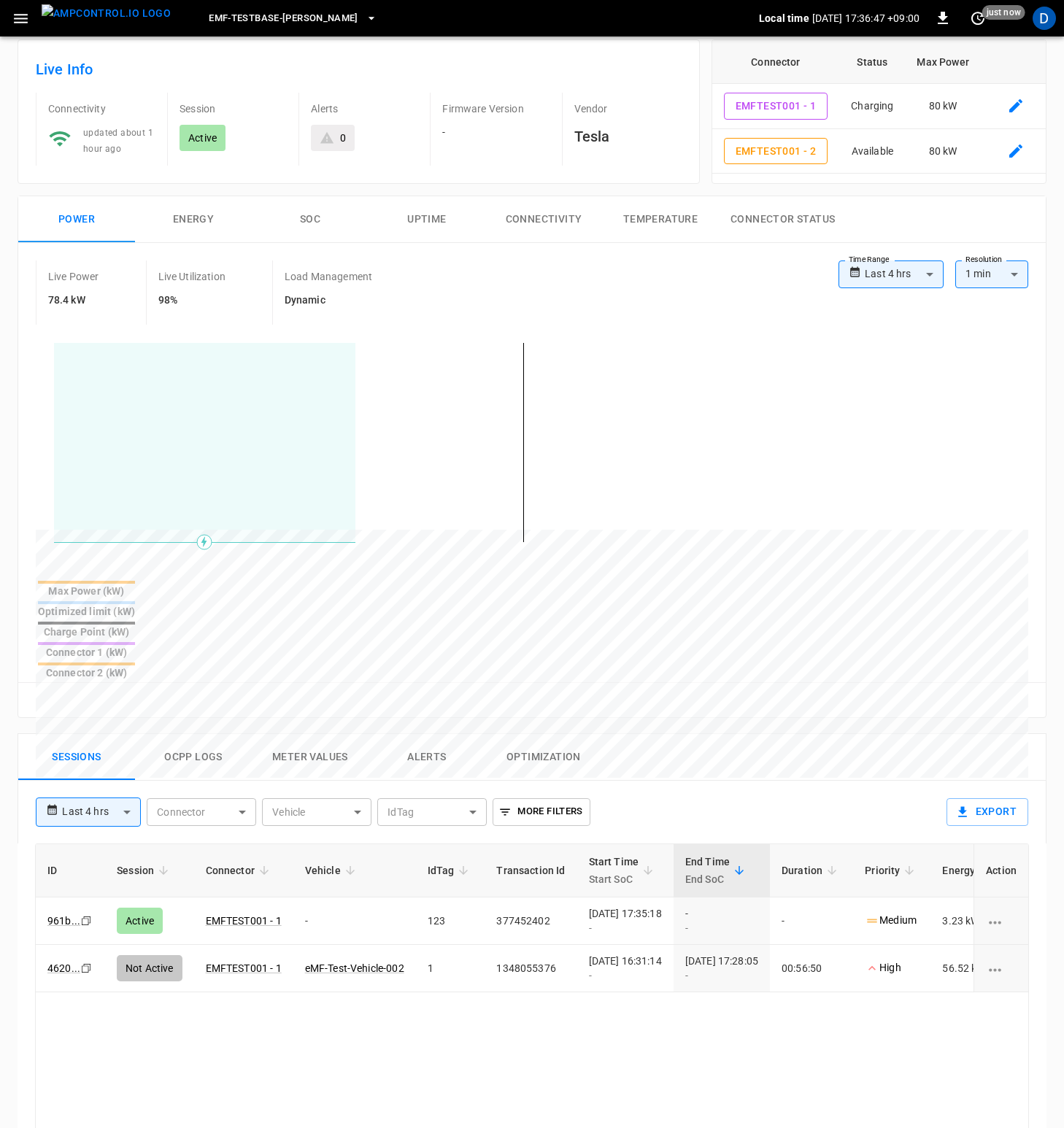
drag, startPoint x: 431, startPoint y: 850, endPoint x: 459, endPoint y: 846, distance: 28.3
click at [459, 898] on td "123" at bounding box center [451, 921] width 69 height 48
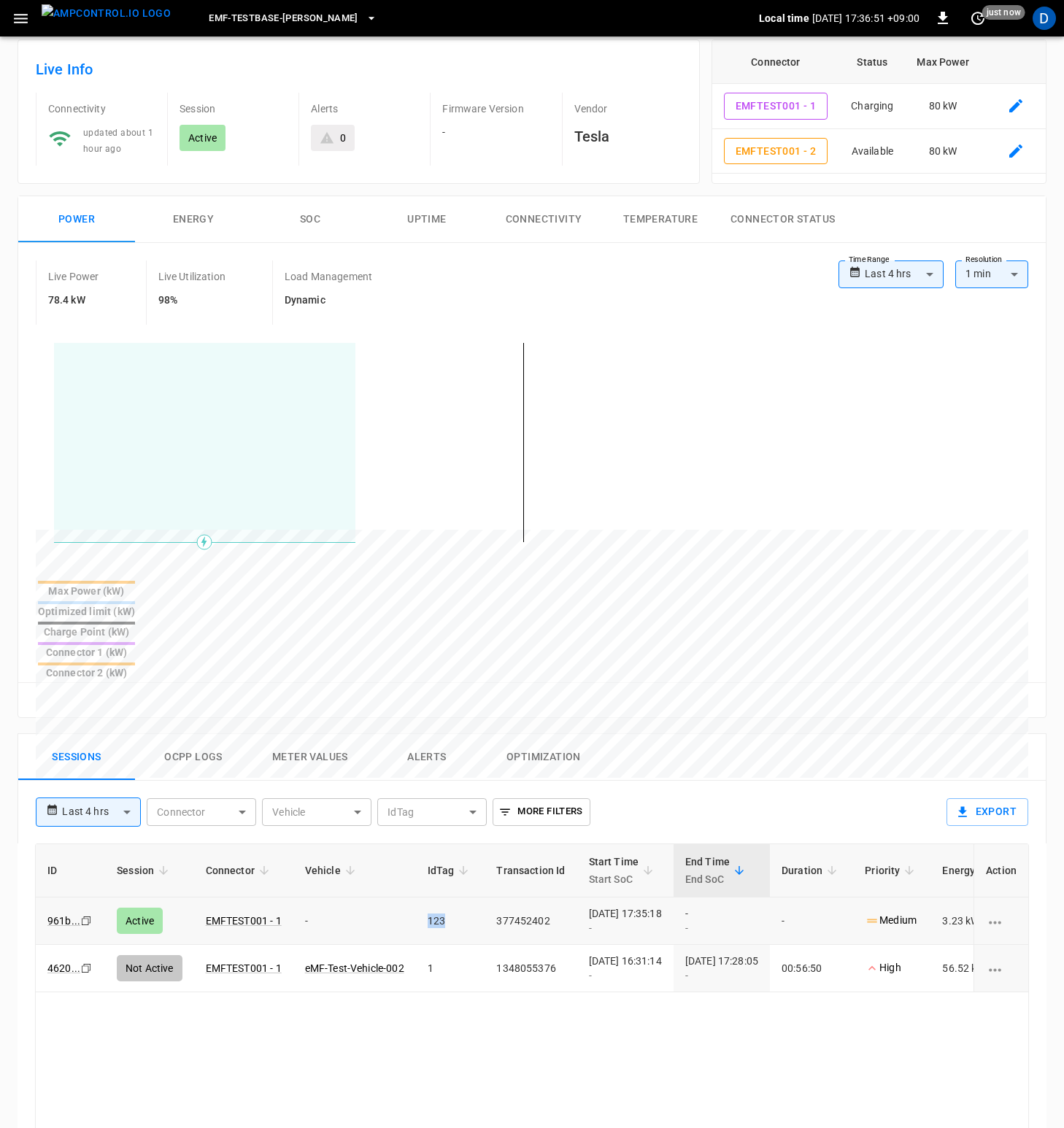
drag, startPoint x: 436, startPoint y: 849, endPoint x: 402, endPoint y: 849, distance: 34.0
click at [402, 898] on tr "961b ... Copy Active EMFTEST001 - 1 - 123 377452402 2025-08-29 17:35:18 - - - -…" at bounding box center [602, 921] width 1133 height 48
drag, startPoint x: 402, startPoint y: 849, endPoint x: 422, endPoint y: 849, distance: 20.0
click at [402, 898] on td "-" at bounding box center [355, 921] width 122 height 48
drag, startPoint x: 423, startPoint y: 849, endPoint x: 454, endPoint y: 849, distance: 31.0
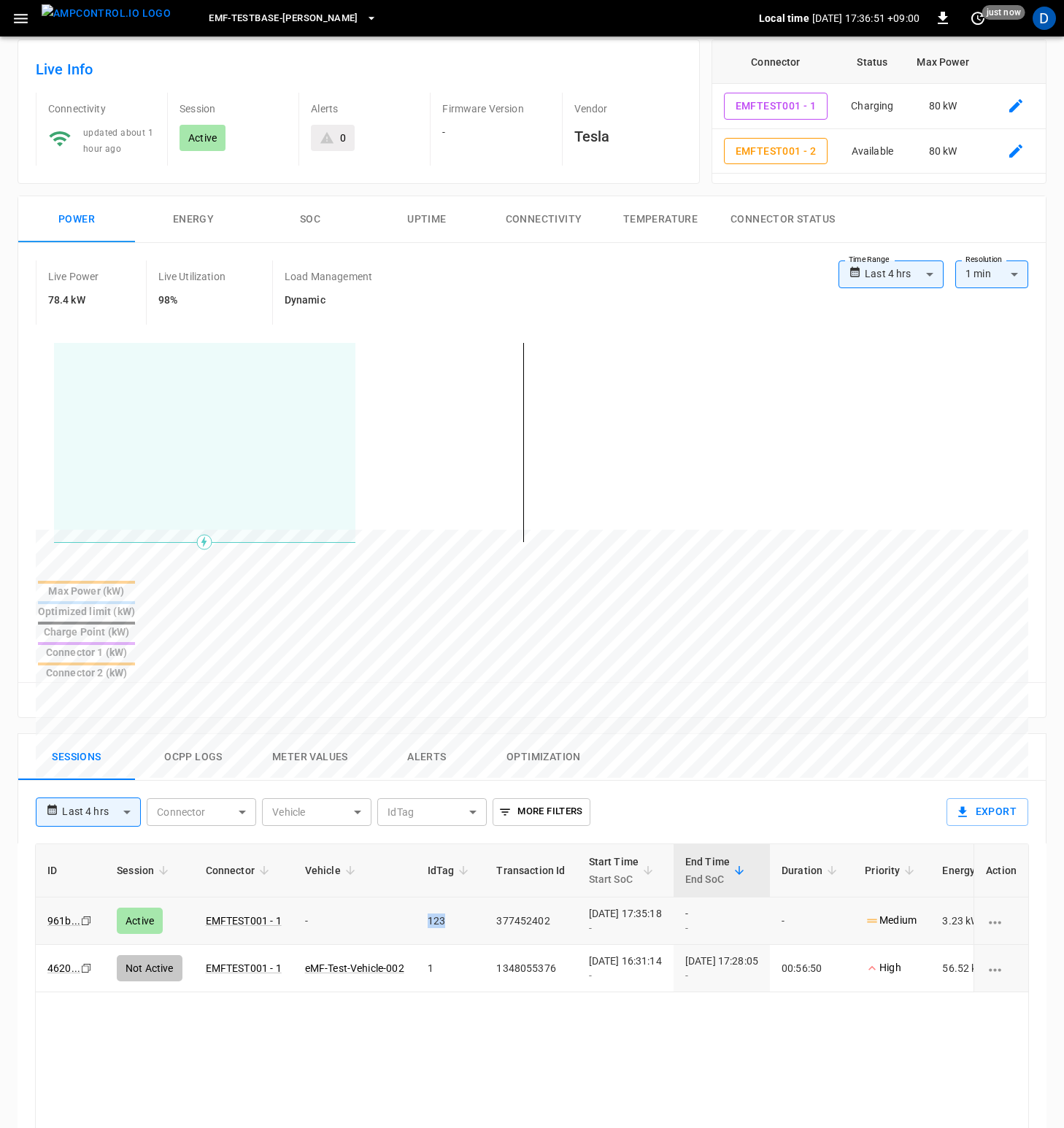
click at [454, 898] on td "123" at bounding box center [451, 921] width 69 height 48
drag, startPoint x: 458, startPoint y: 849, endPoint x: 427, endPoint y: 848, distance: 31.0
click at [427, 898] on td "123" at bounding box center [451, 921] width 69 height 48
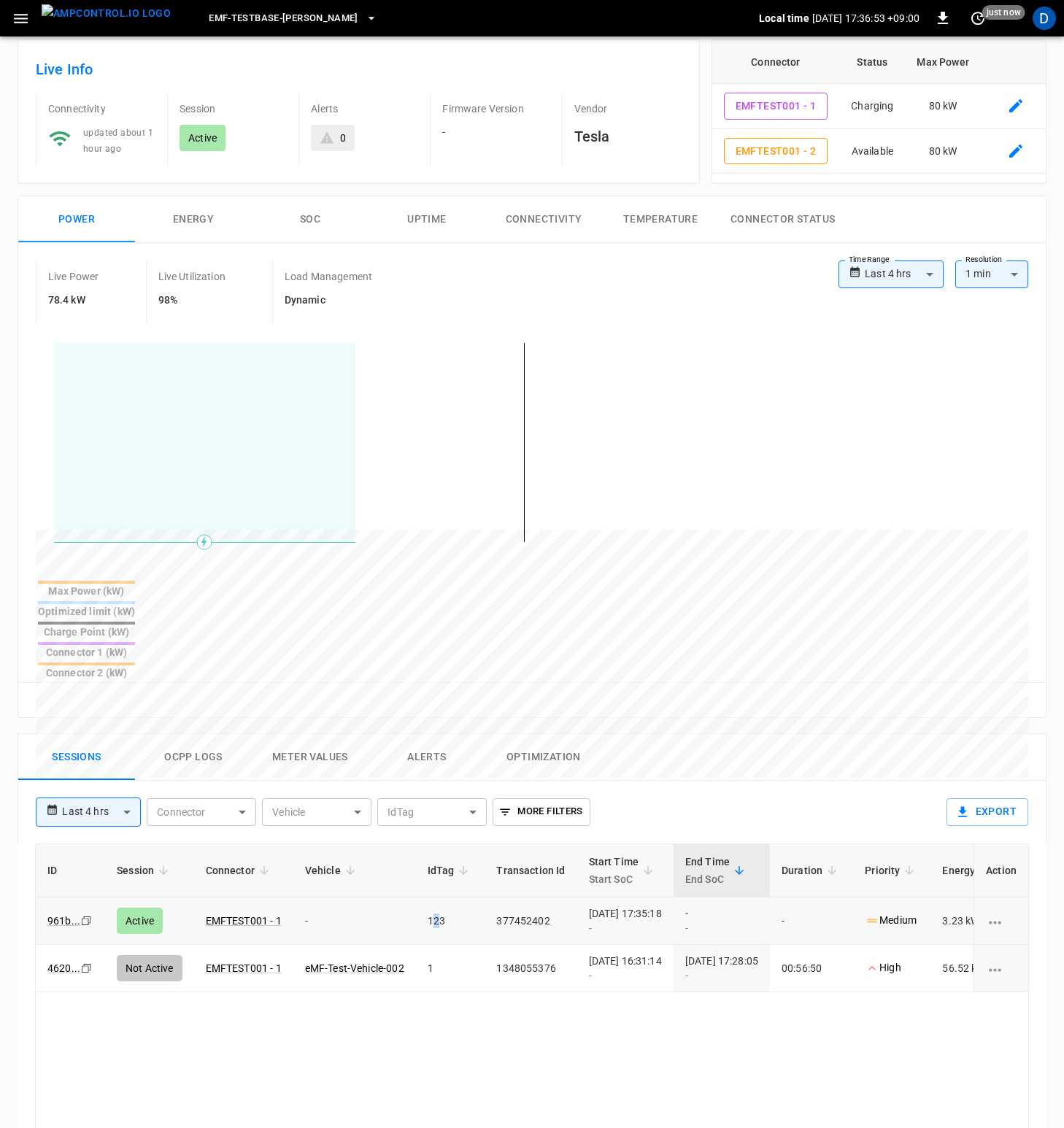
drag, startPoint x: 437, startPoint y: 846, endPoint x: 454, endPoint y: 848, distance: 17.1
click at [454, 898] on td "123" at bounding box center [451, 921] width 69 height 48
drag, startPoint x: 449, startPoint y: 961, endPoint x: 398, endPoint y: 838, distance: 133.2
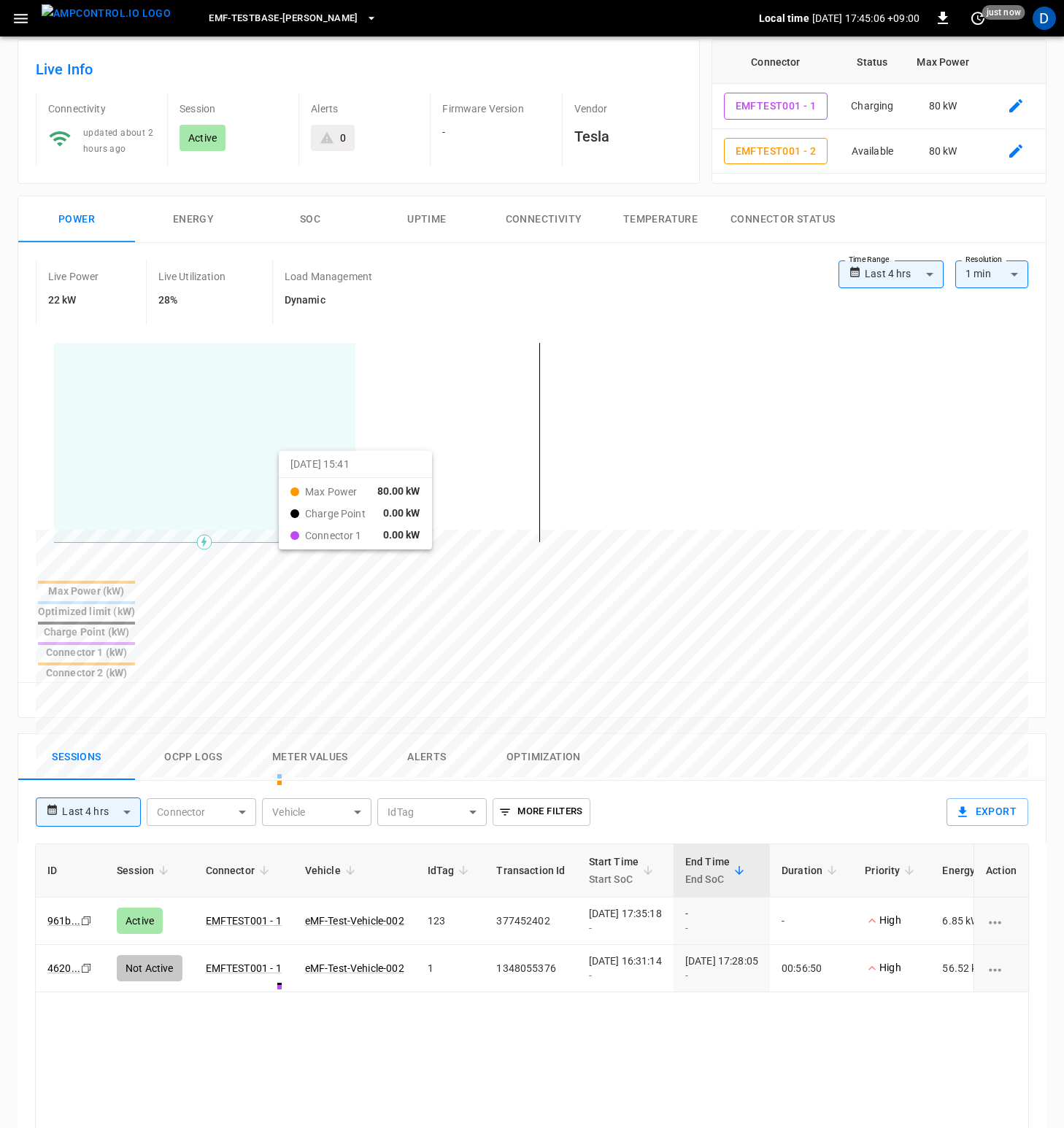
scroll to position [0, 0]
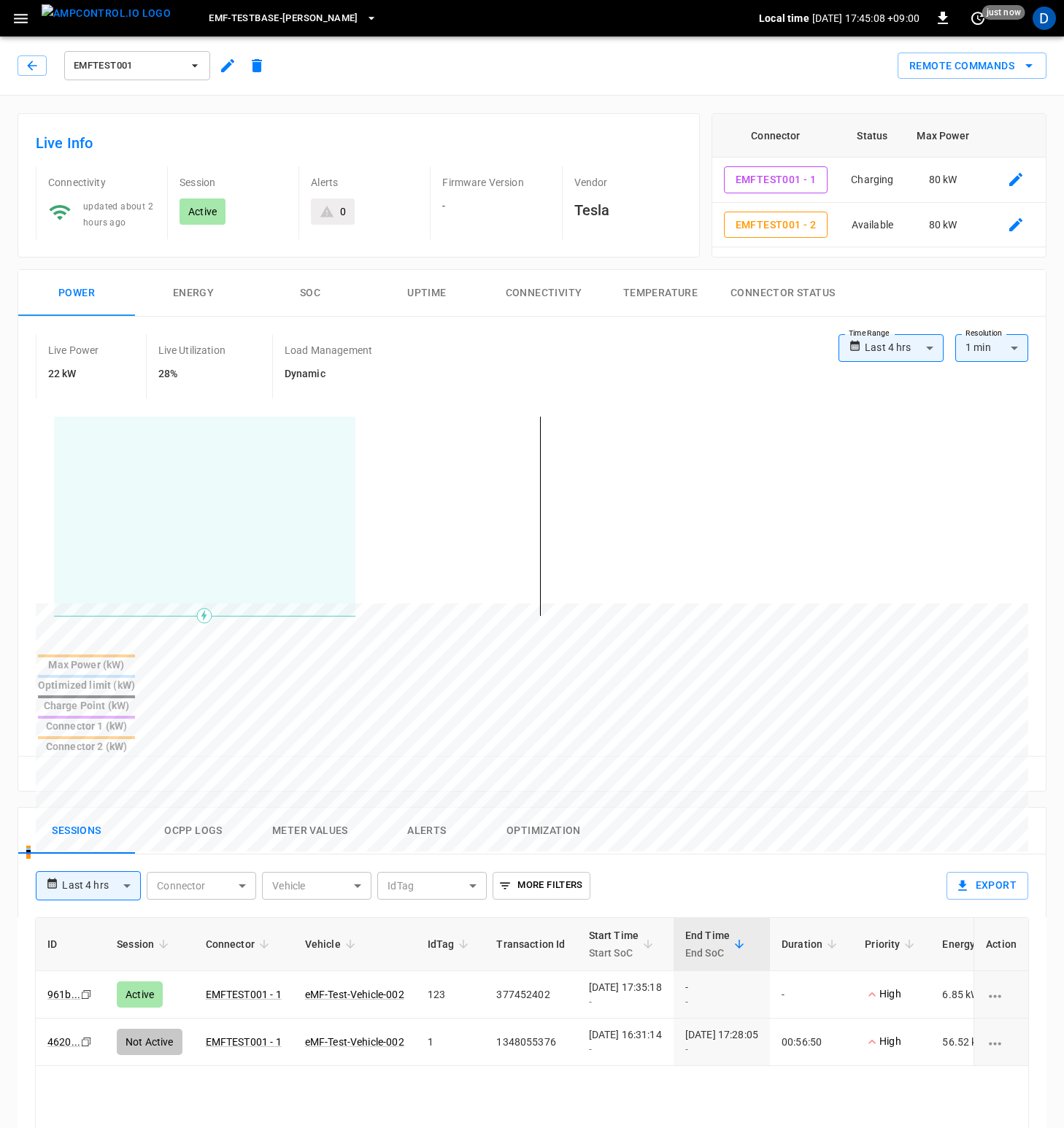
click at [20, 23] on icon "button" at bounding box center [20, 18] width 14 height 10
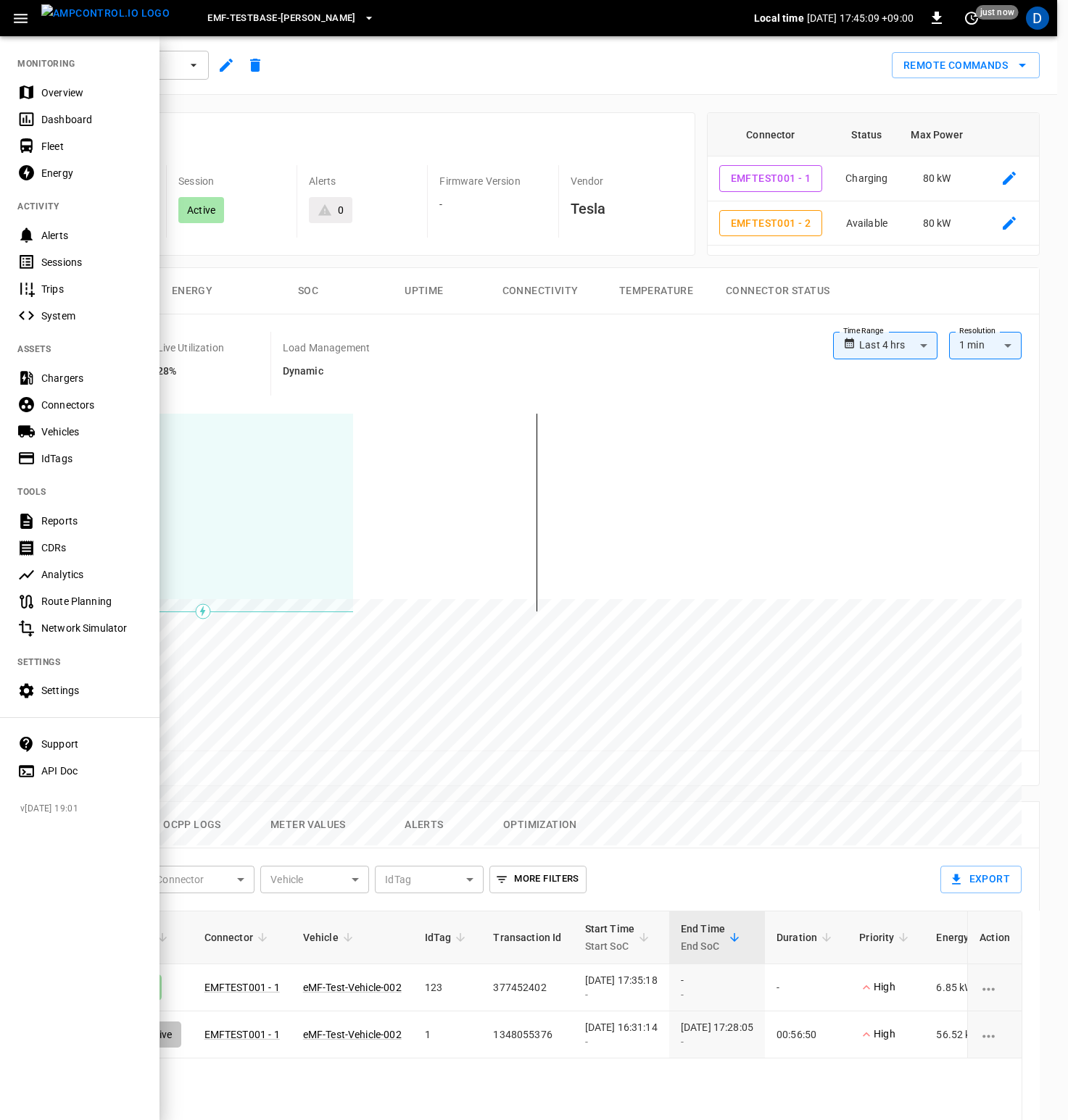
click at [435, 123] on div at bounding box center [534, 560] width 1068 height 1120
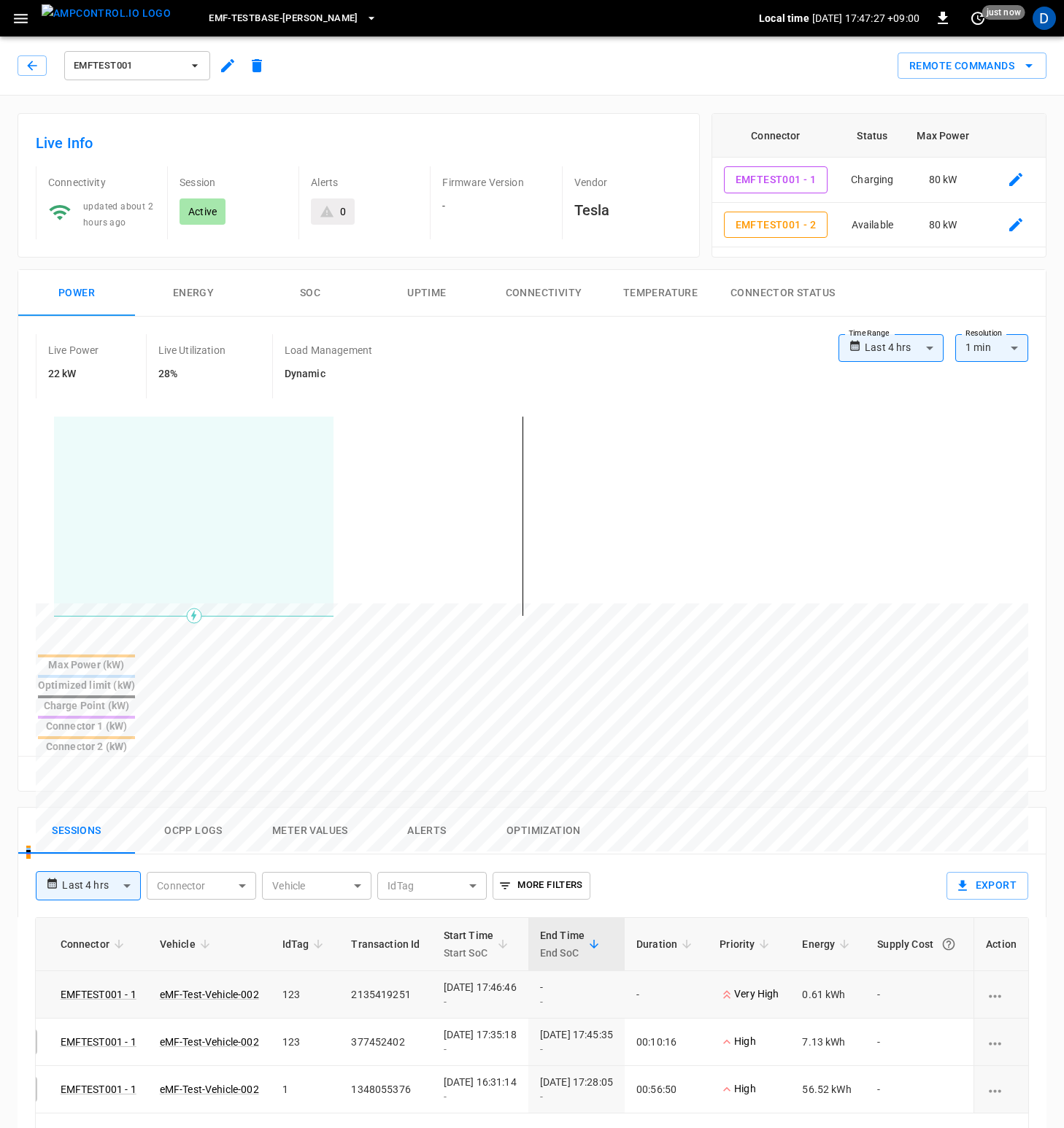
scroll to position [0, 187]
click at [802, 808] on div "Sessions Ocpp logs Meter Values Alerts Optimization" at bounding box center [532, 831] width 1028 height 47
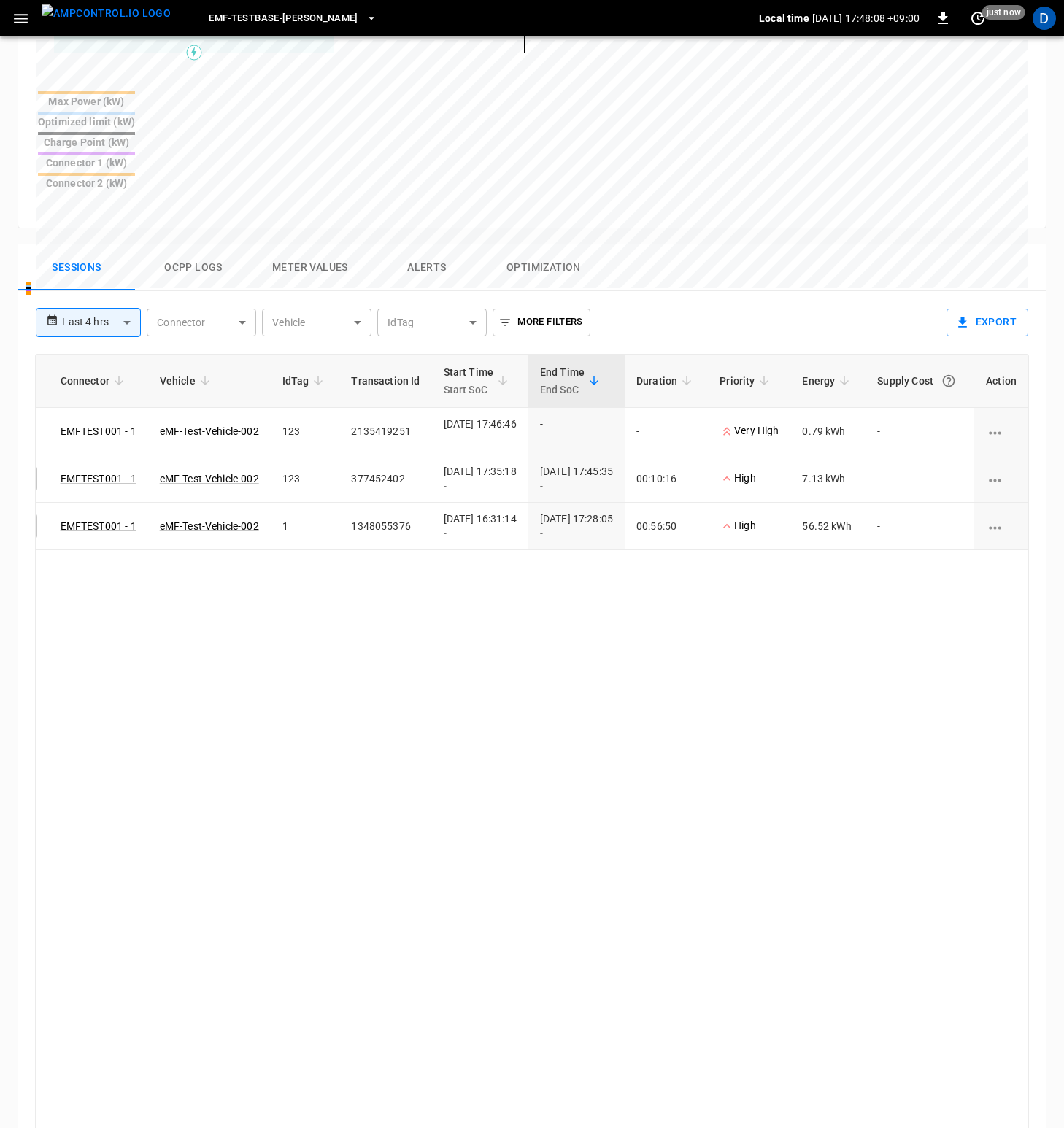
scroll to position [0, 0]
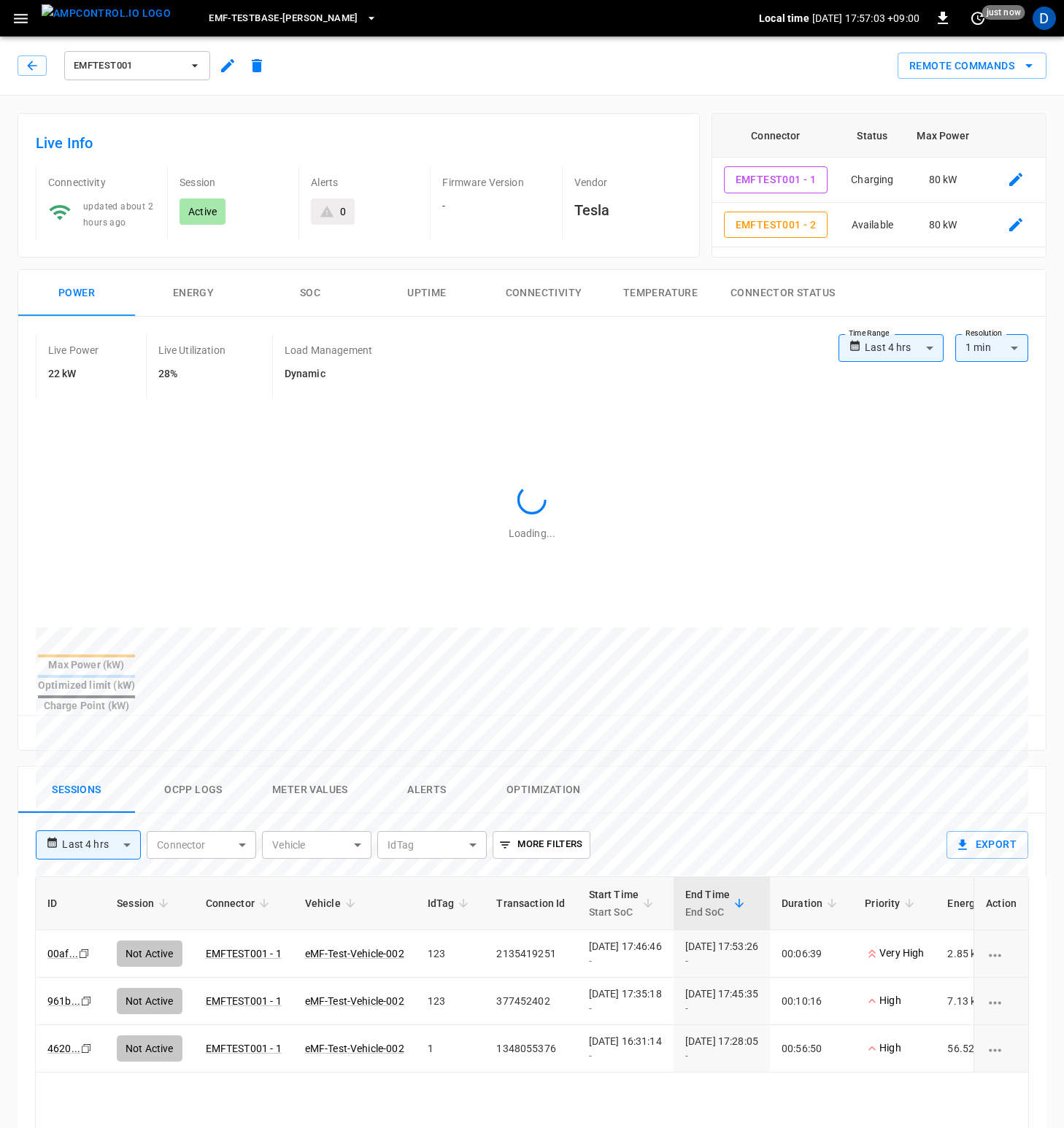
scroll to position [3, 0]
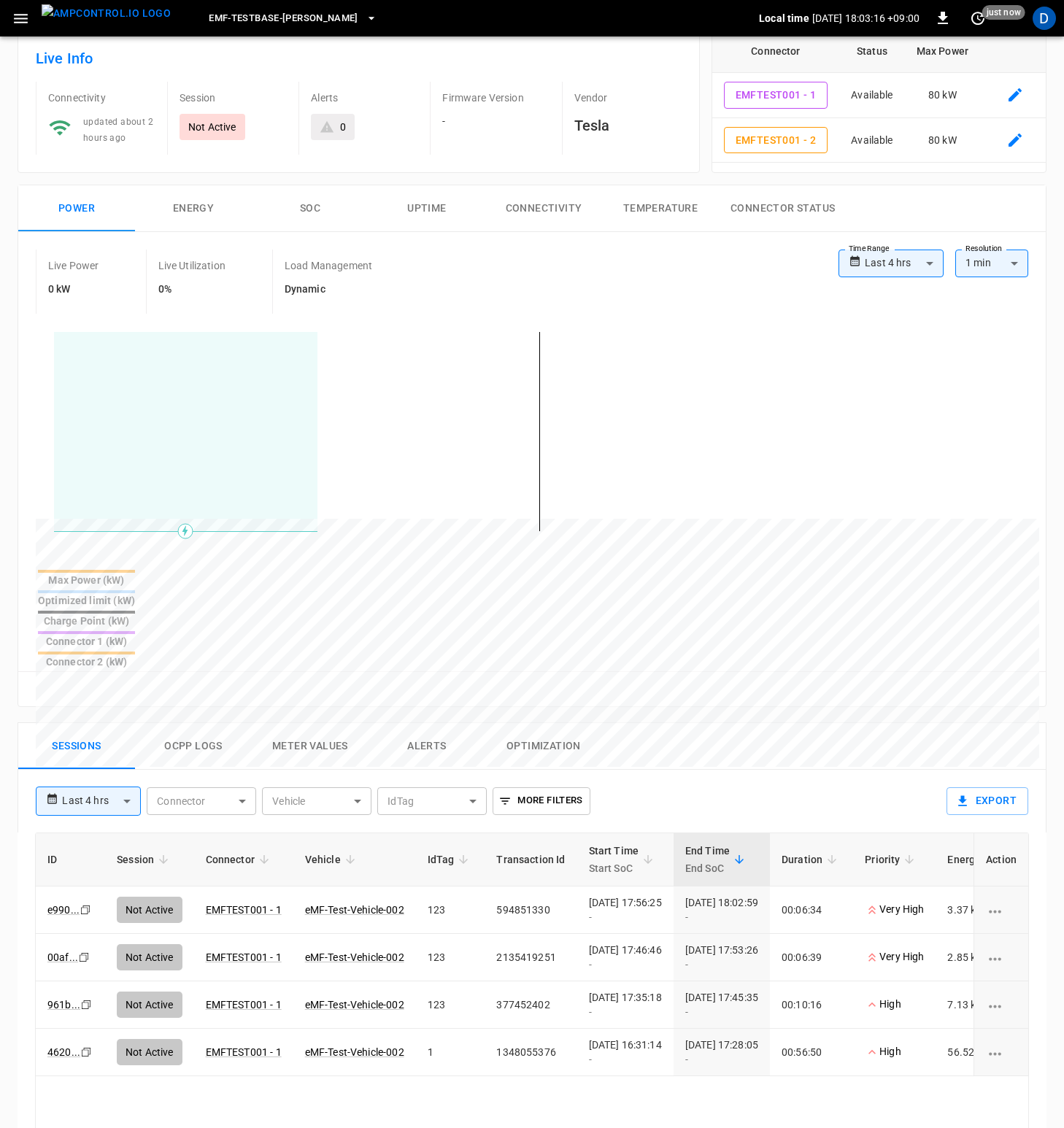
scroll to position [107, 0]
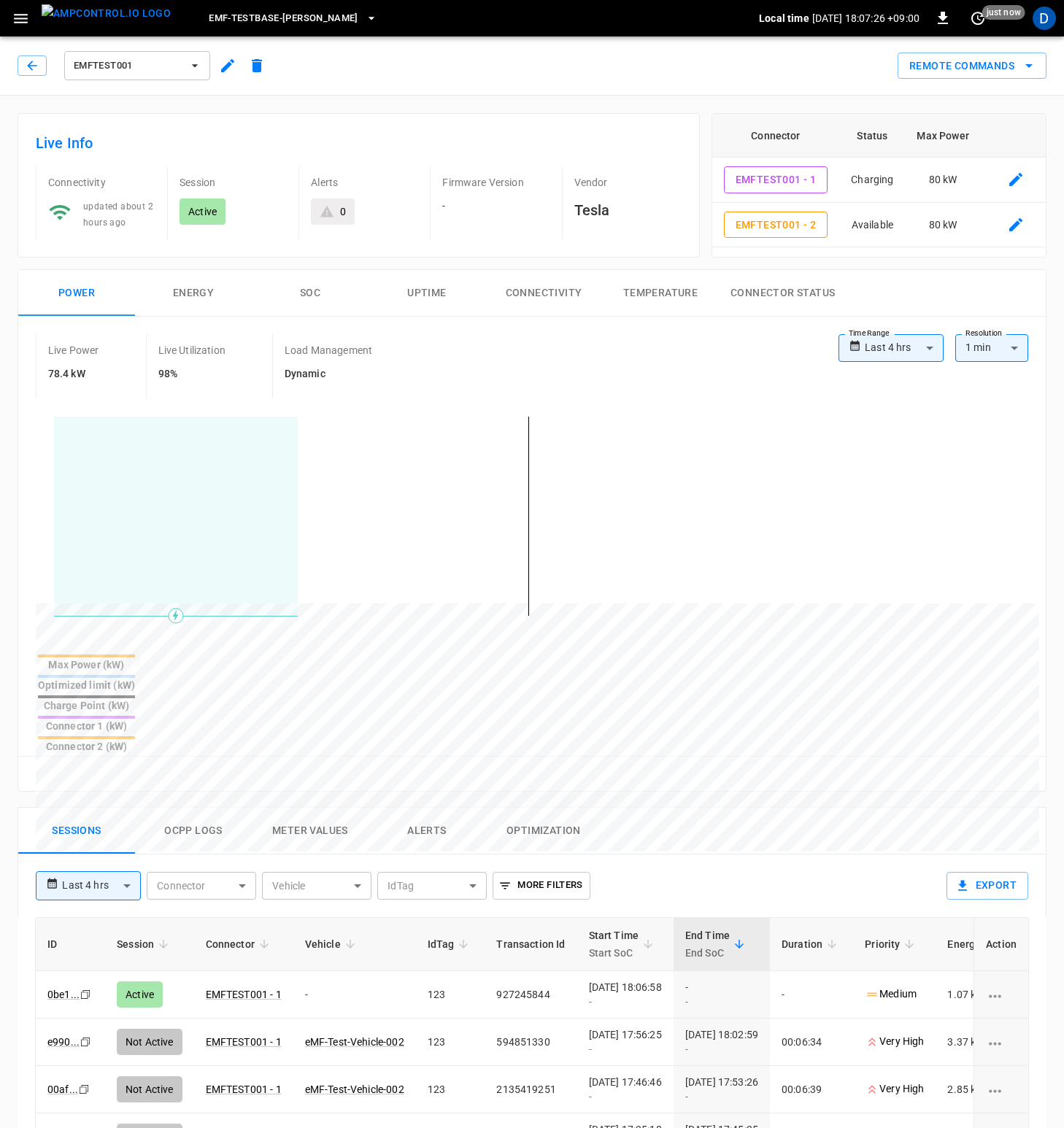
click at [702, 808] on div "Sessions Ocpp logs Meter Values Alerts Optimization" at bounding box center [532, 831] width 1028 height 47
click at [984, 12] on span "just now" at bounding box center [1004, 12] width 43 height 14
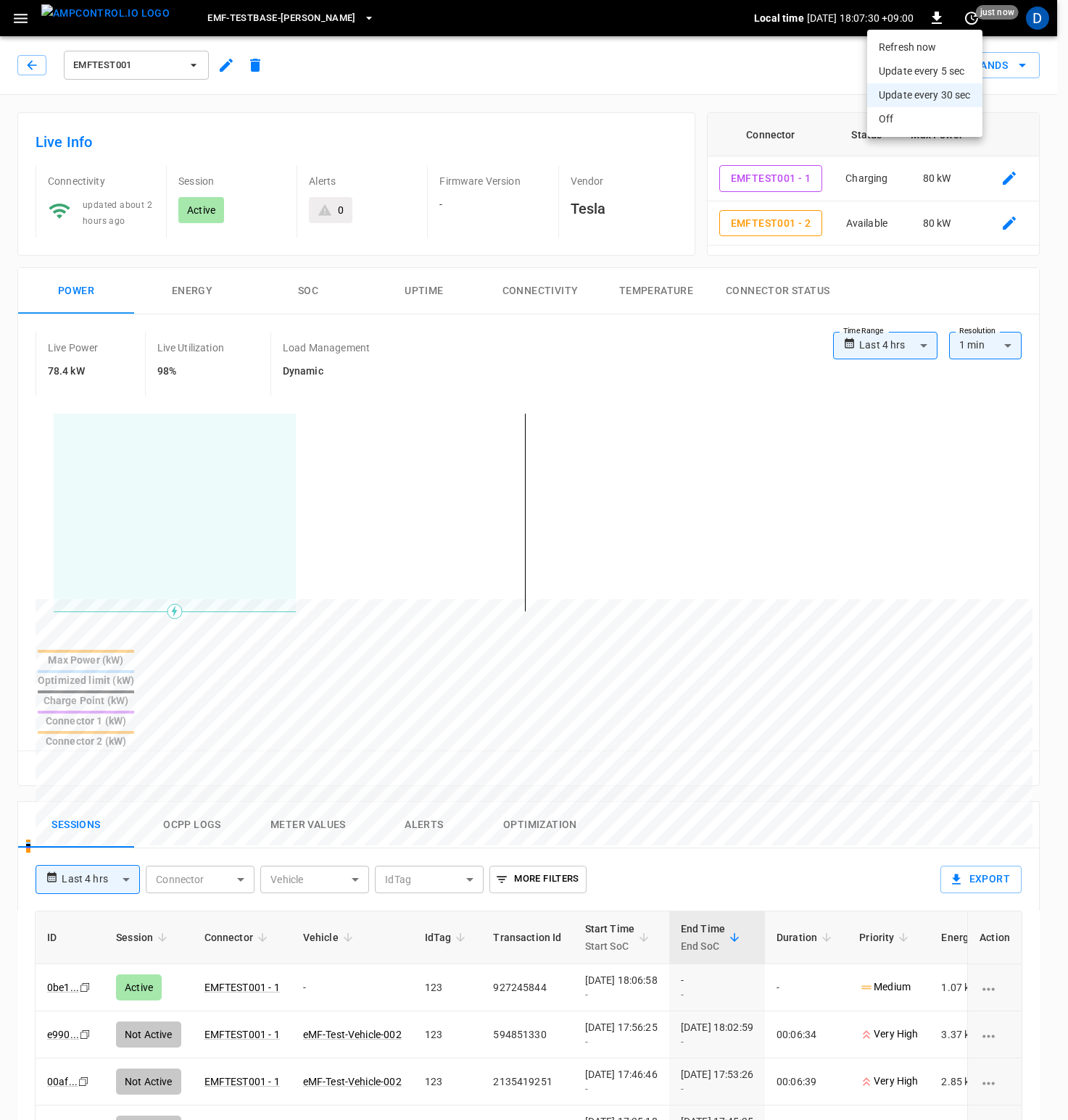
click at [943, 55] on li "Refresh now" at bounding box center [925, 47] width 116 height 24
click at [974, 19] on div at bounding box center [534, 560] width 1068 height 1120
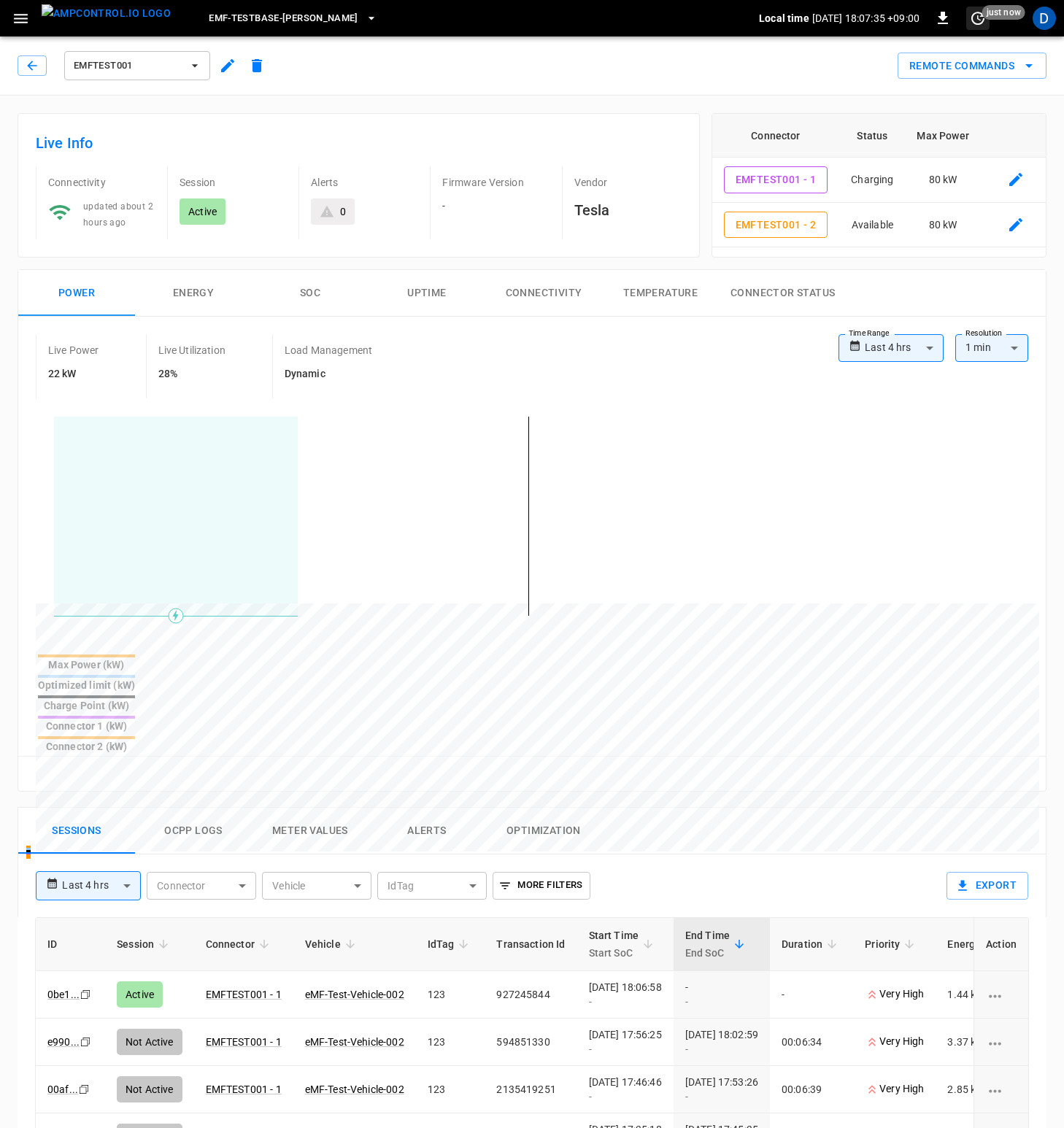
click at [985, 11] on span "just now" at bounding box center [1004, 12] width 43 height 14
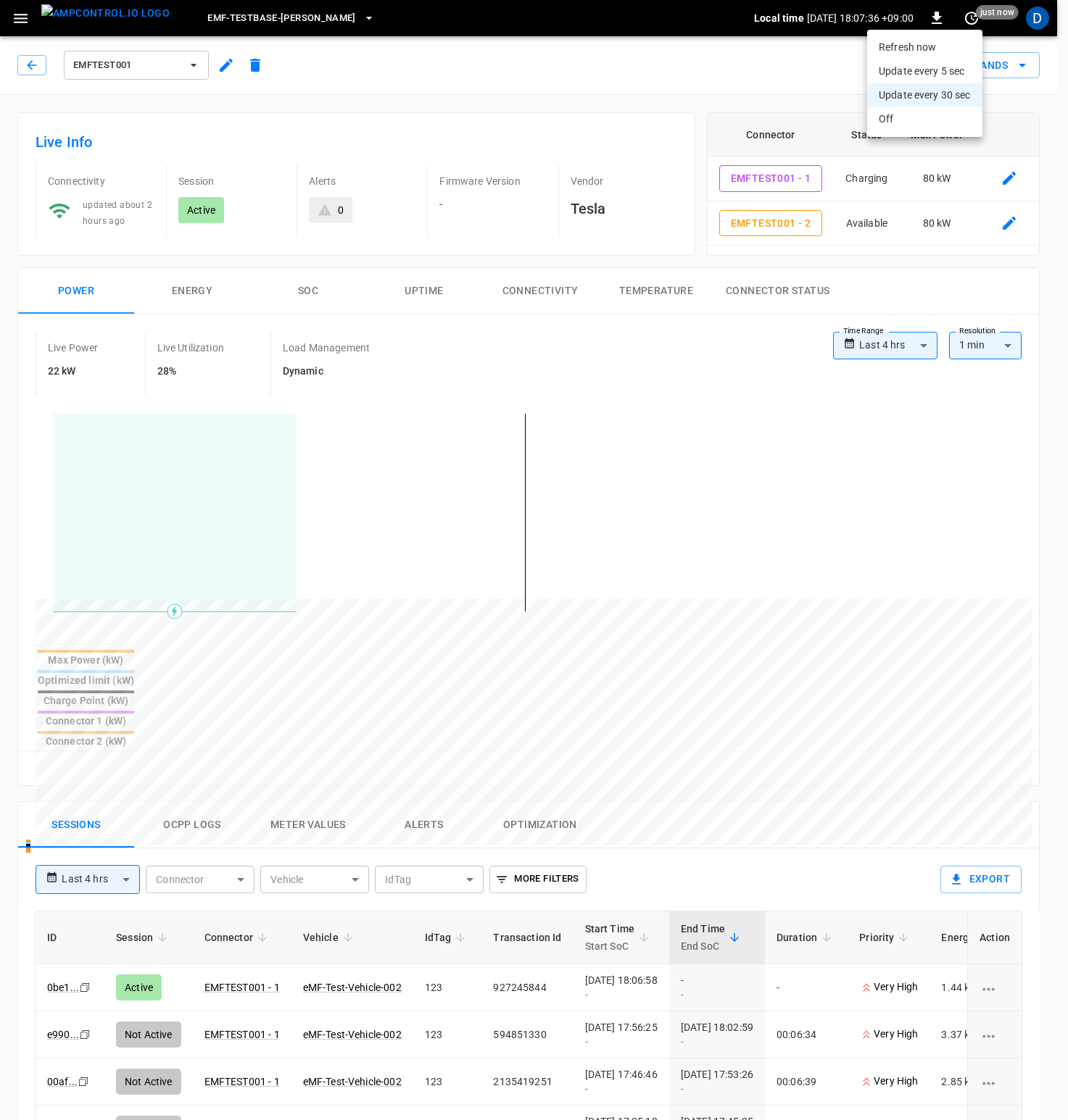
click at [933, 73] on li "Update every 5 sec" at bounding box center [925, 71] width 116 height 24
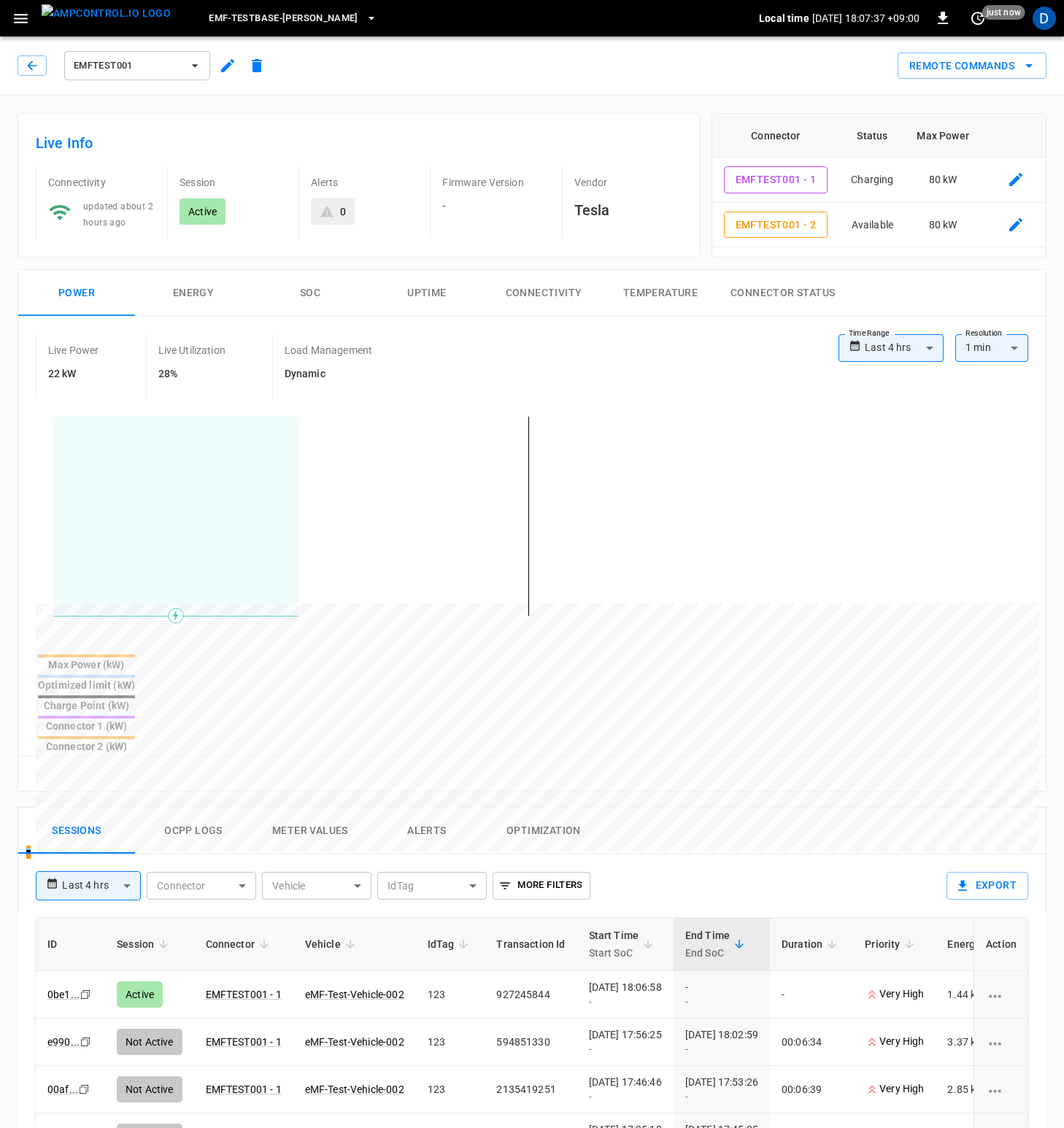
click at [612, 362] on div "Live Power 22 kW Live Utilization 28% Load Management Dynamic" at bounding box center [436, 366] width 803 height 64
click at [1001, 19] on span "20 s ago" at bounding box center [1004, 12] width 43 height 14
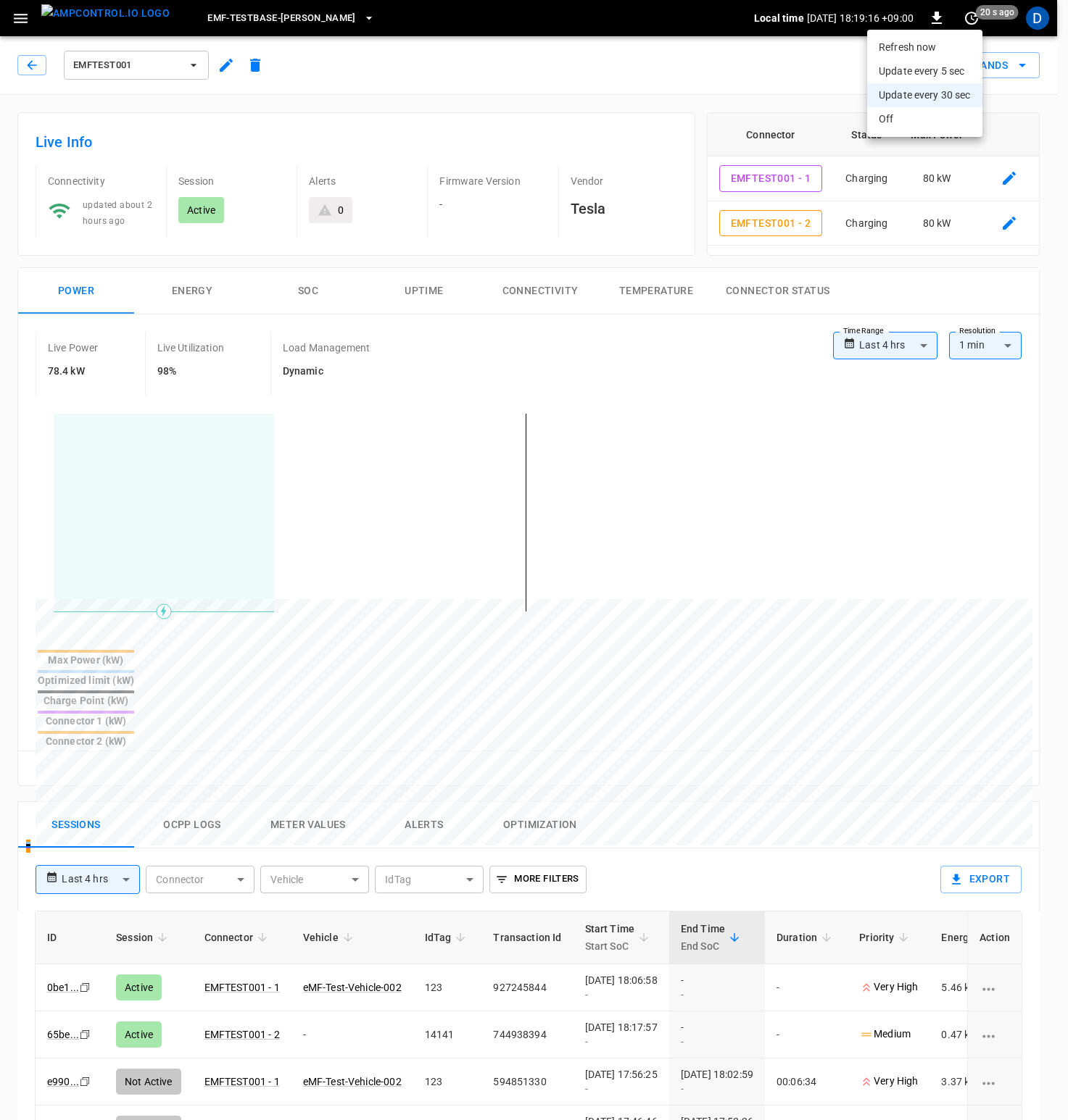
click at [940, 46] on li "Refresh now" at bounding box center [925, 47] width 116 height 24
click at [694, 67] on div at bounding box center [534, 560] width 1068 height 1120
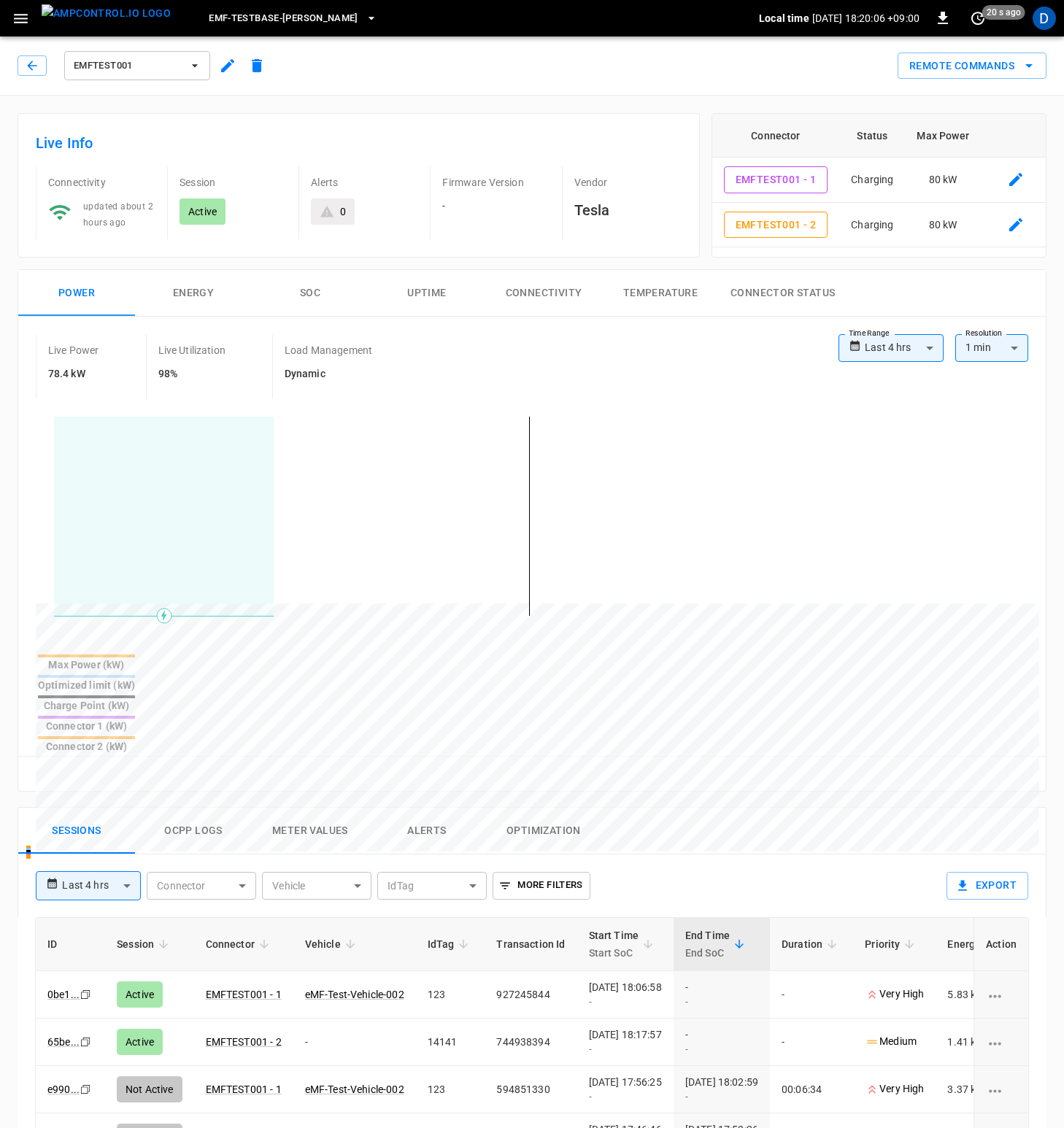
click at [433, 309] on button "Uptime" at bounding box center [427, 294] width 117 height 47
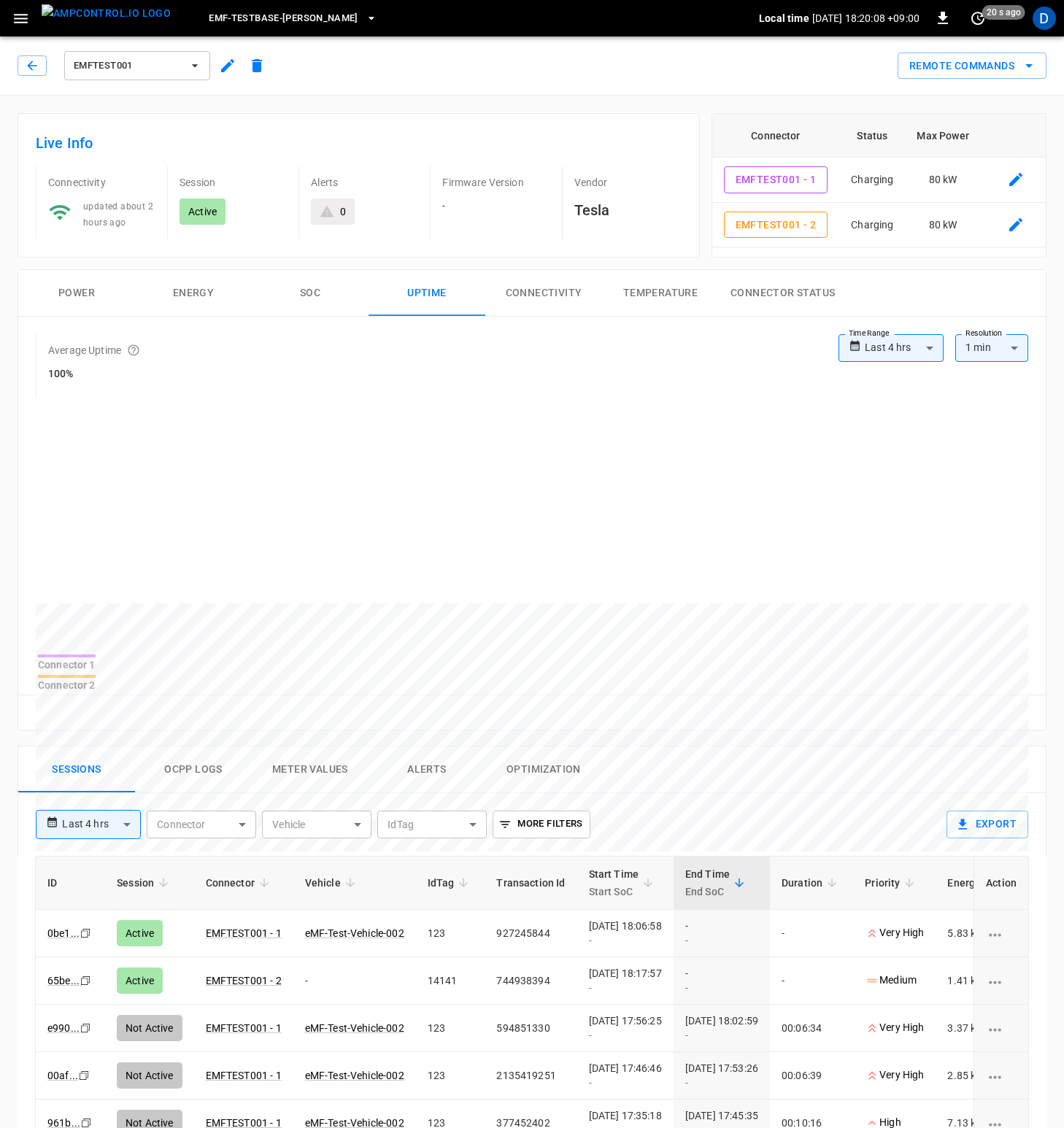
click at [103, 294] on button "Power" at bounding box center [76, 294] width 117 height 47
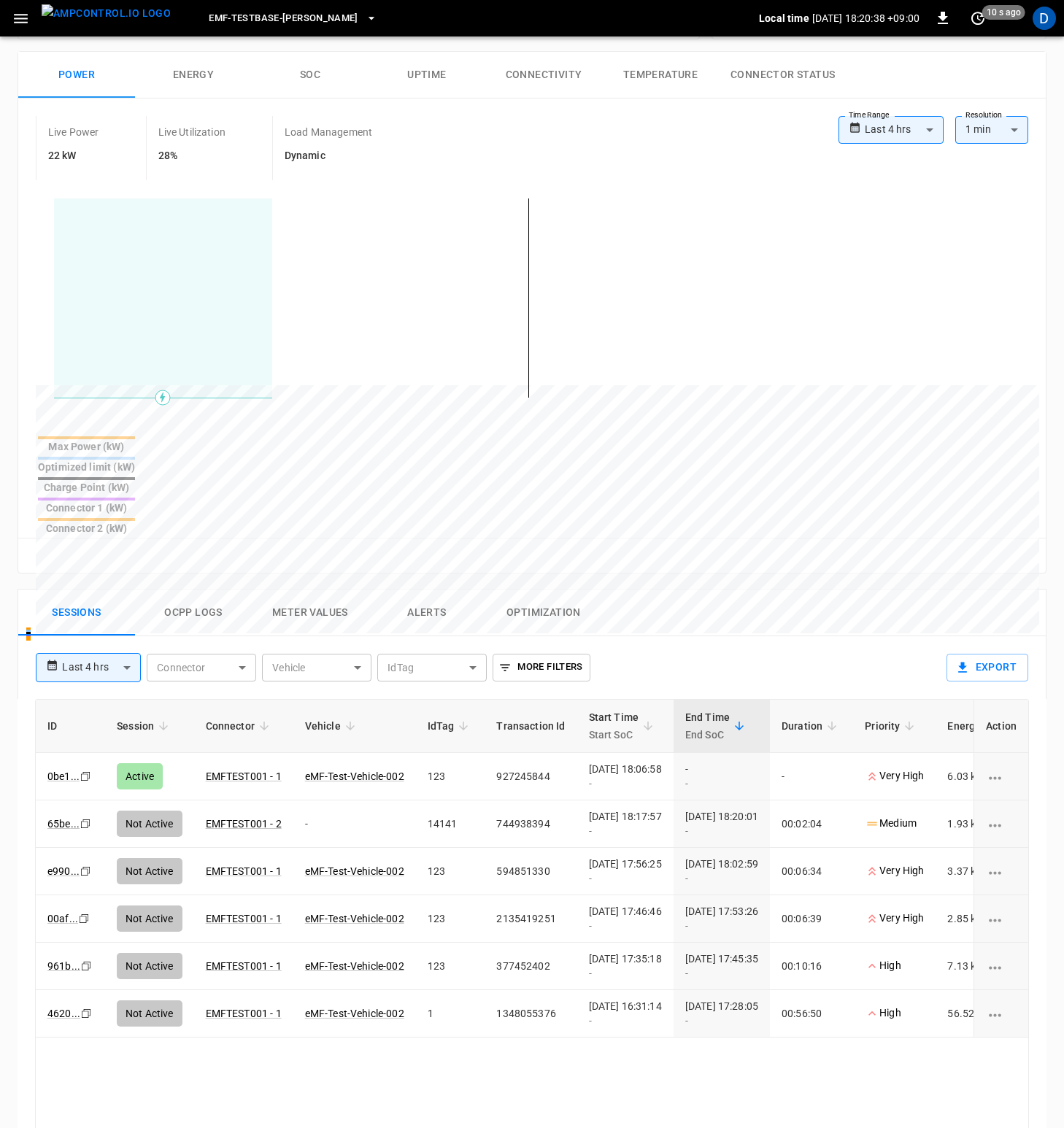
scroll to position [205, 0]
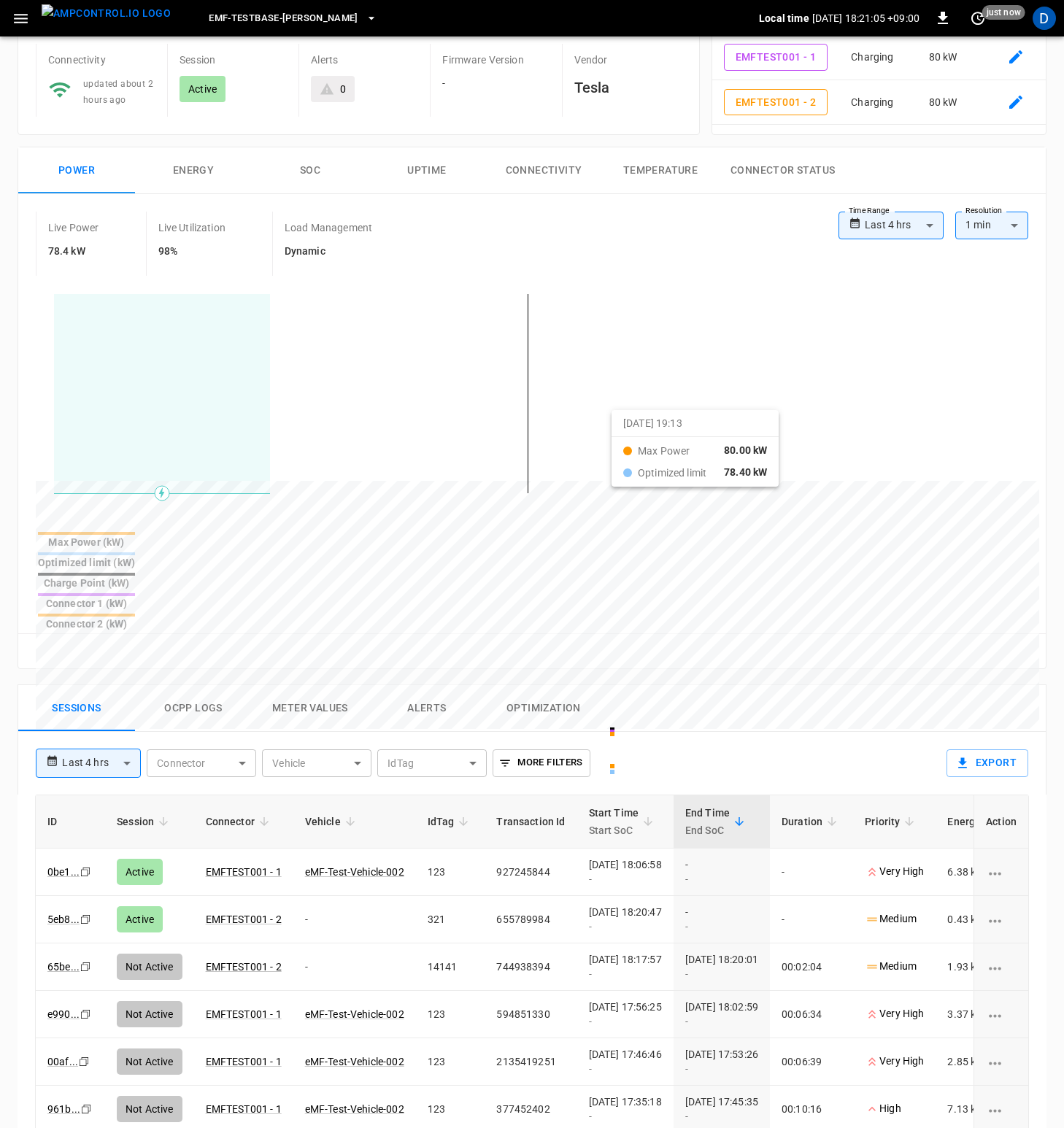
scroll to position [141, 0]
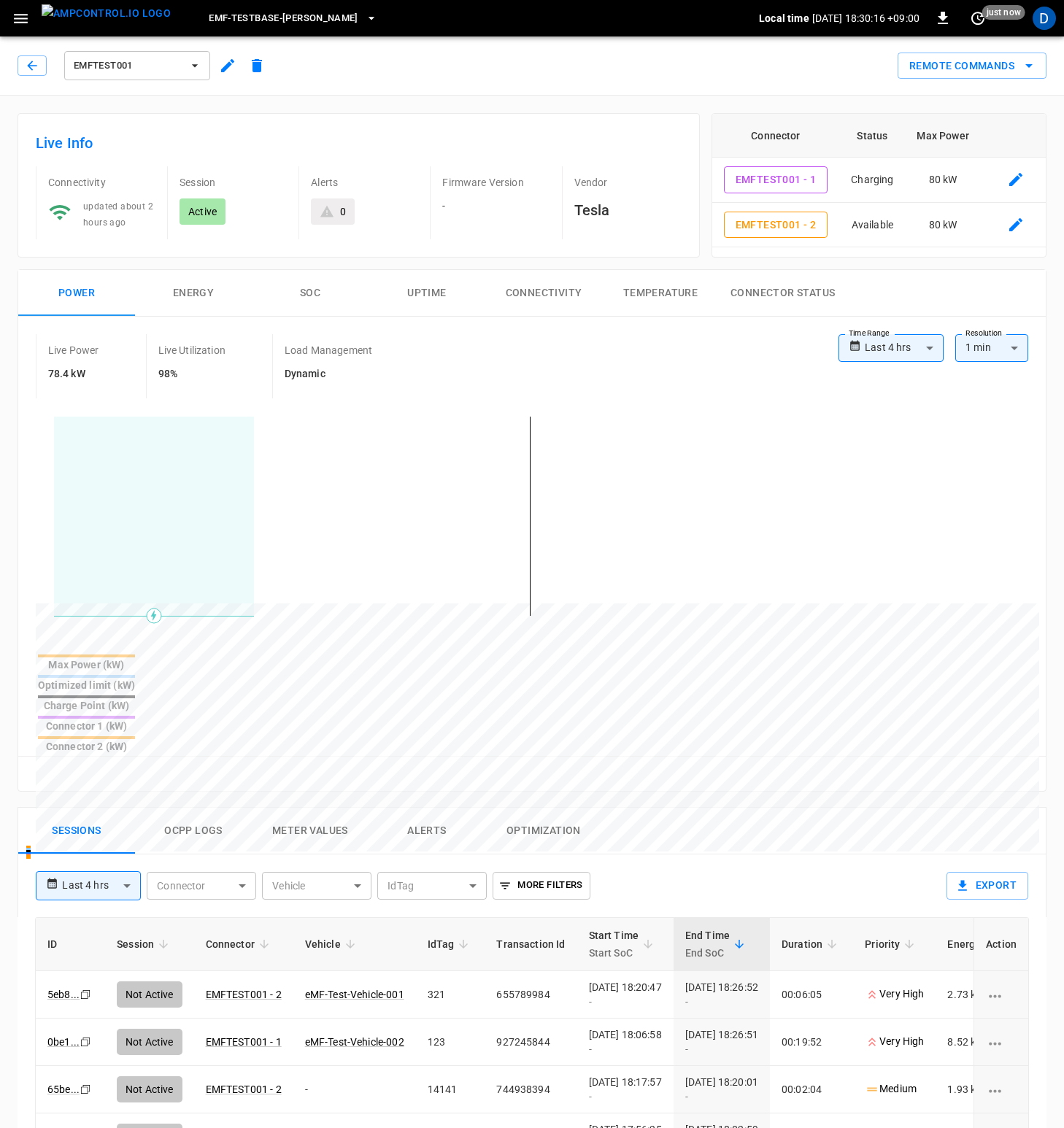
click at [543, 366] on div "Live Power 78.4 kW Live Utilization 98% Load Management Dynamic" at bounding box center [436, 366] width 803 height 64
click at [981, 14] on icon "set refresh interval" at bounding box center [977, 17] width 13 height 13
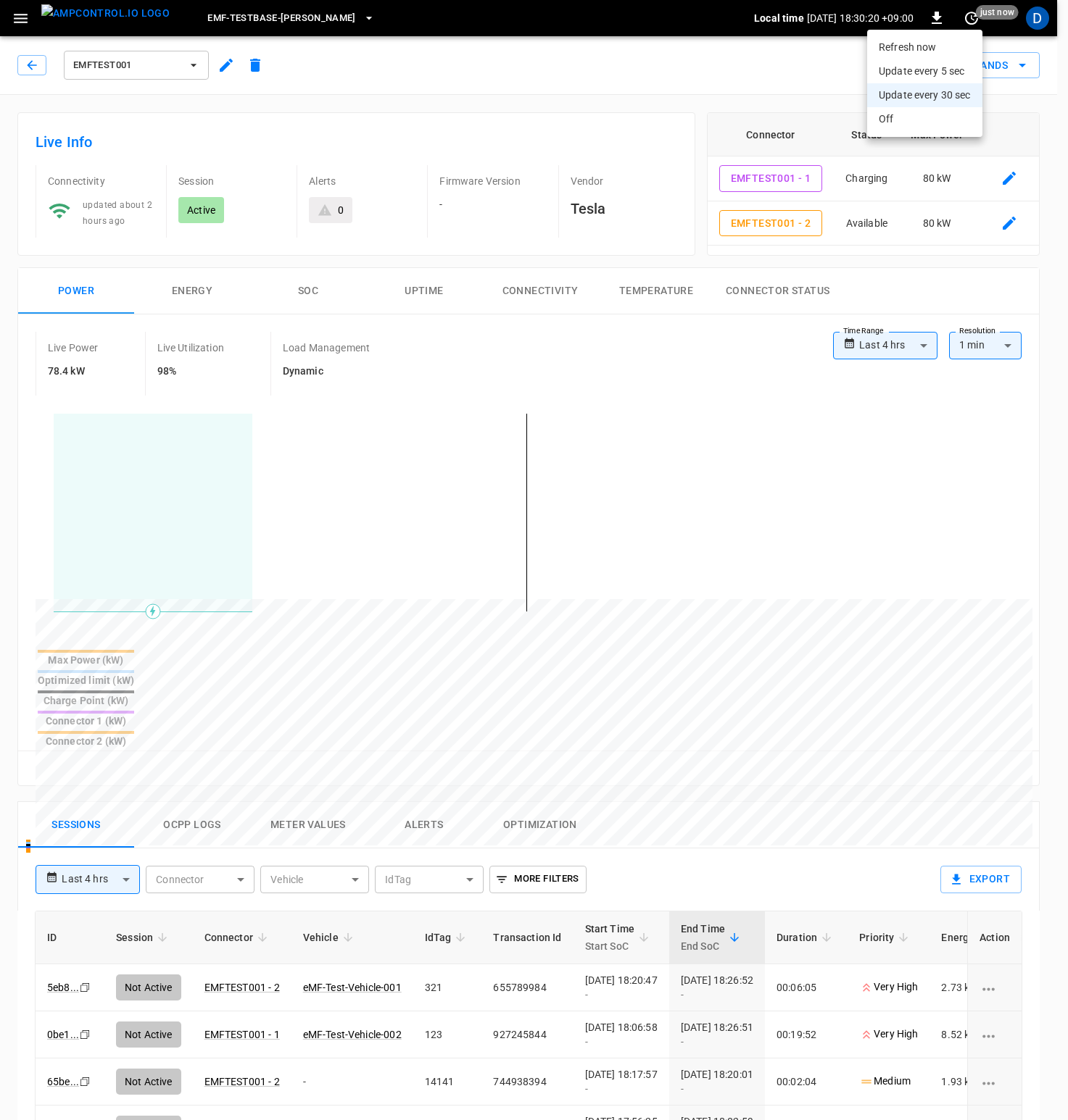
click at [920, 66] on li "Update every 5 sec" at bounding box center [925, 71] width 116 height 24
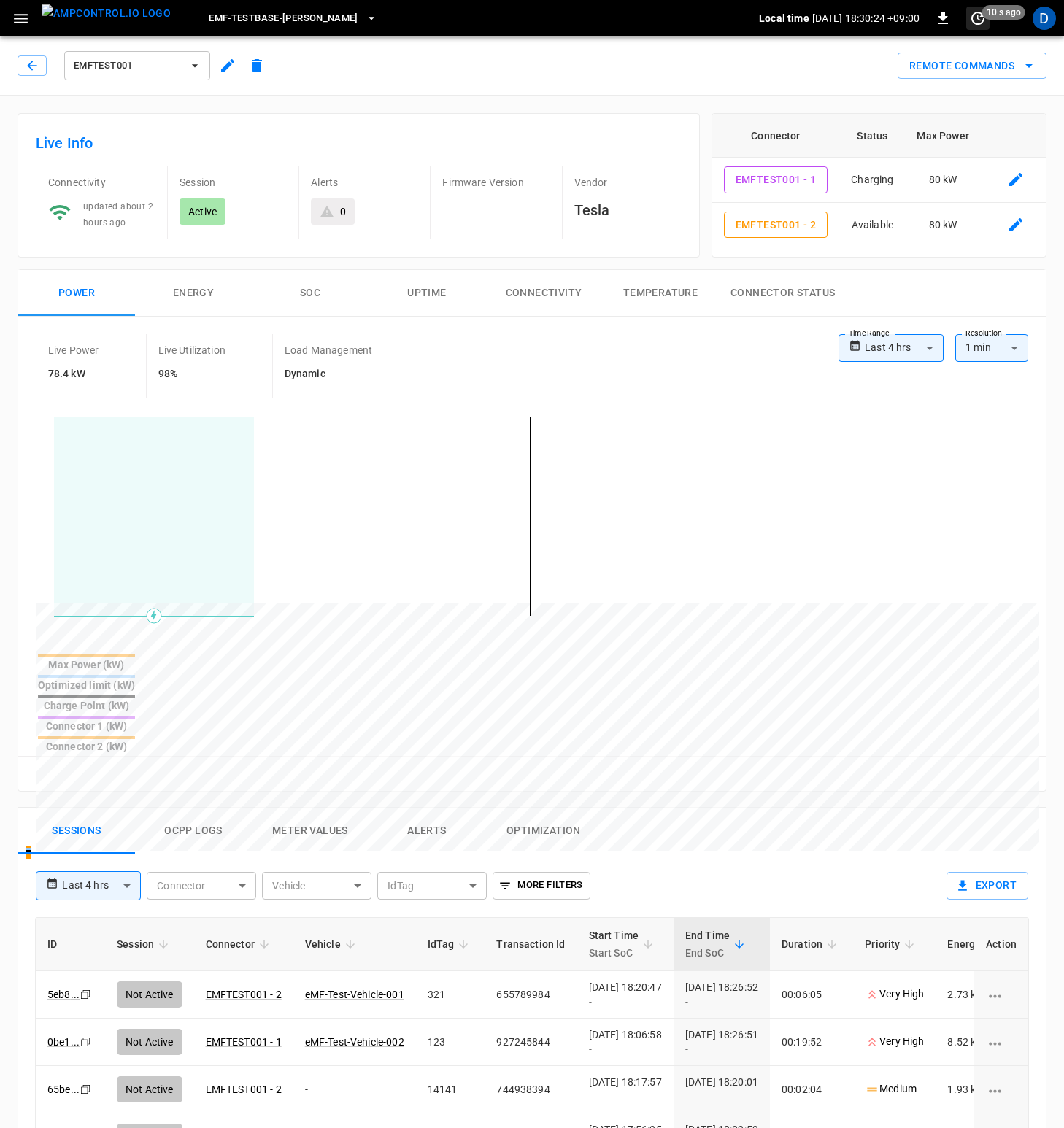
click at [975, 20] on icon "set refresh interval" at bounding box center [978, 18] width 17 height 17
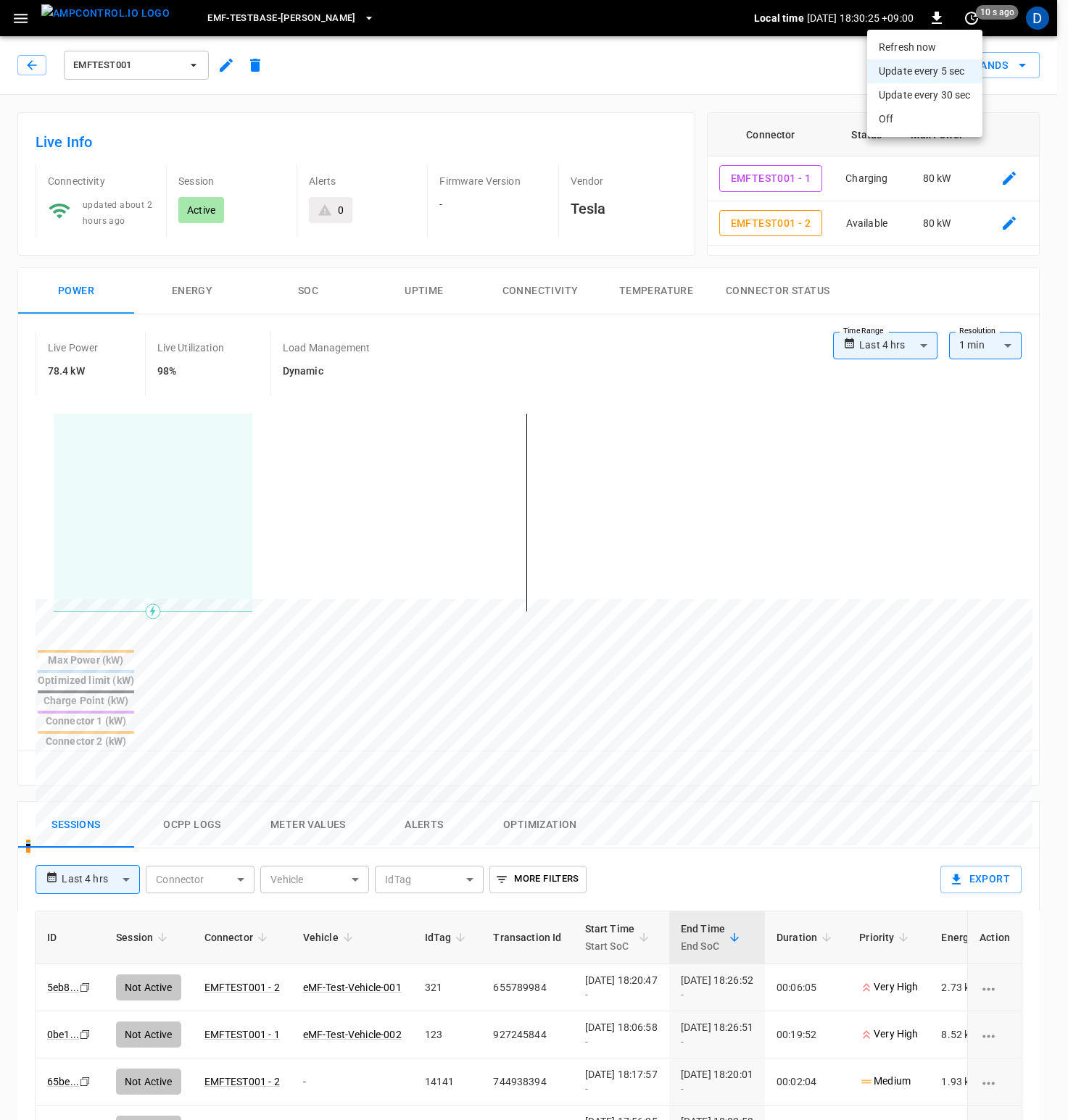
click at [935, 52] on li "Refresh now" at bounding box center [925, 47] width 116 height 24
click at [904, 40] on li "Refresh now" at bounding box center [925, 47] width 116 height 24
click at [661, 86] on div at bounding box center [534, 560] width 1068 height 1120
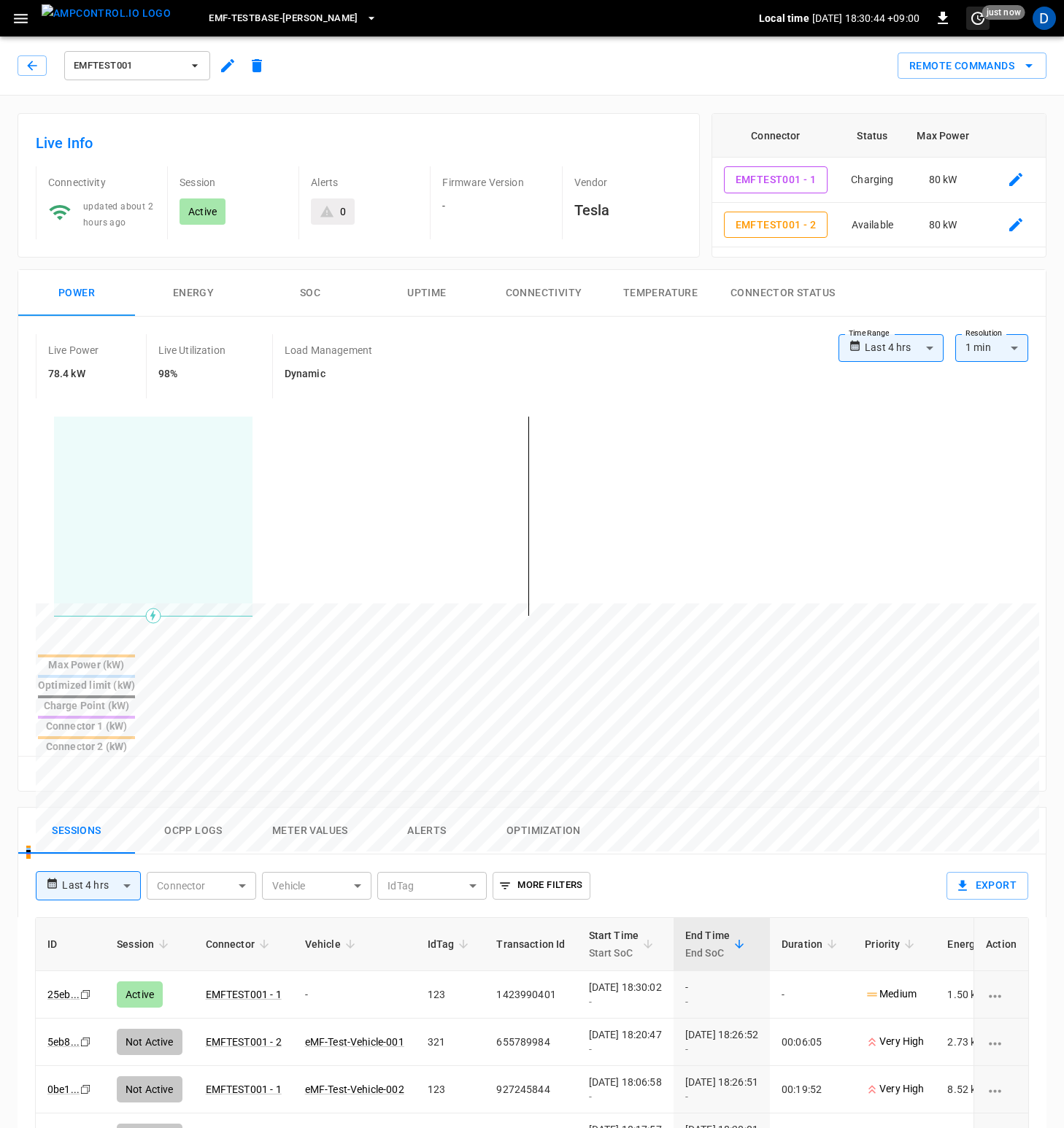
click at [981, 13] on icon "set refresh interval" at bounding box center [977, 17] width 13 height 13
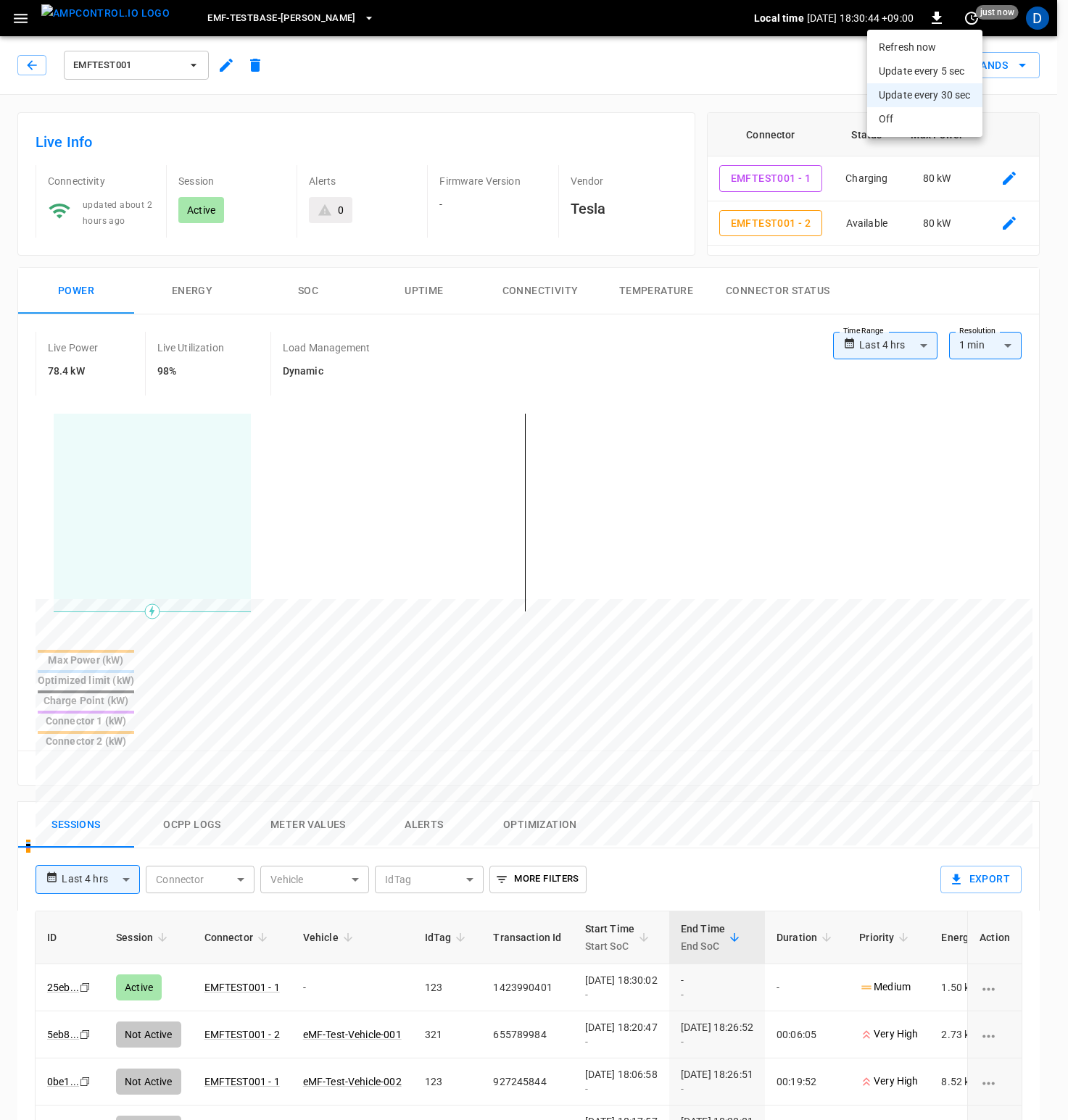
click at [932, 44] on li "Refresh now" at bounding box center [925, 47] width 116 height 24
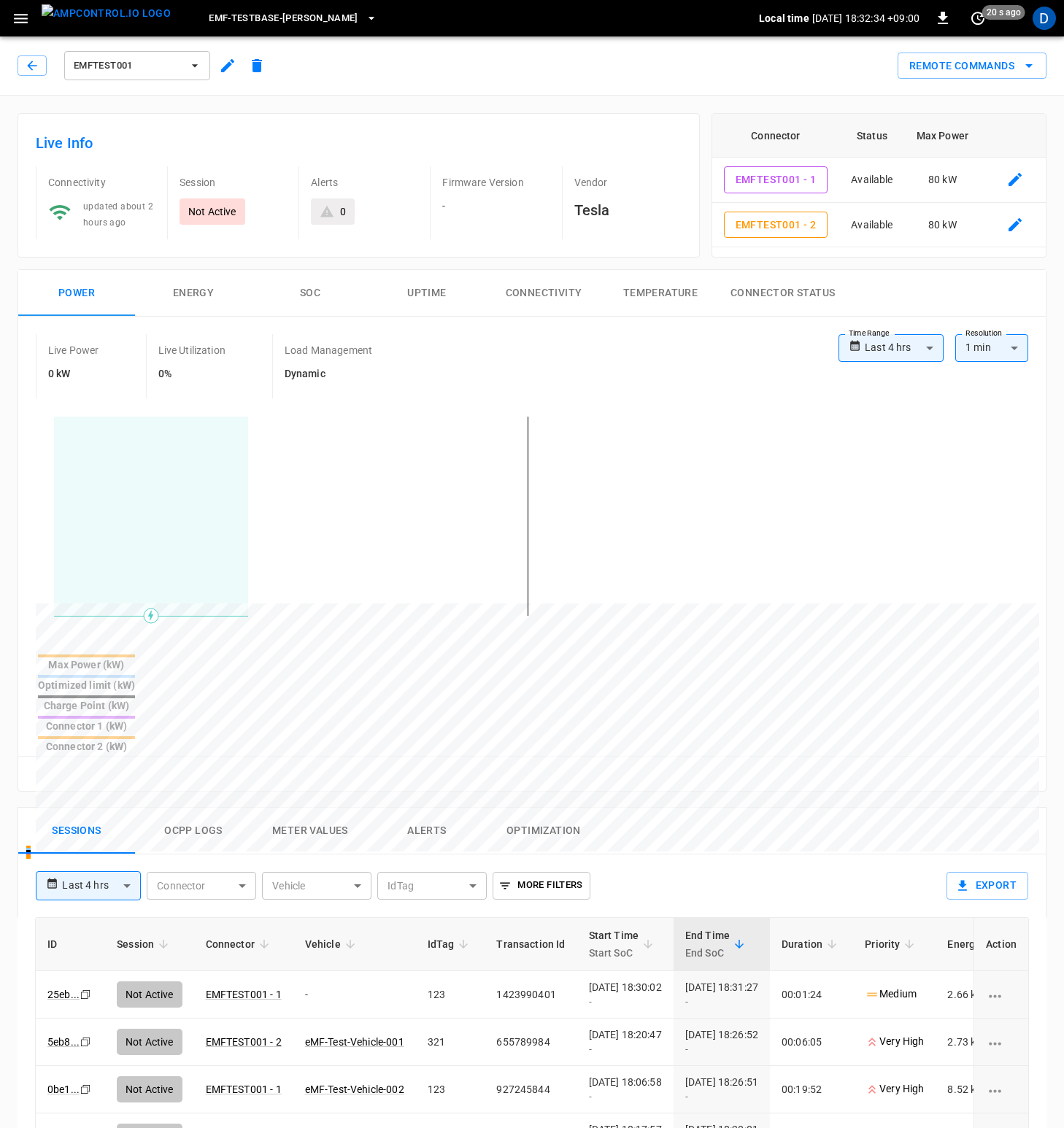
click at [554, 320] on div "**********" at bounding box center [532, 553] width 1028 height 474
click at [978, 19] on icon "set refresh interval" at bounding box center [977, 17] width 13 height 13
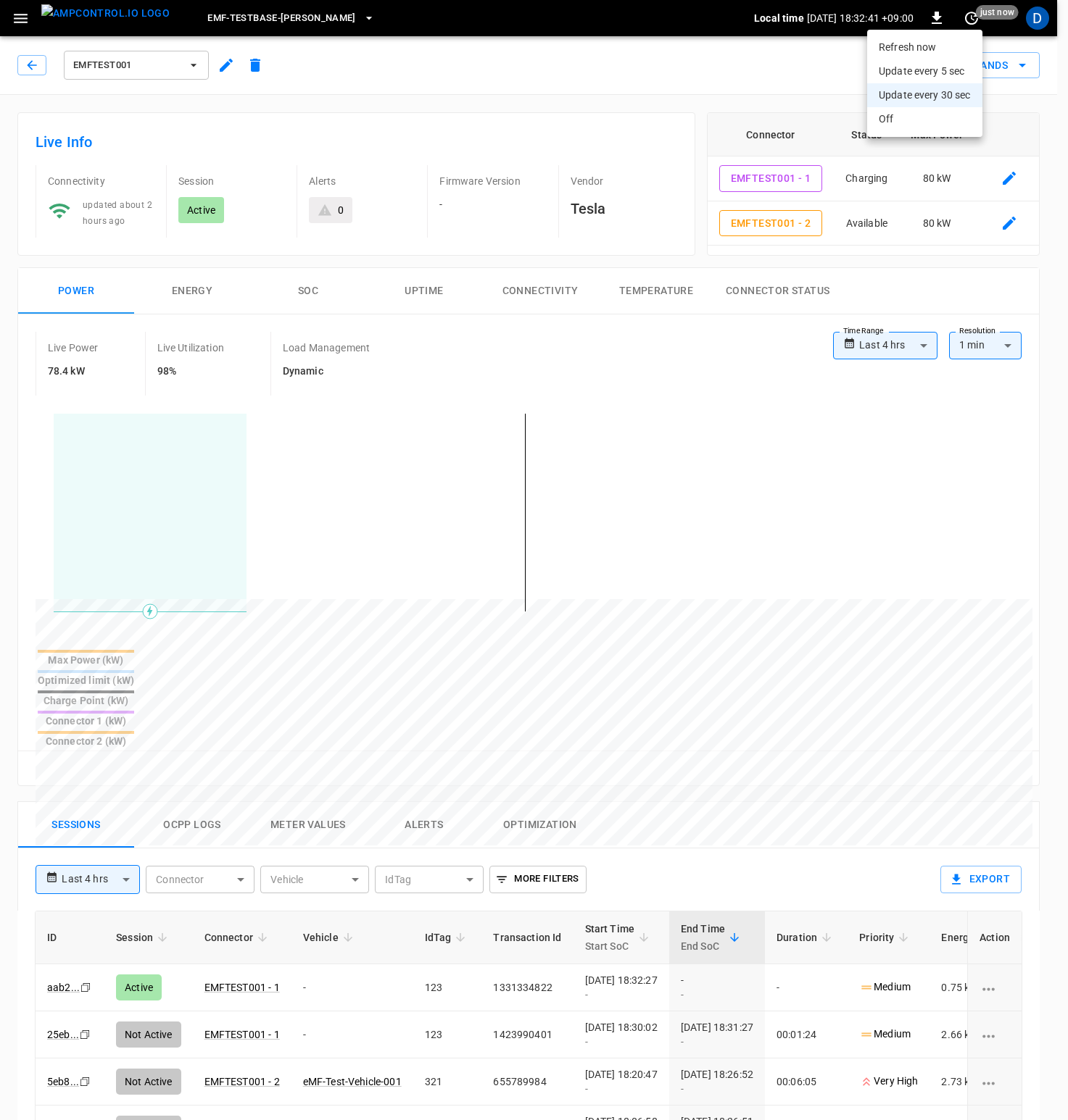
click at [952, 69] on li "Update every 5 sec" at bounding box center [925, 71] width 116 height 24
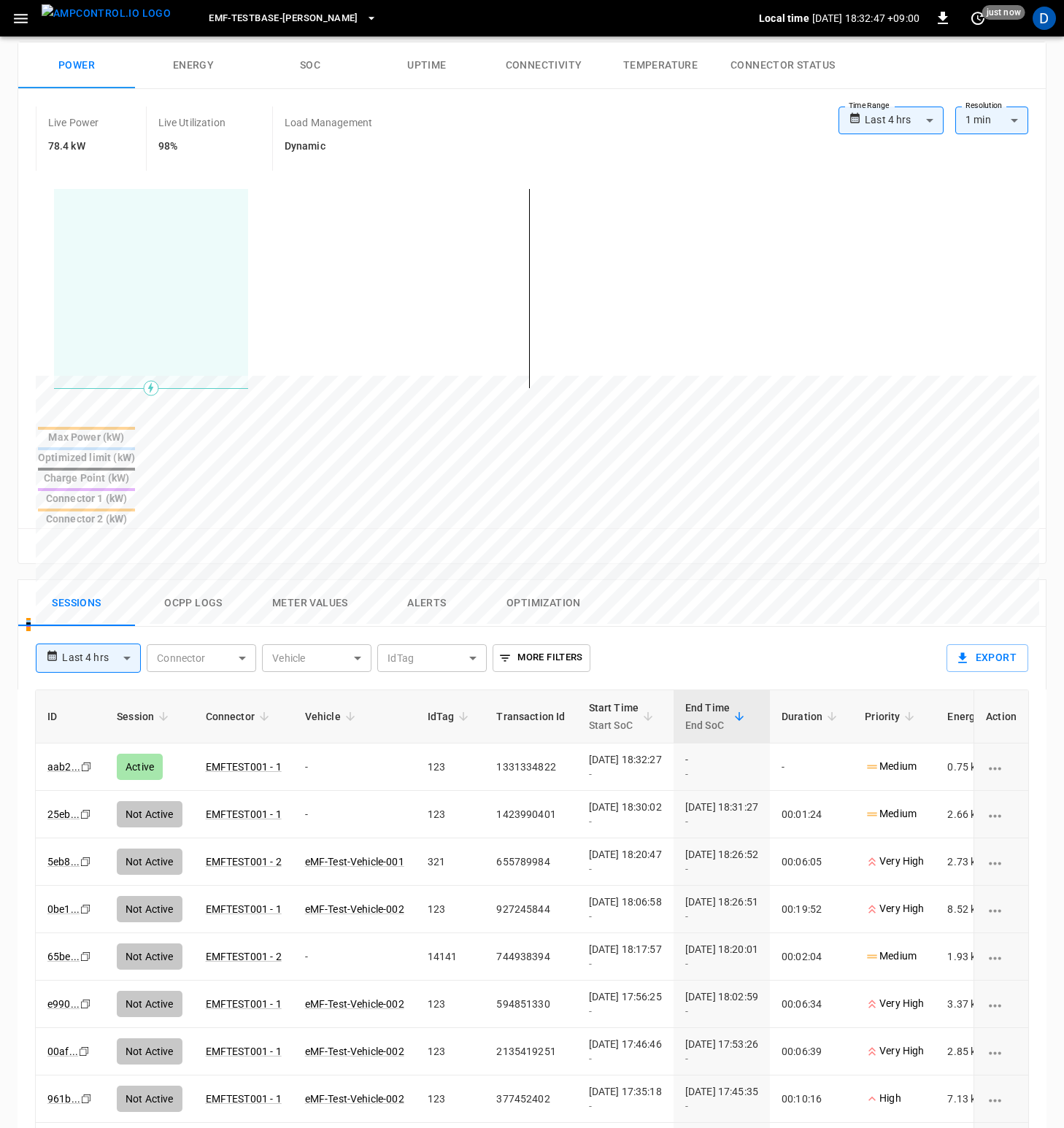
scroll to position [229, 0]
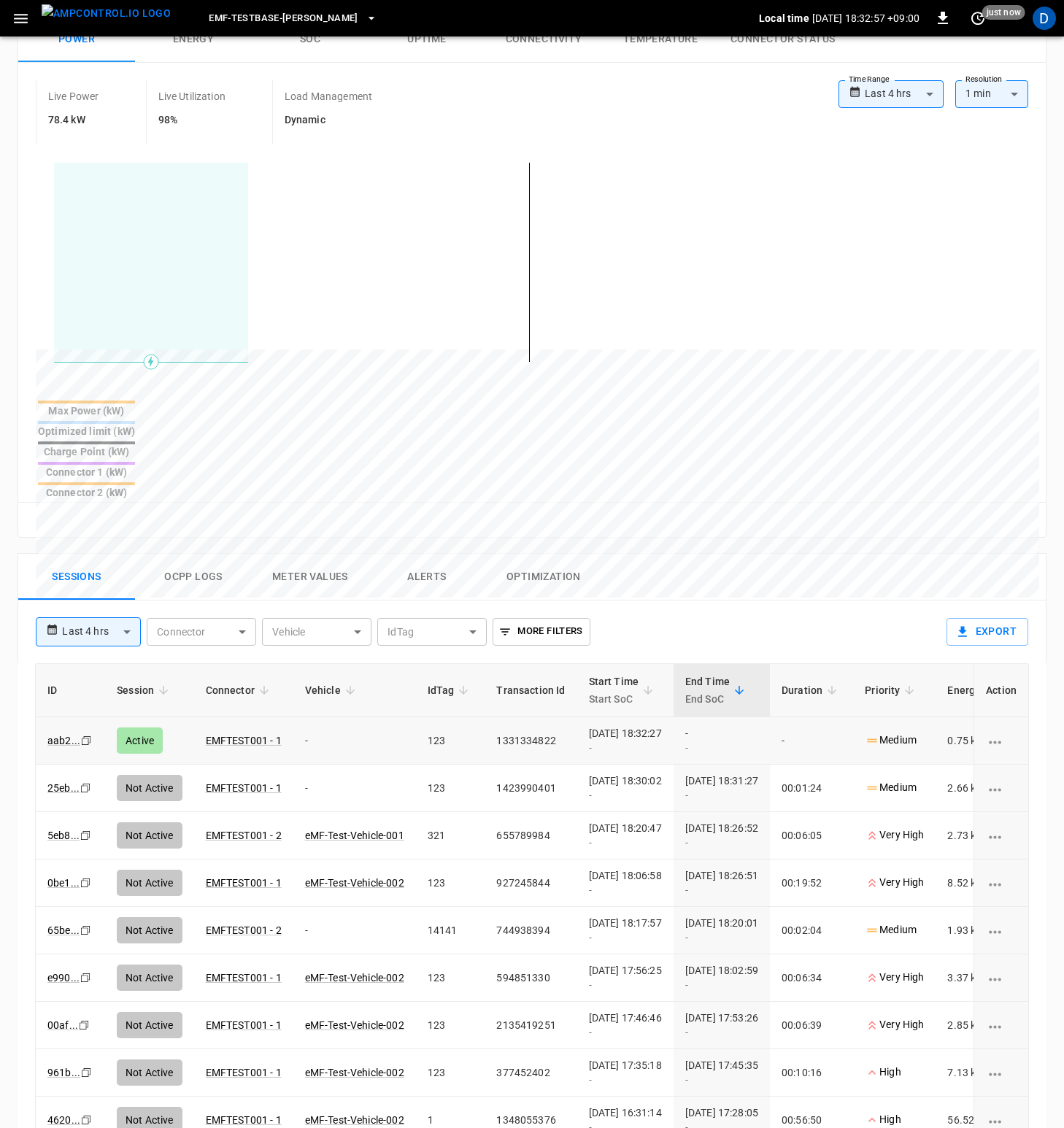
scroll to position [254, 0]
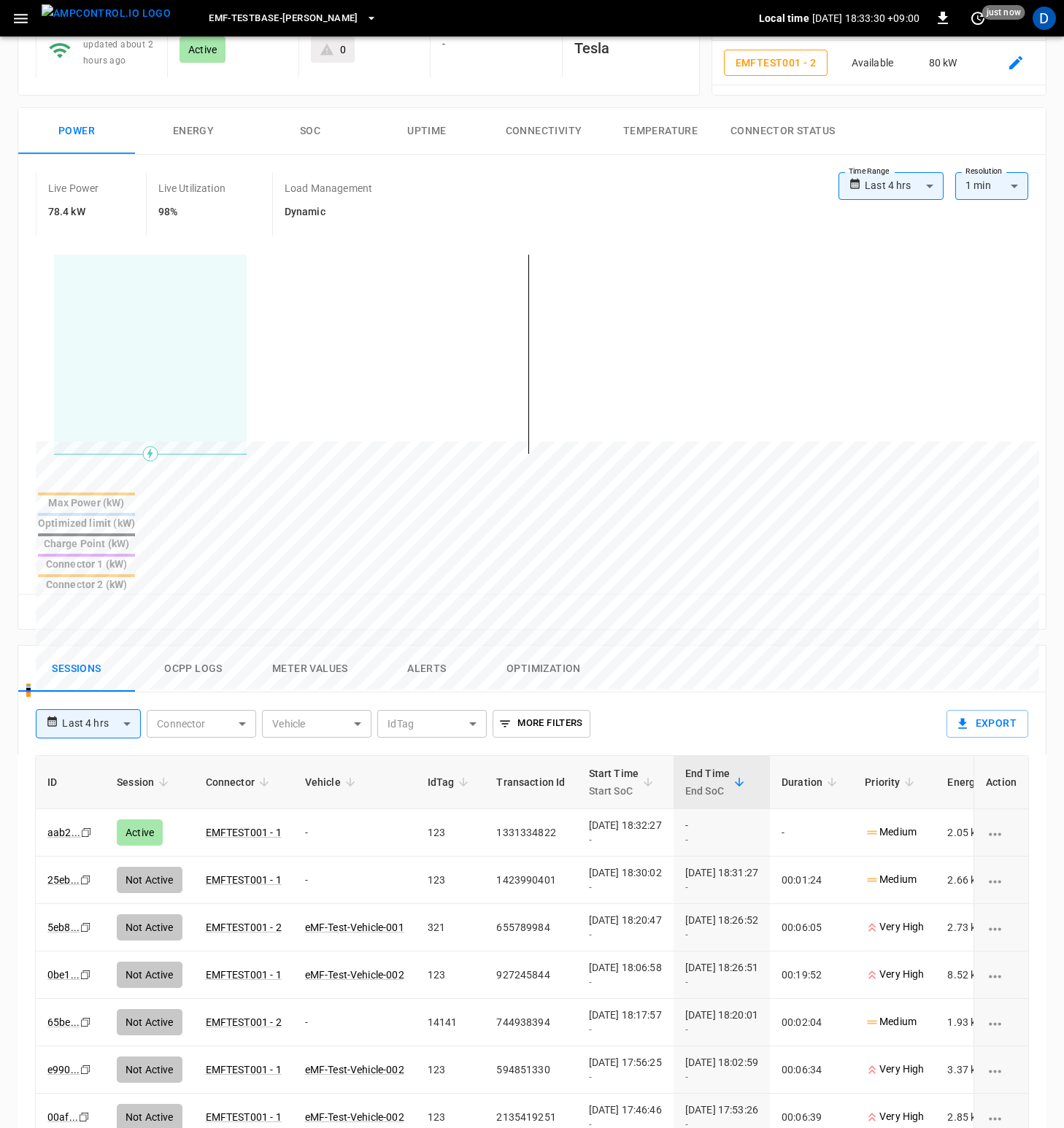
scroll to position [231, 0]
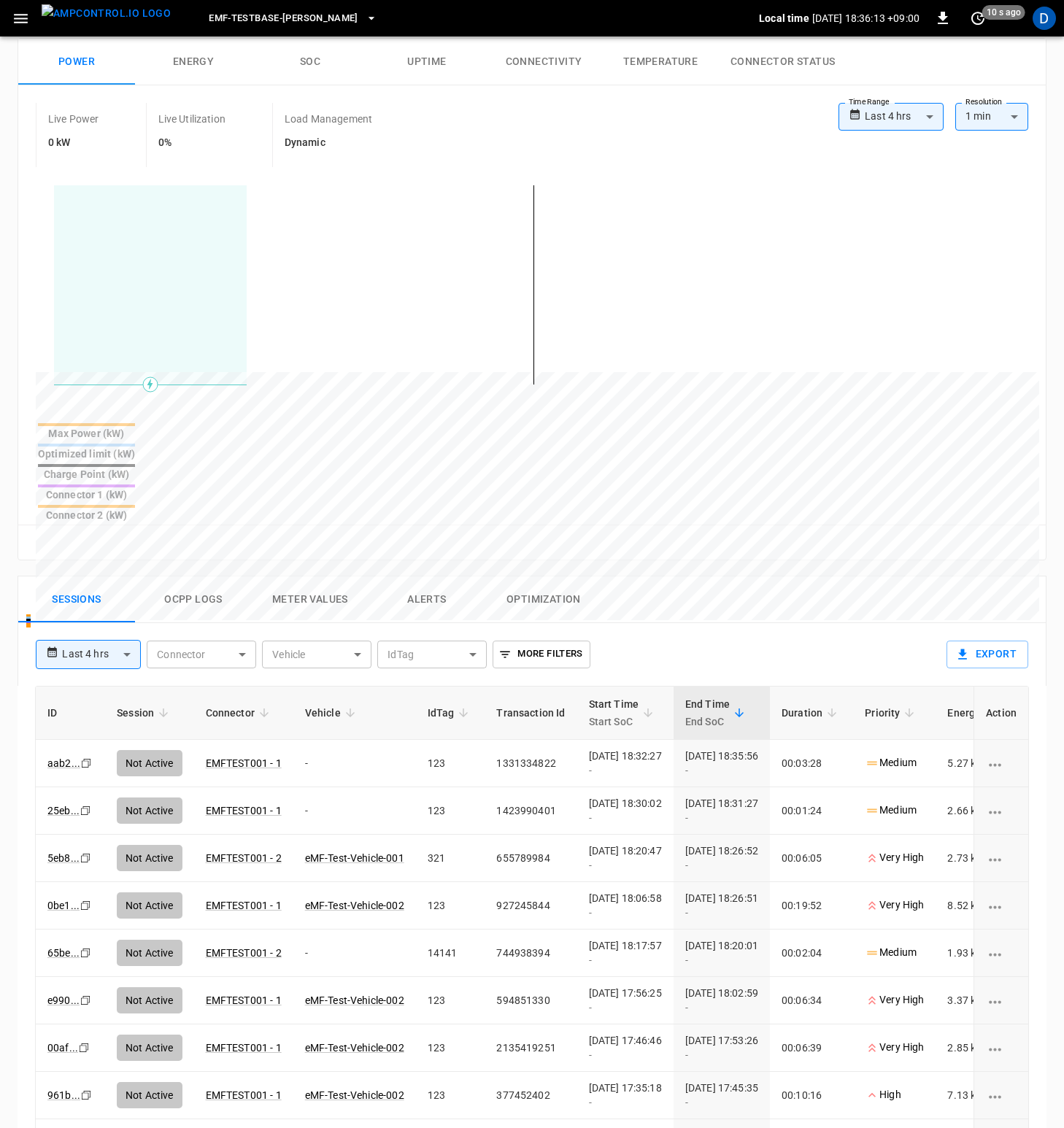
click at [695, 577] on div "Sessions Ocpp logs Meter Values Alerts Optimization" at bounding box center [532, 600] width 1028 height 47
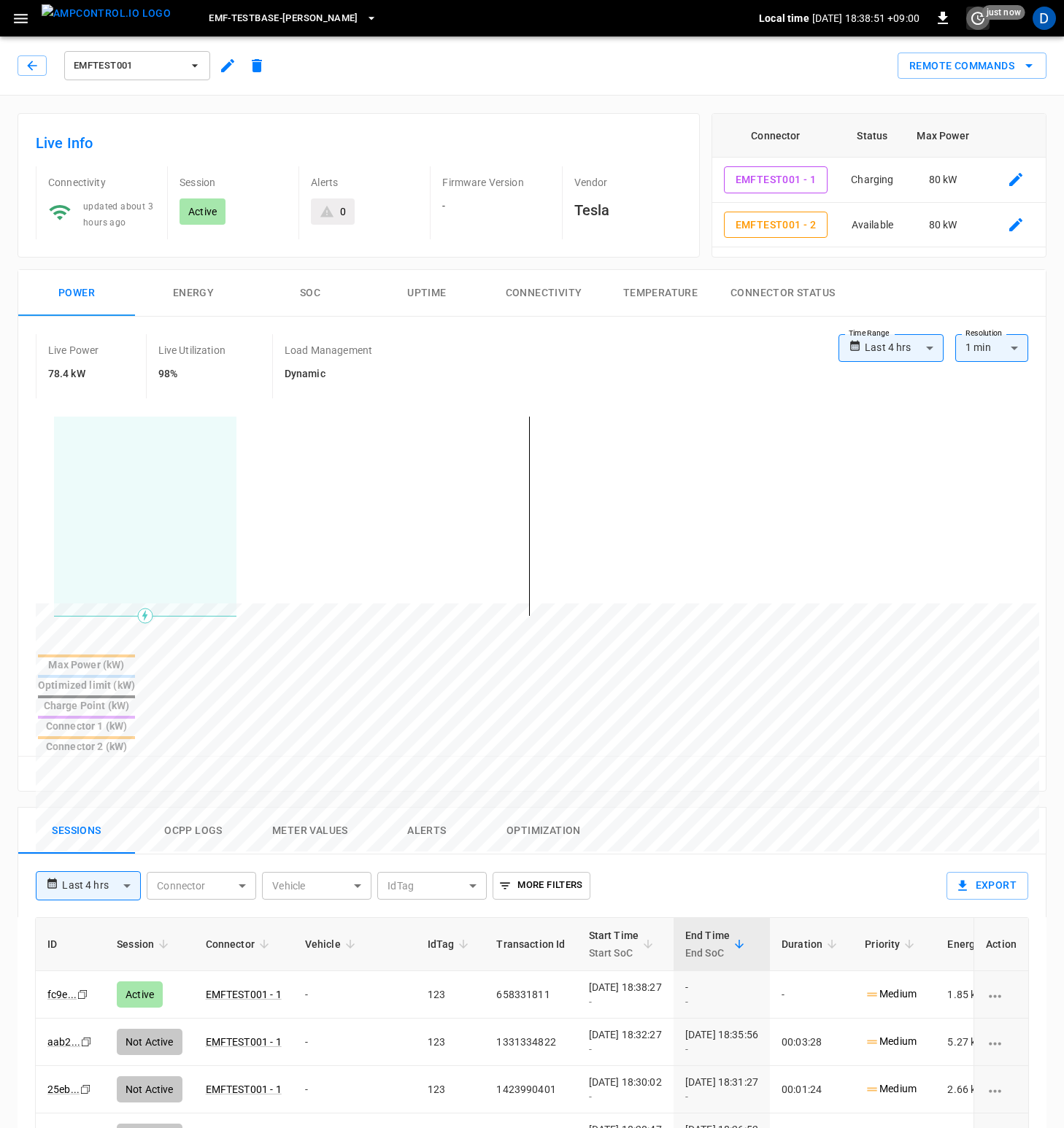
click at [975, 16] on icon "set refresh interval" at bounding box center [978, 18] width 17 height 17
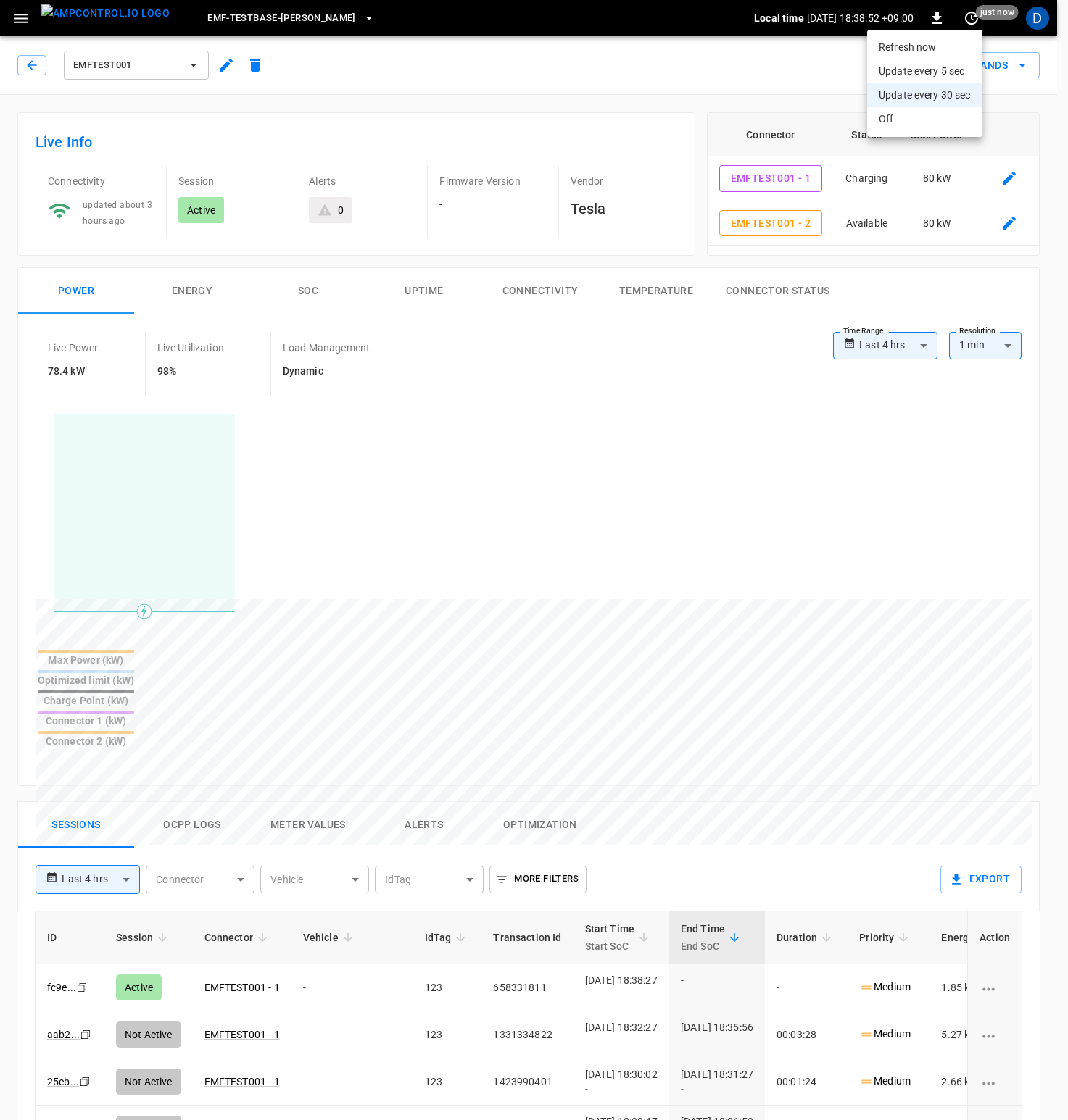
click at [922, 45] on li "Refresh now" at bounding box center [925, 47] width 116 height 24
click at [932, 71] on li "Update every 5 sec" at bounding box center [925, 71] width 116 height 24
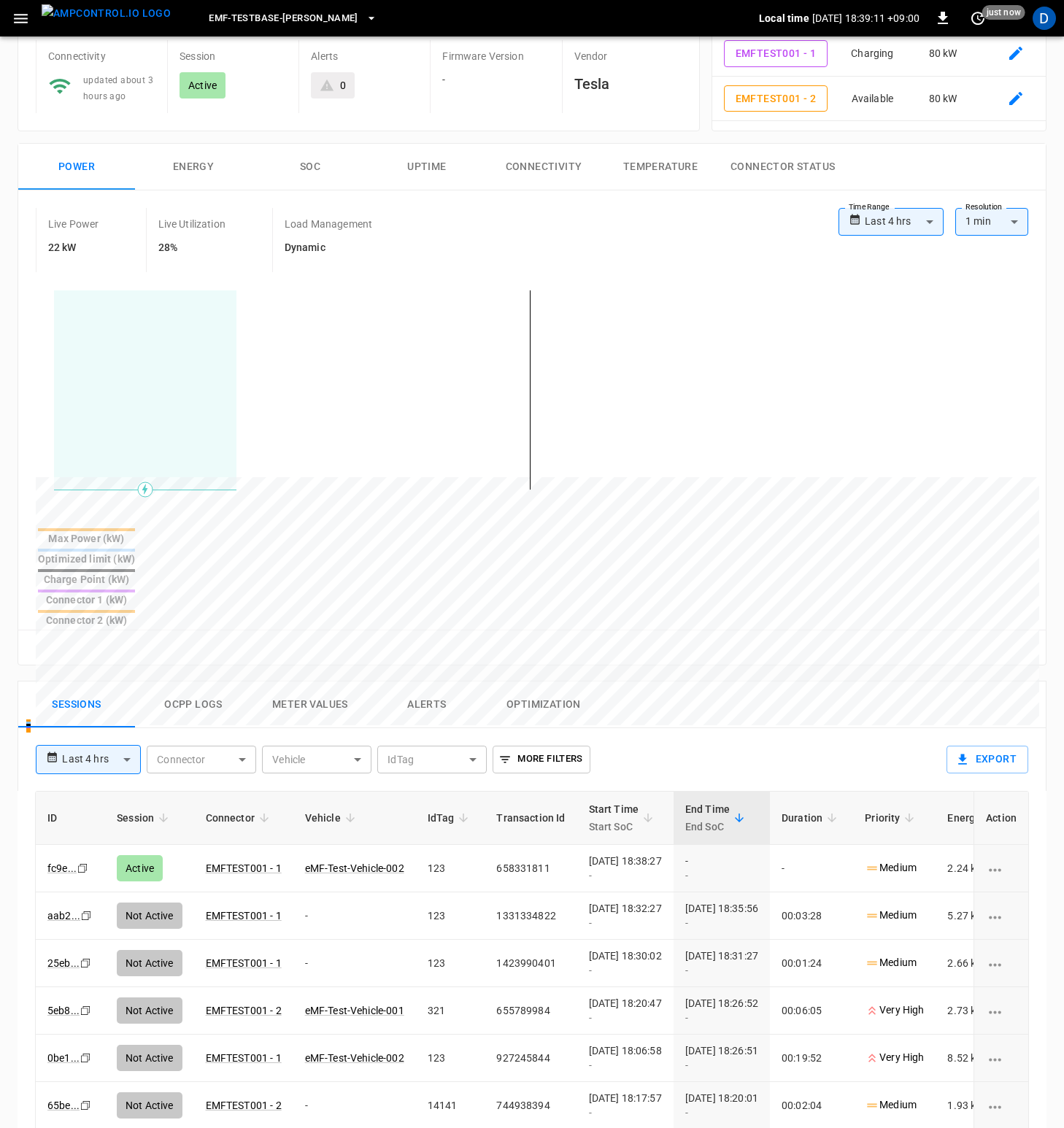
scroll to position [126, 0]
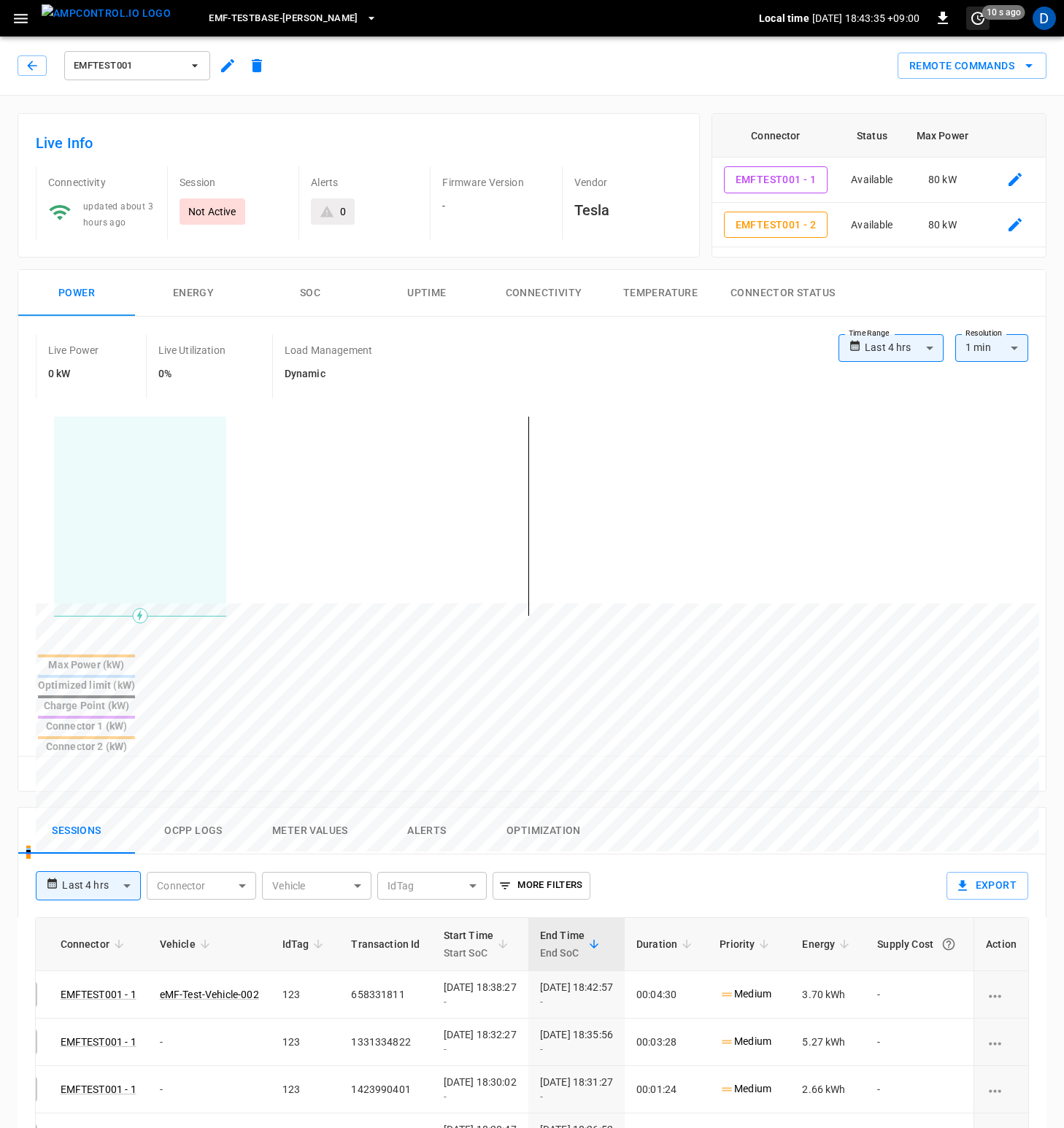
click at [982, 20] on icon "set refresh interval" at bounding box center [978, 18] width 17 height 17
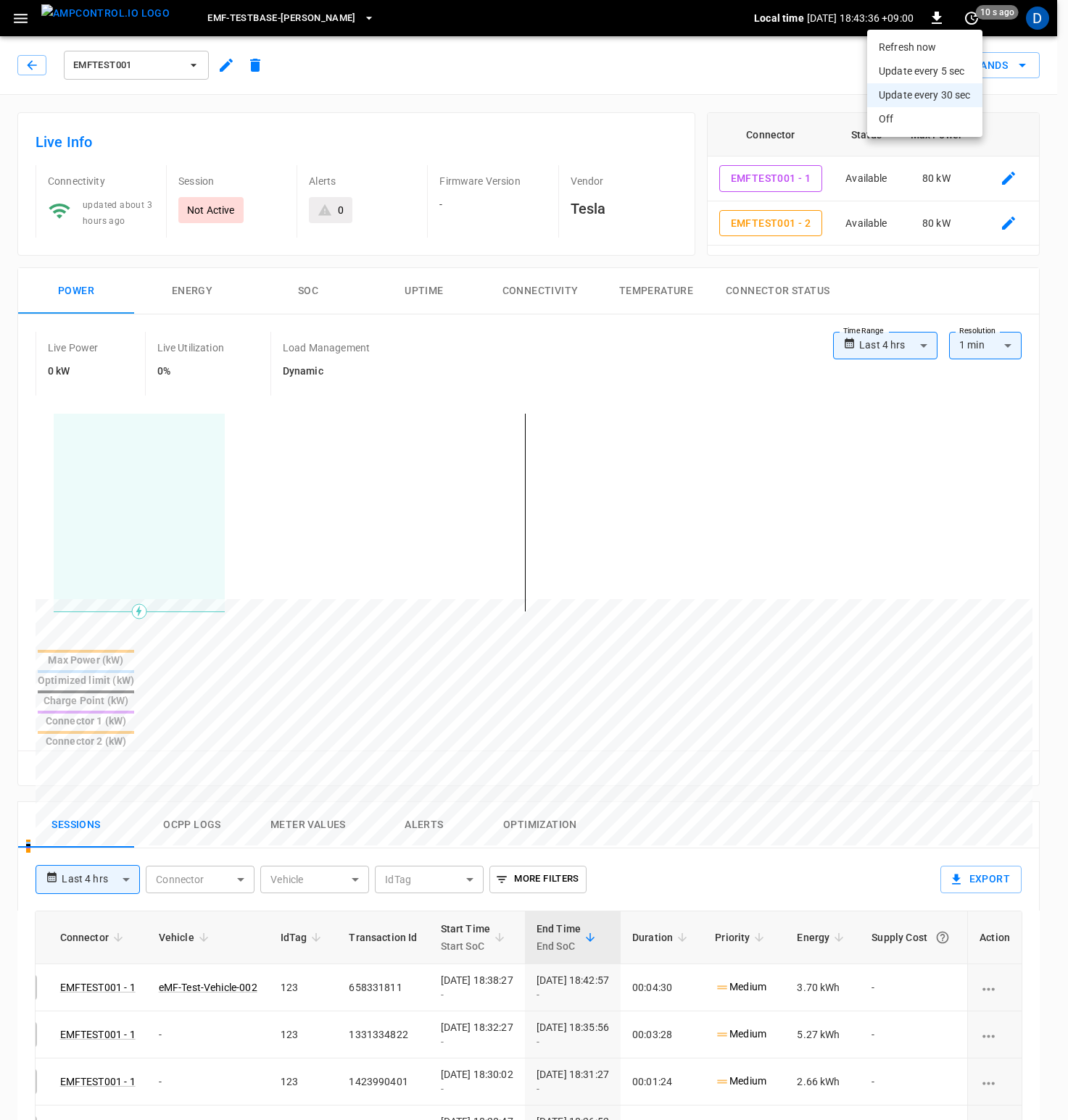
click at [937, 79] on li "Update every 5 sec" at bounding box center [925, 71] width 116 height 24
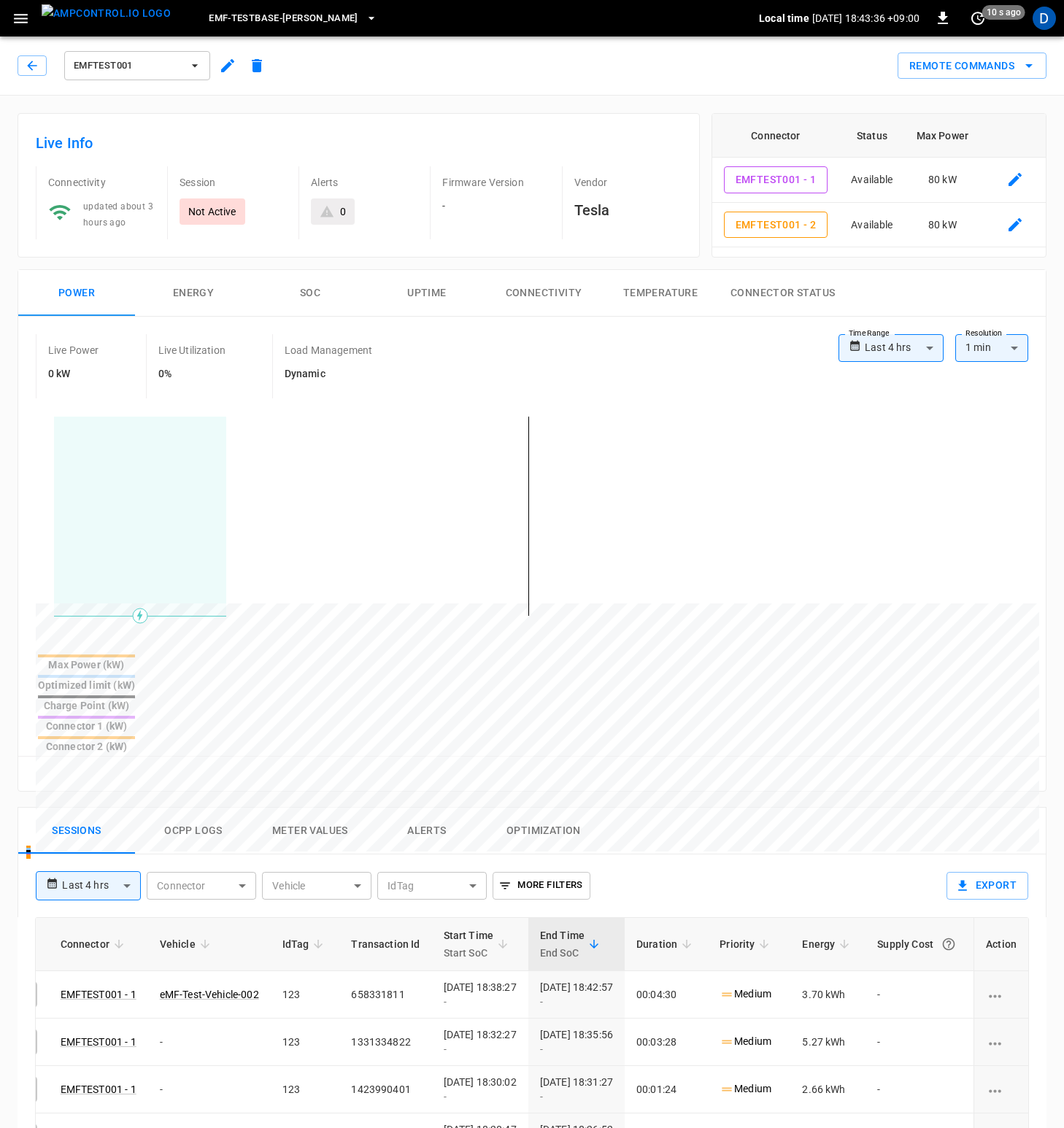
scroll to position [0, 176]
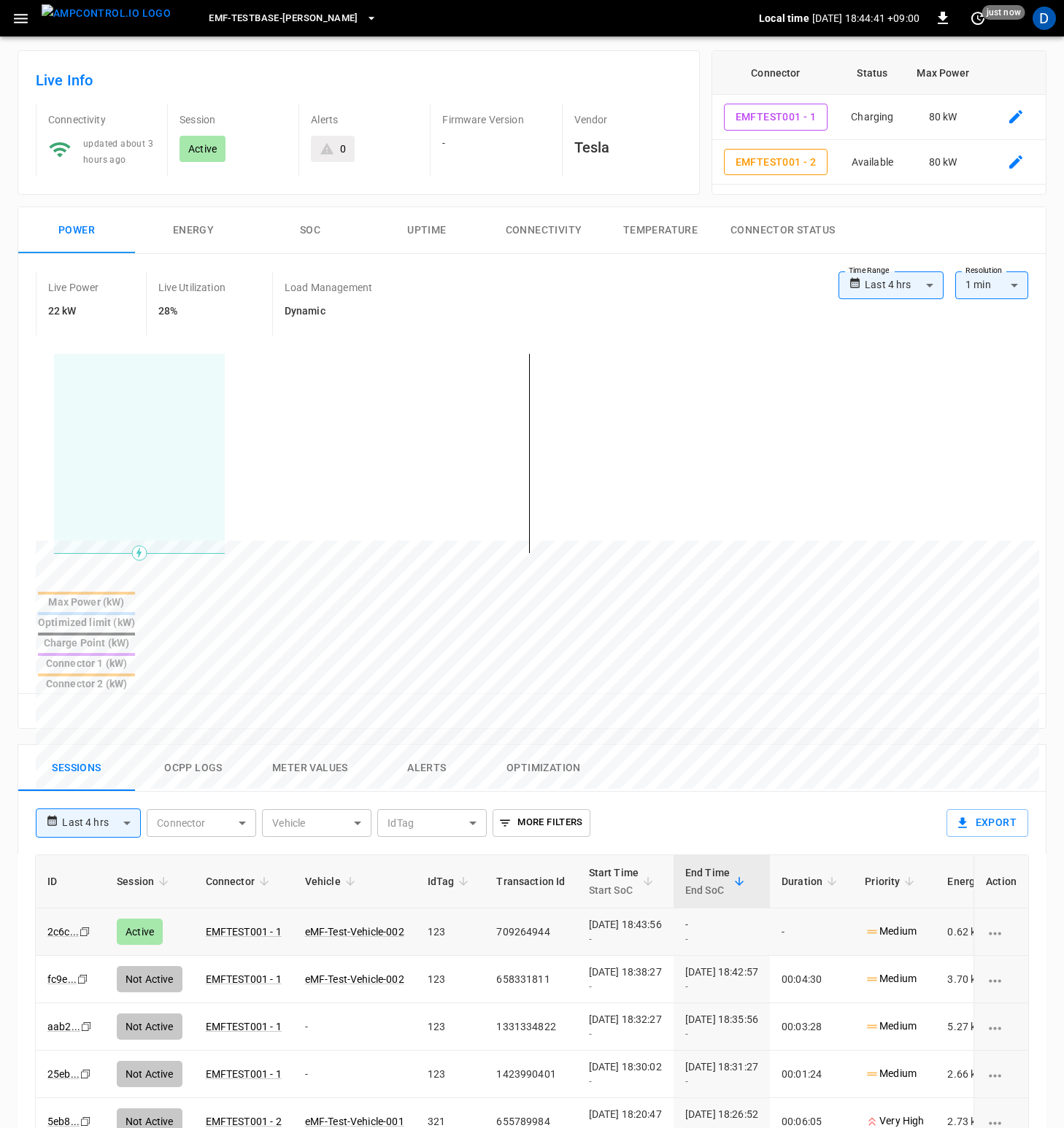
scroll to position [65, 0]
